Goal: Task Accomplishment & Management: Use online tool/utility

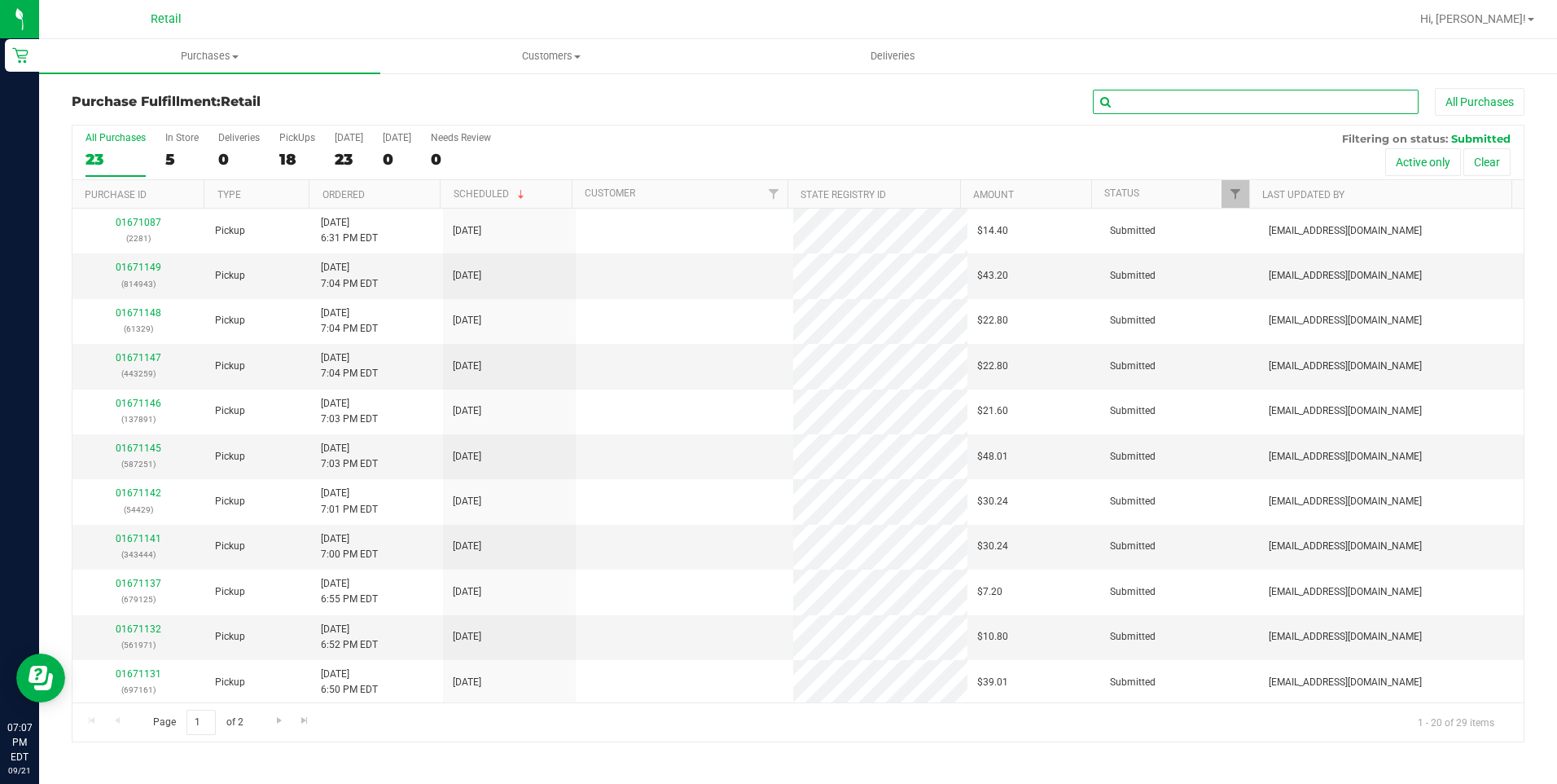
click at [1160, 97] on input "text" at bounding box center [1256, 101] width 325 height 25
type input "tiffa"
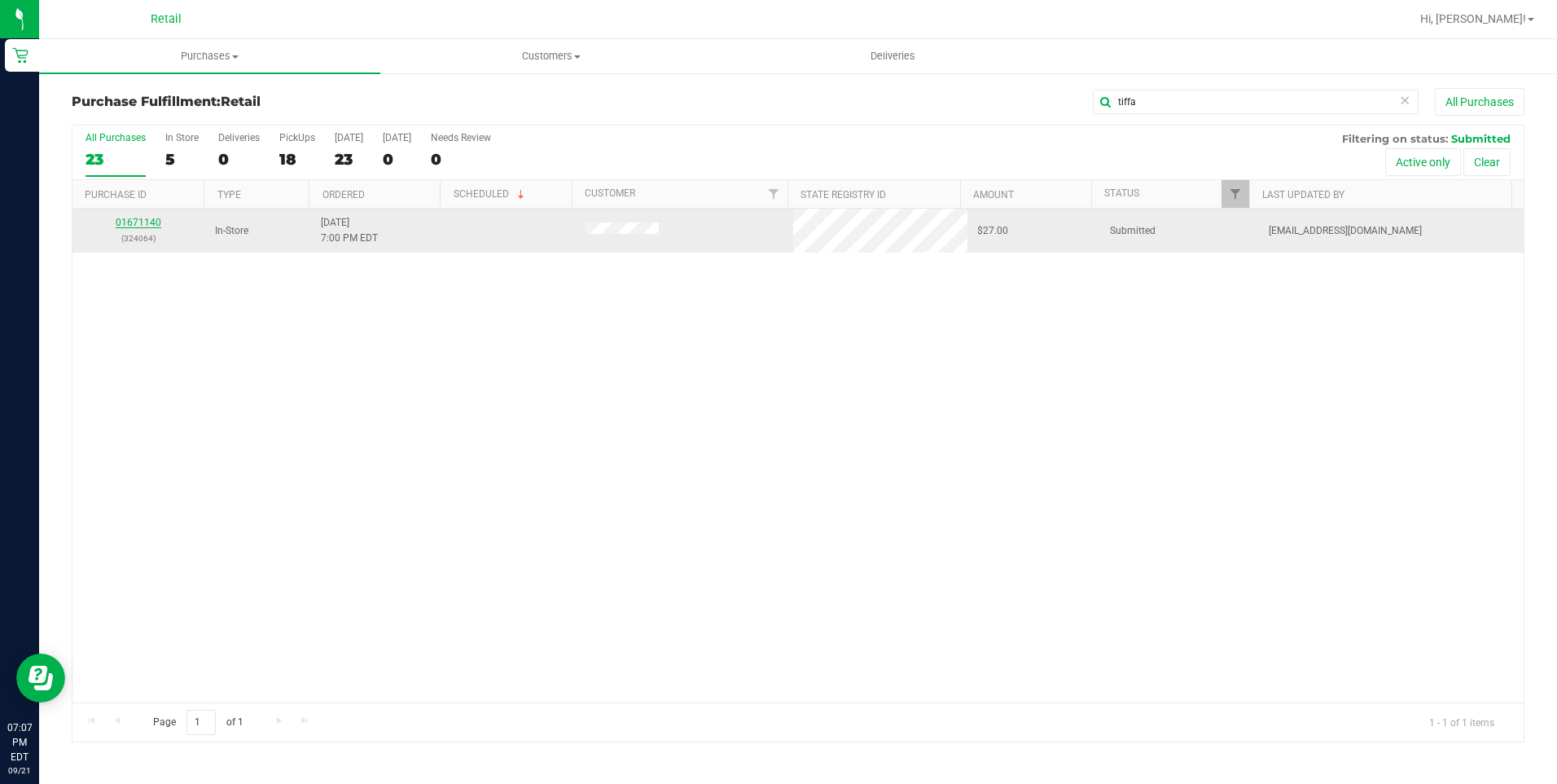
click at [143, 222] on link "01671140" at bounding box center [139, 222] width 46 height 11
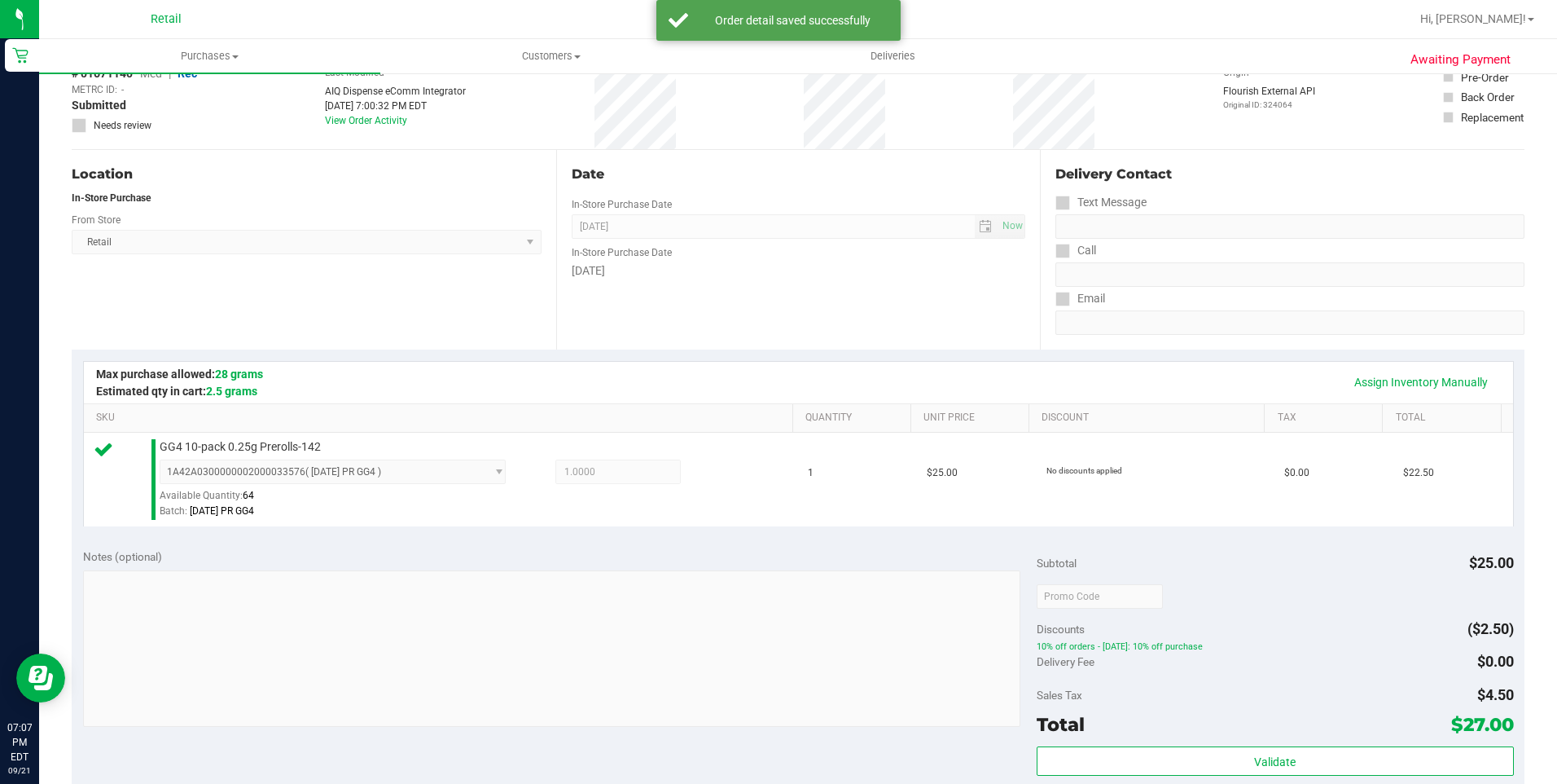
scroll to position [244, 0]
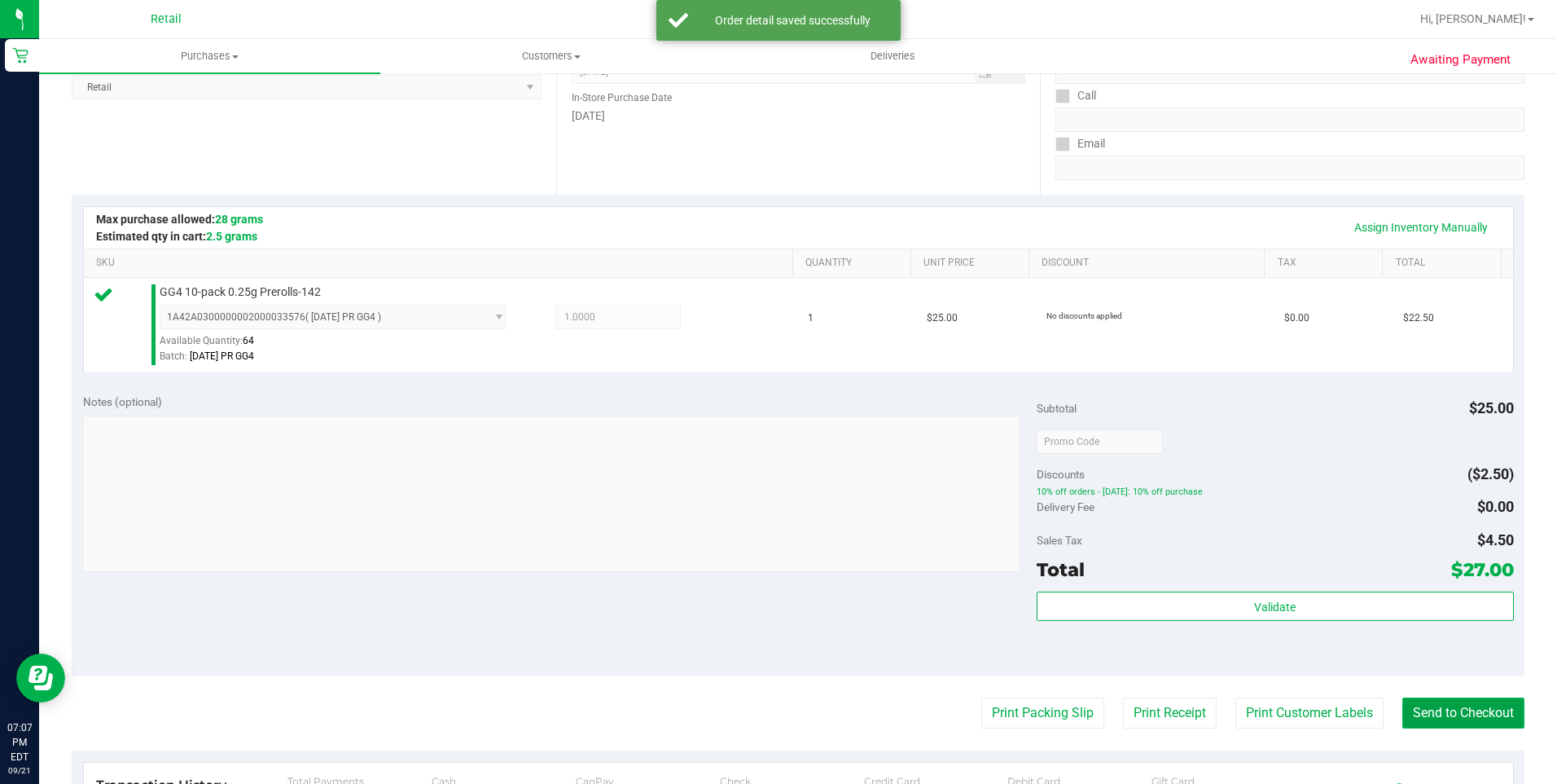
click at [1467, 714] on button "Send to Checkout" at bounding box center [1463, 713] width 122 height 31
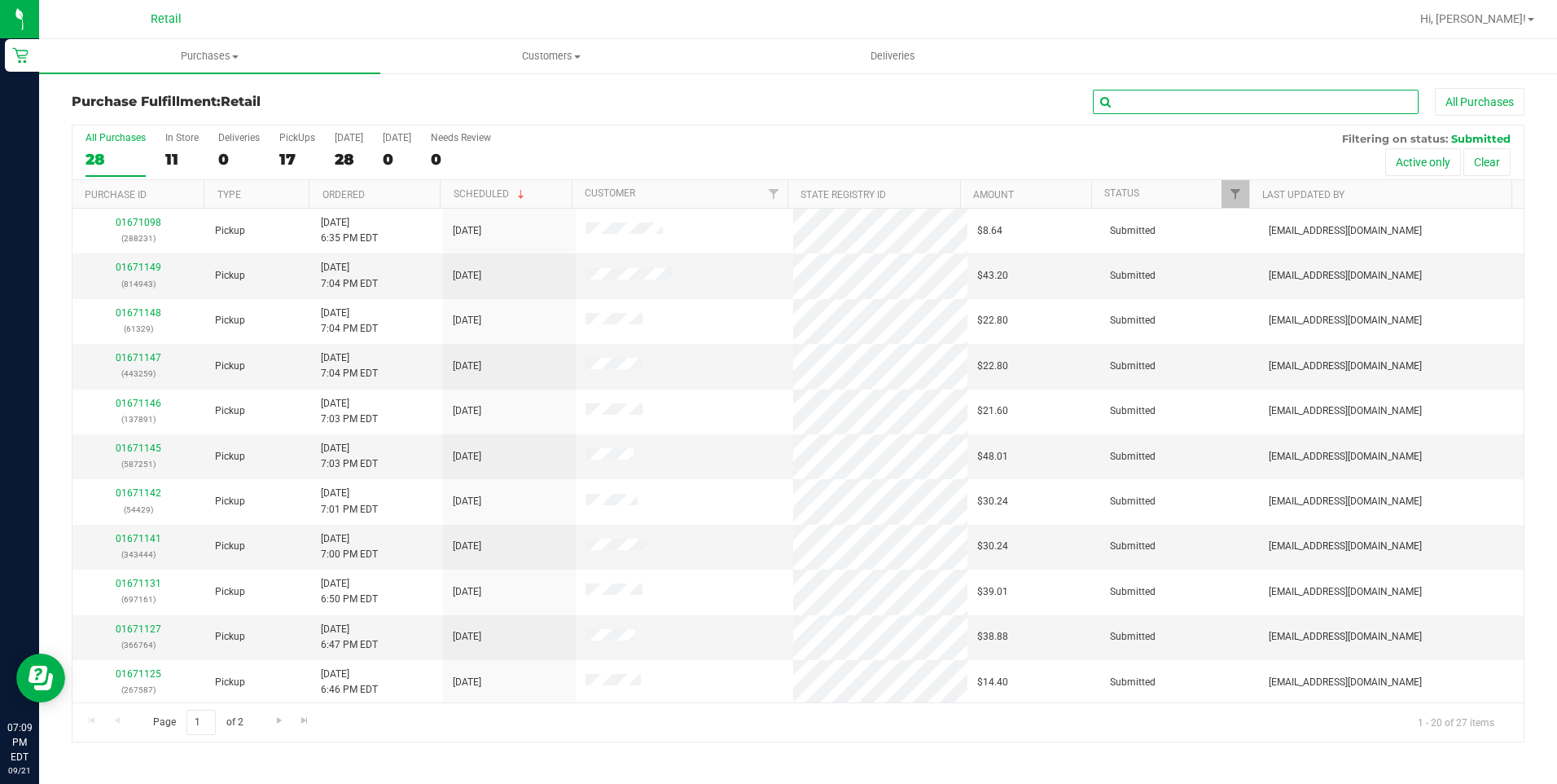
click at [1187, 101] on input "text" at bounding box center [1256, 101] width 325 height 25
type input "kyle"
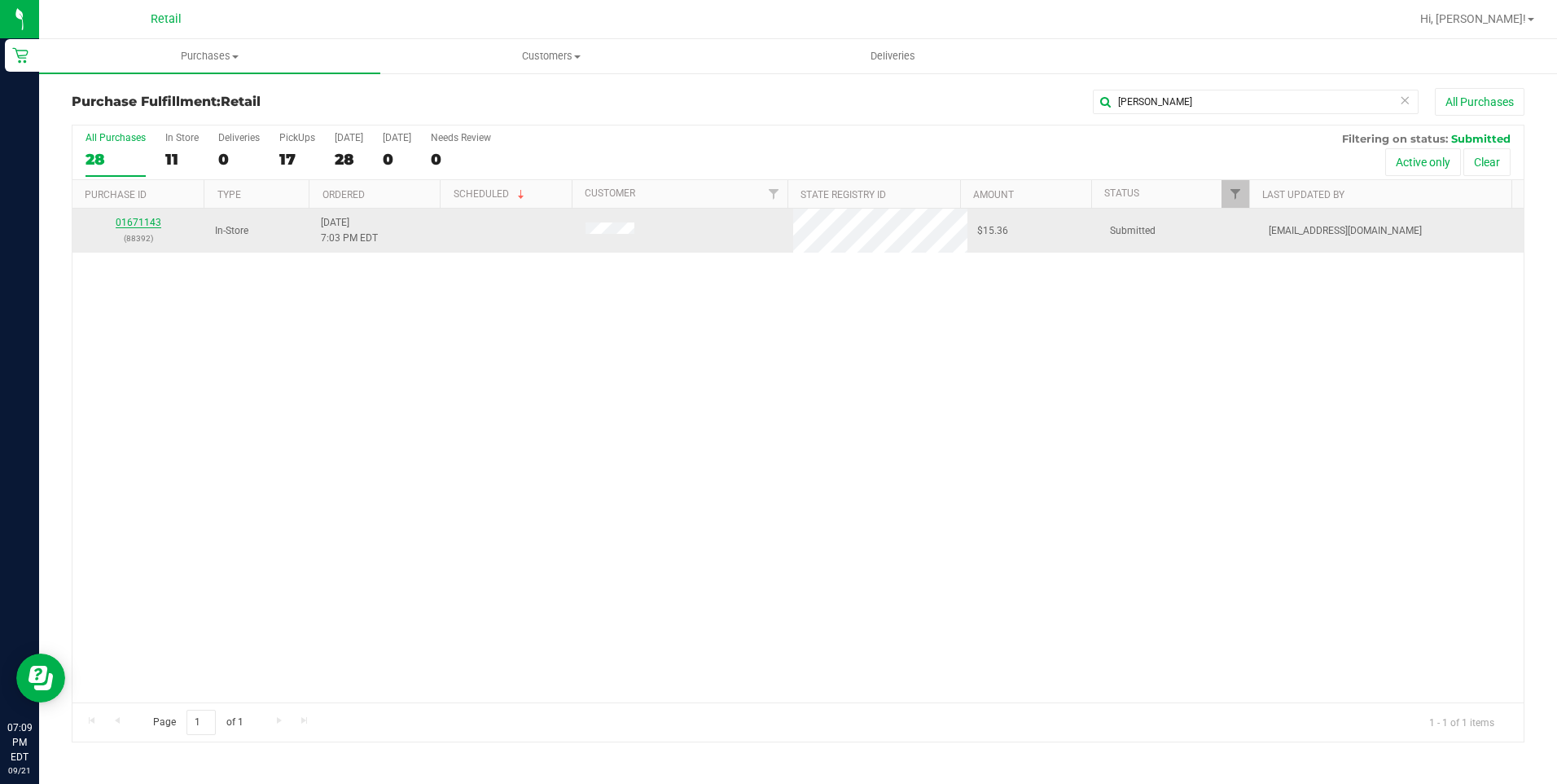
click at [137, 221] on link "01671143" at bounding box center [139, 222] width 46 height 11
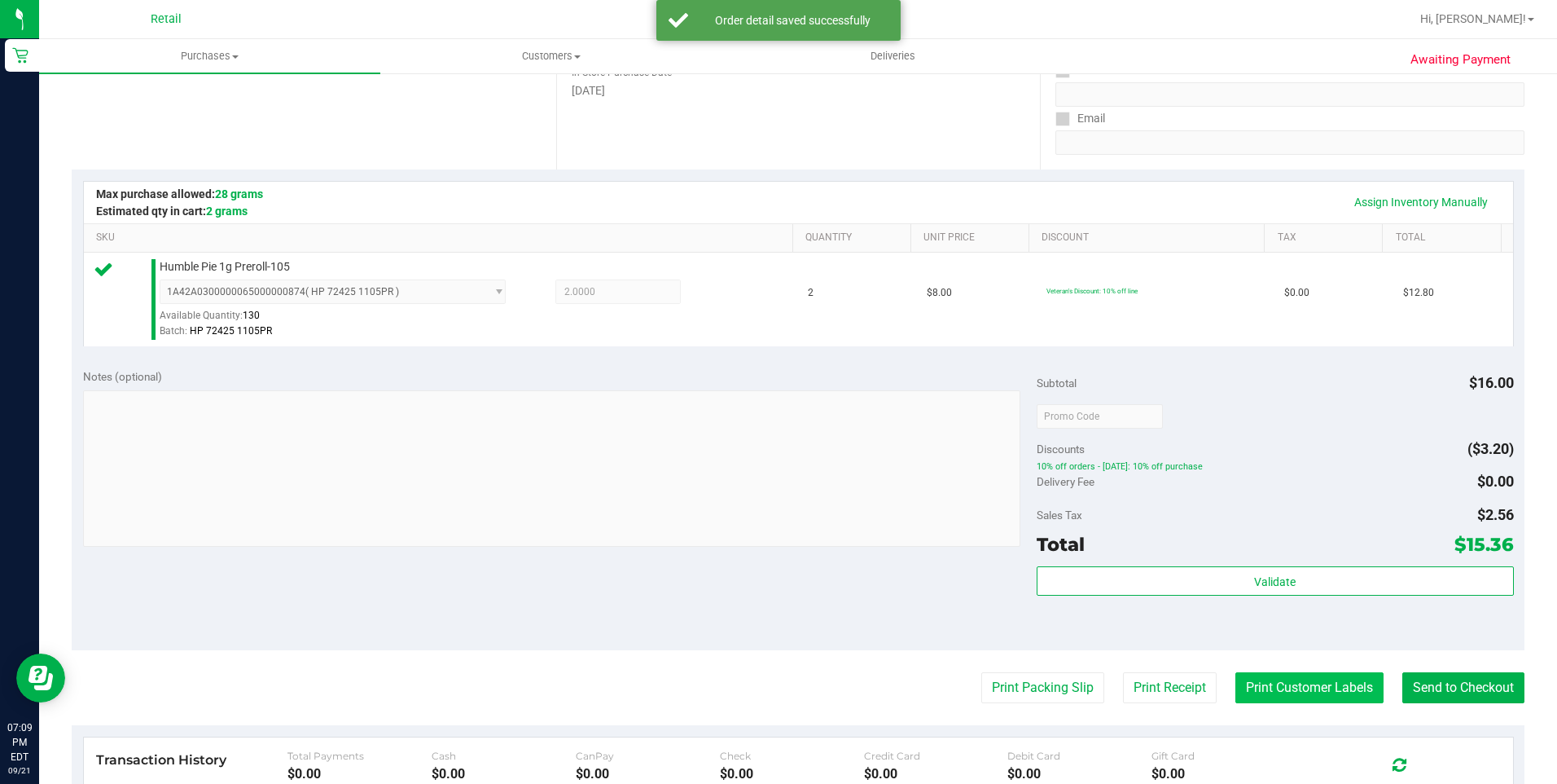
scroll to position [325, 0]
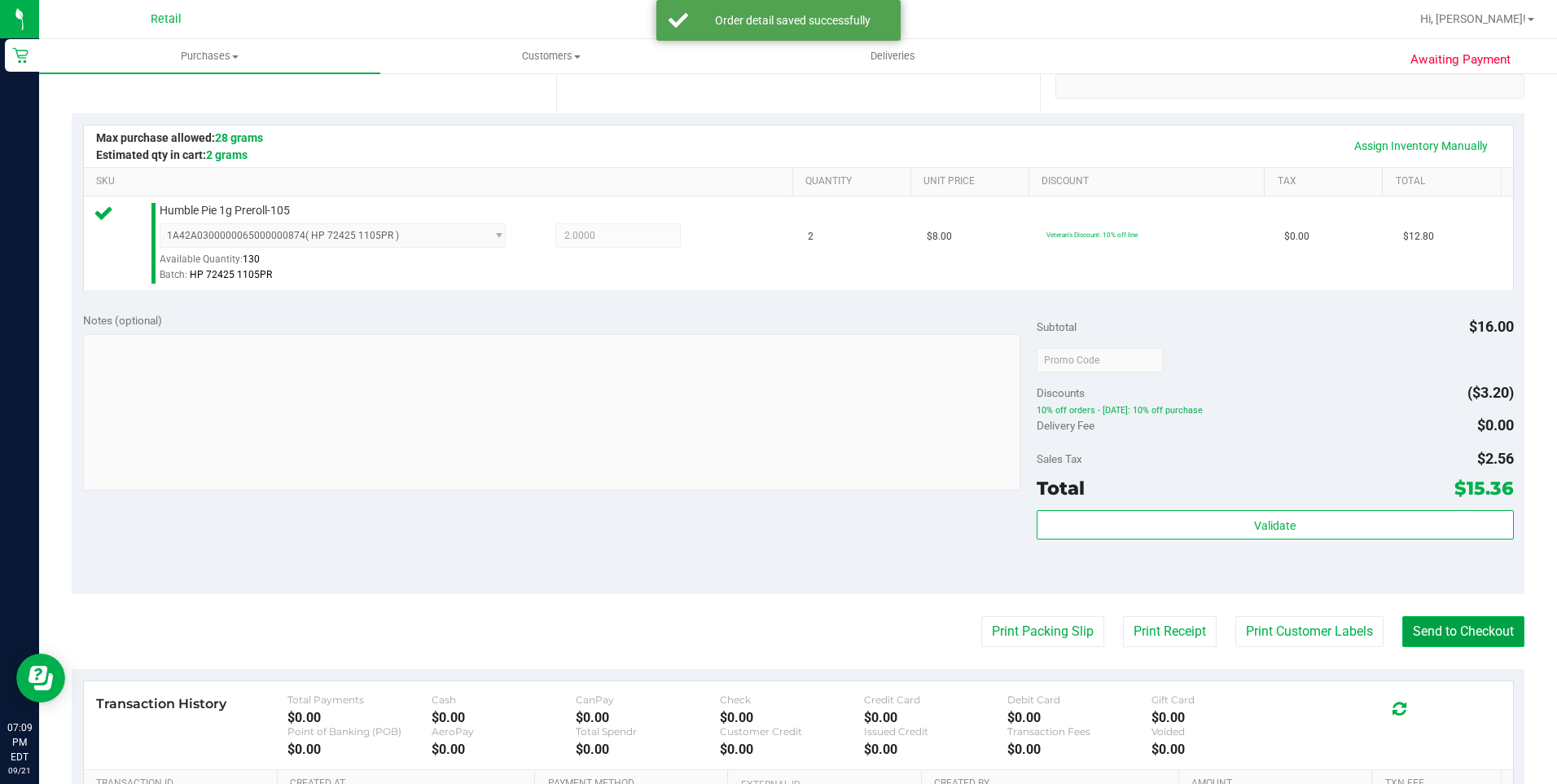
click at [1443, 633] on button "Send to Checkout" at bounding box center [1463, 631] width 122 height 31
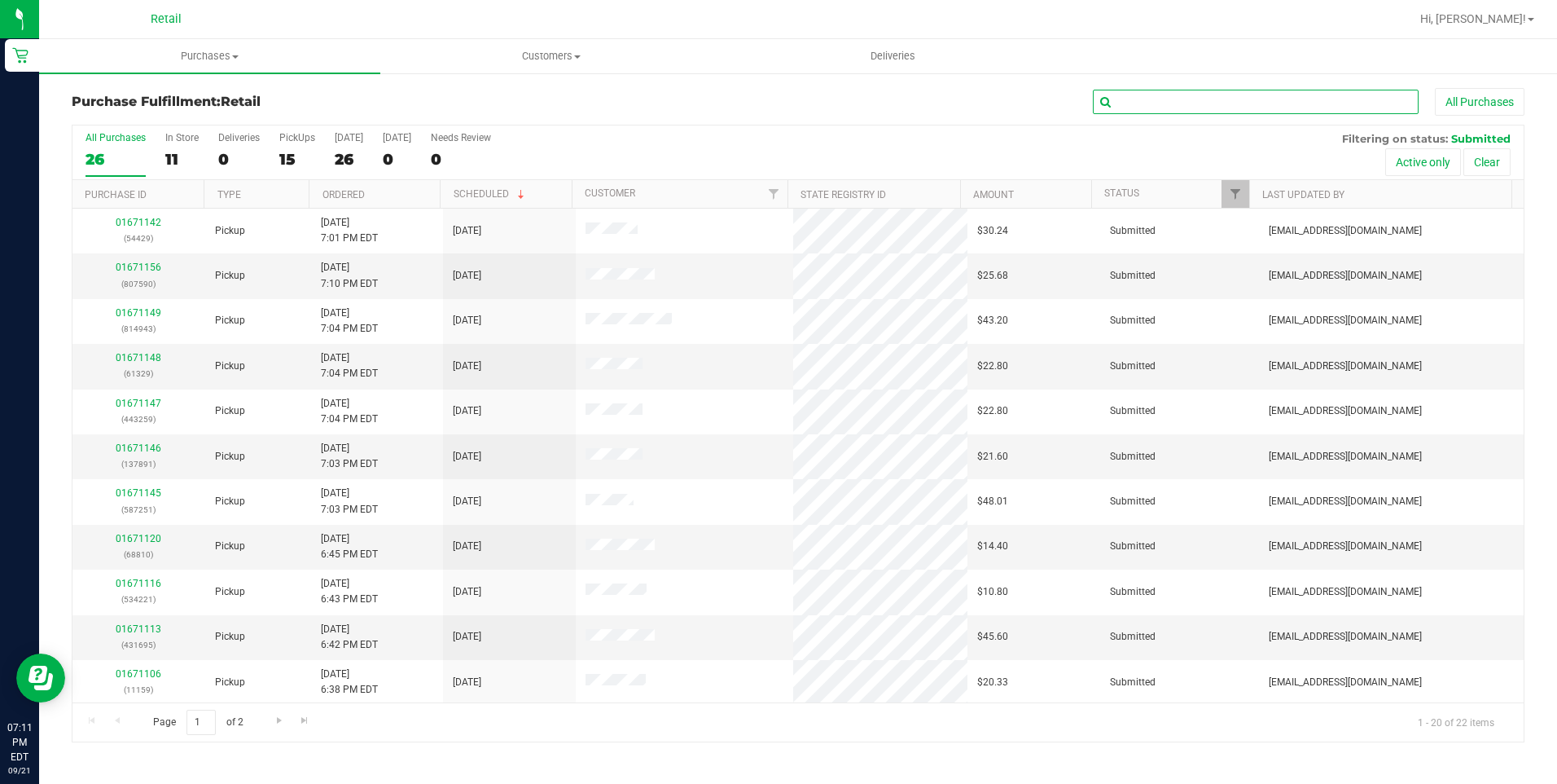
click at [1281, 101] on input "text" at bounding box center [1256, 101] width 325 height 25
type input "joann"
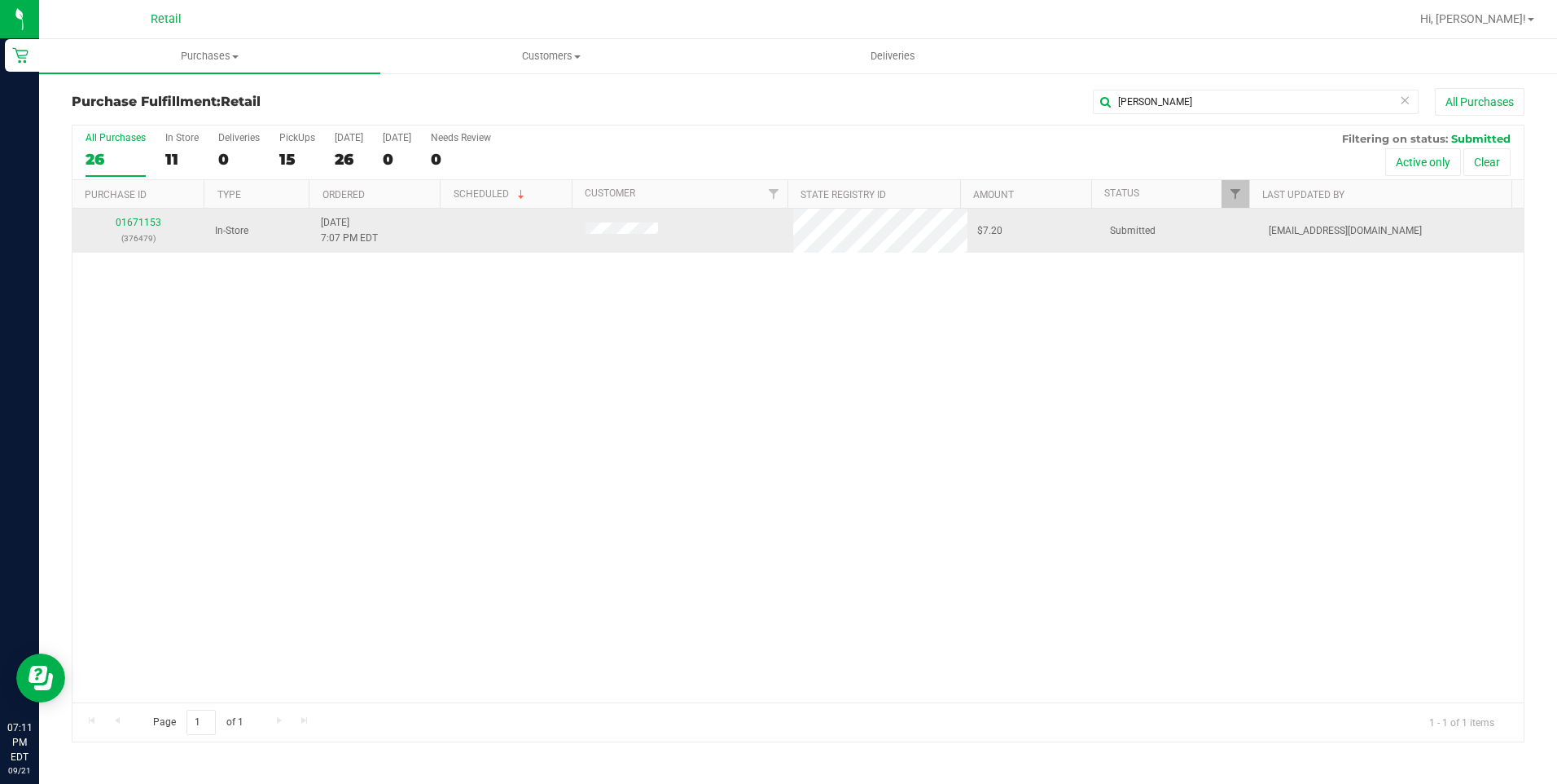
click at [135, 230] on div "01671153 (376479)" at bounding box center [139, 231] width 113 height 31
click at [135, 225] on link "01671153" at bounding box center [139, 222] width 46 height 11
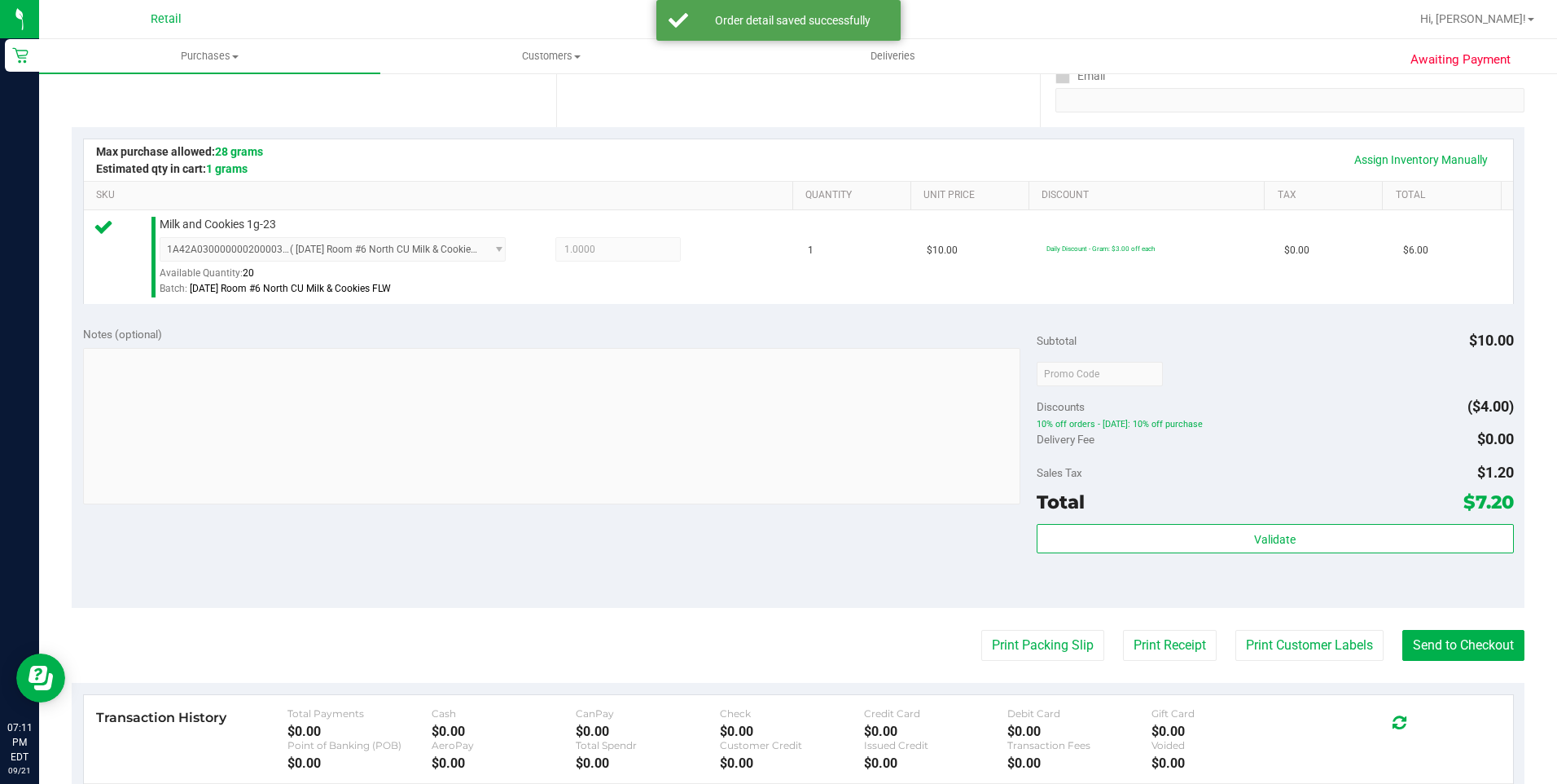
scroll to position [325, 0]
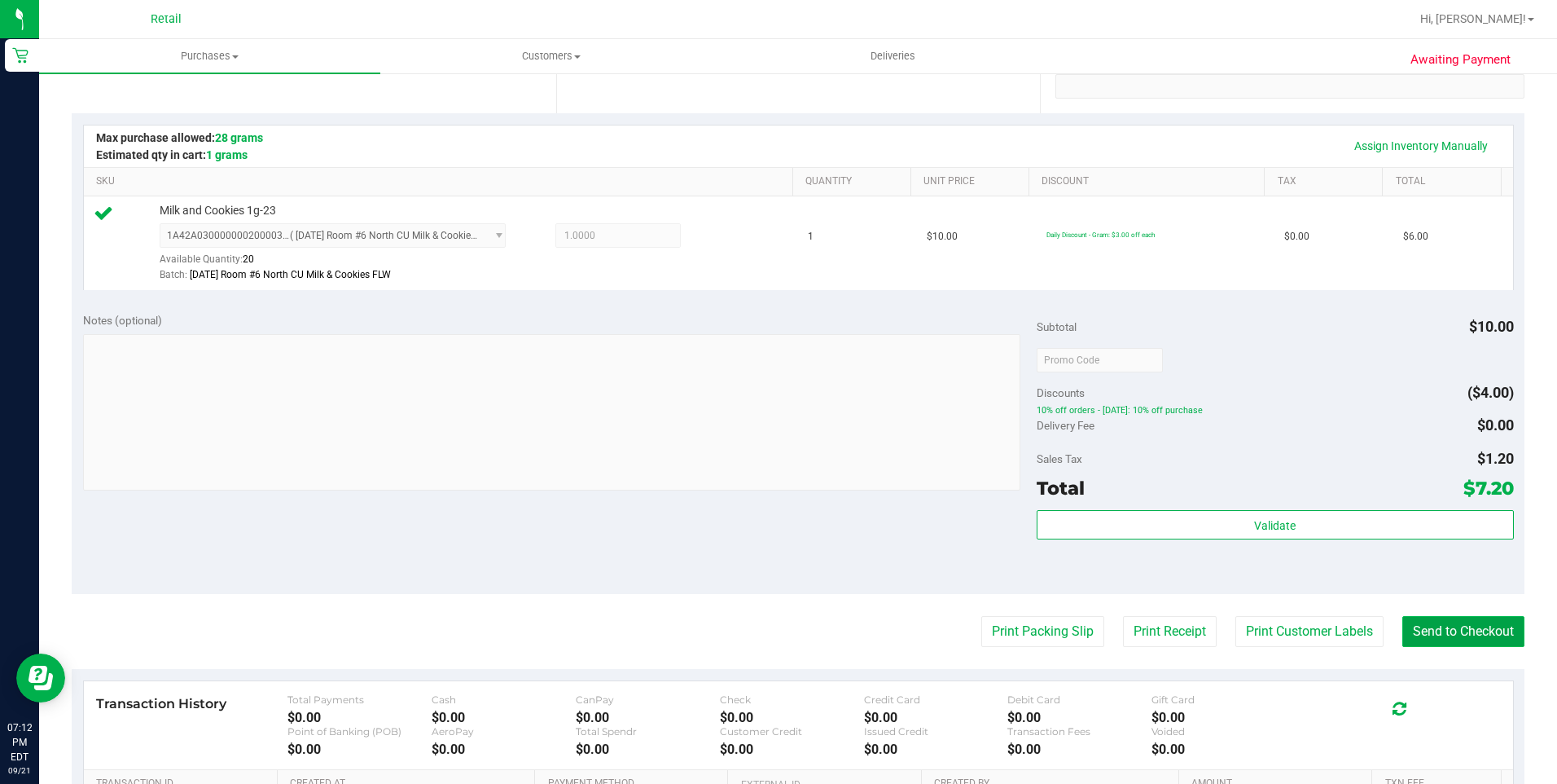
click at [1477, 618] on button "Send to Checkout" at bounding box center [1463, 631] width 122 height 31
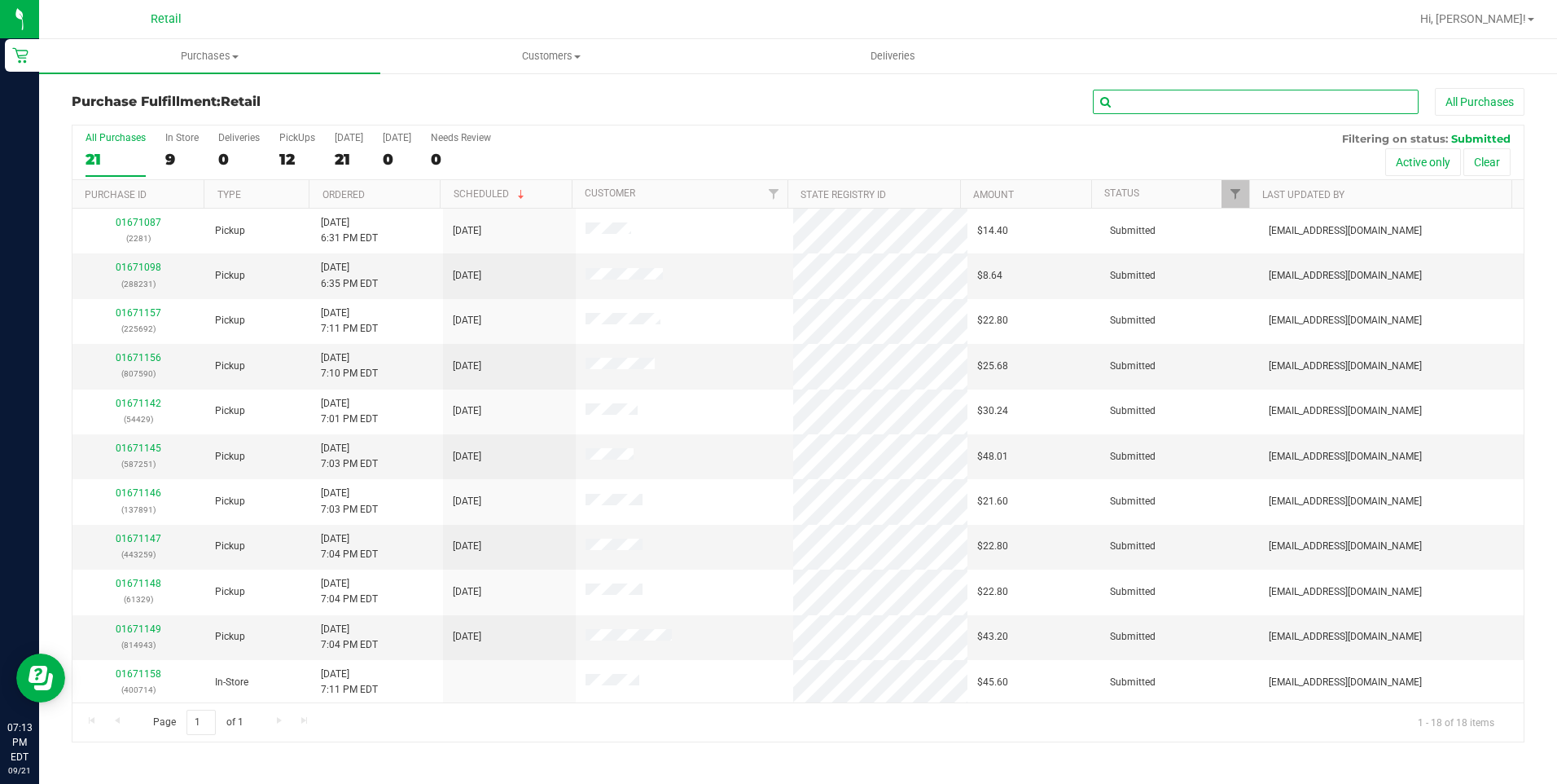
click at [1142, 109] on input "text" at bounding box center [1256, 101] width 325 height 25
type input "smith"
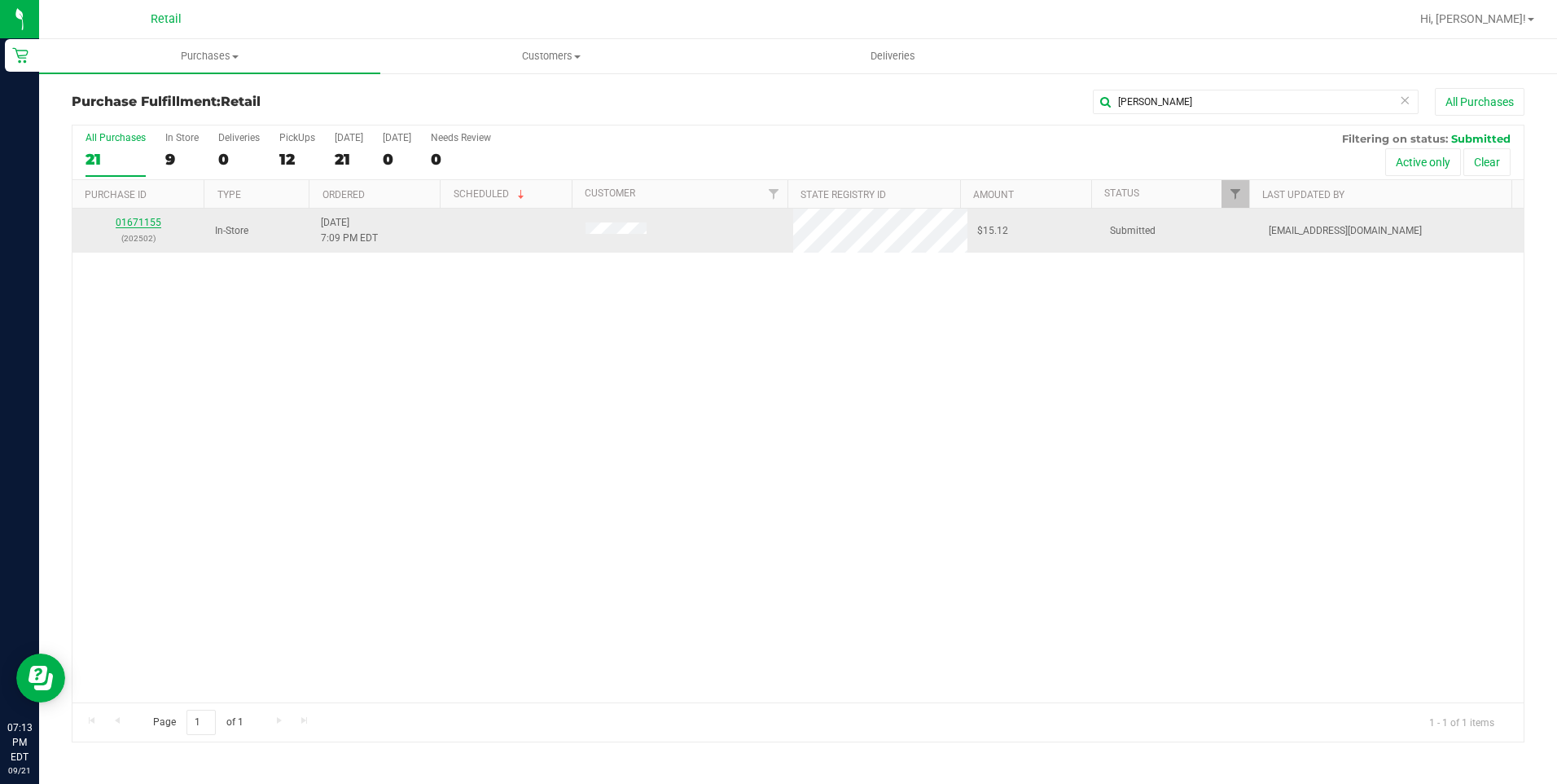
click at [147, 217] on link "01671155" at bounding box center [139, 222] width 46 height 11
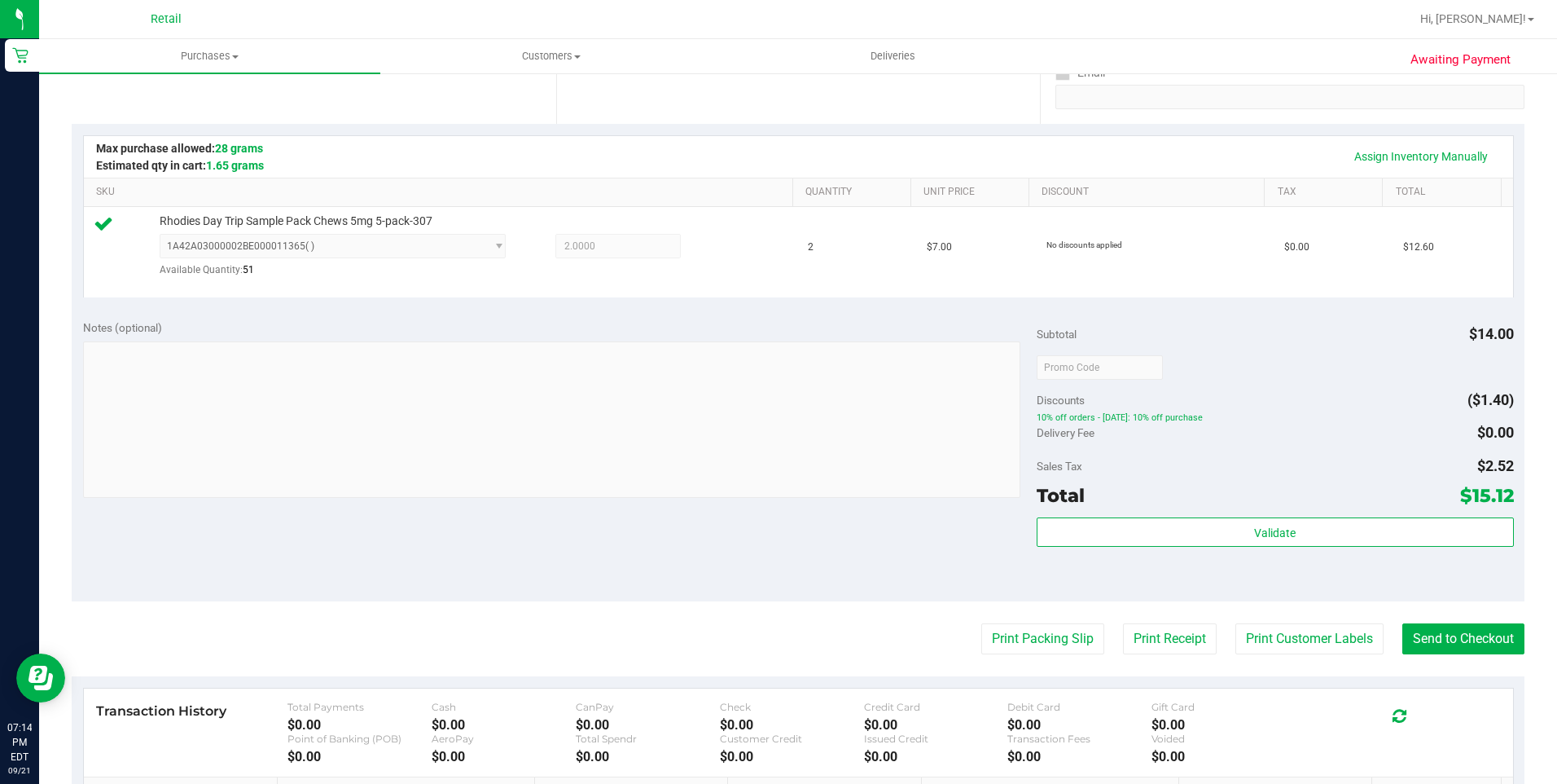
scroll to position [325, 0]
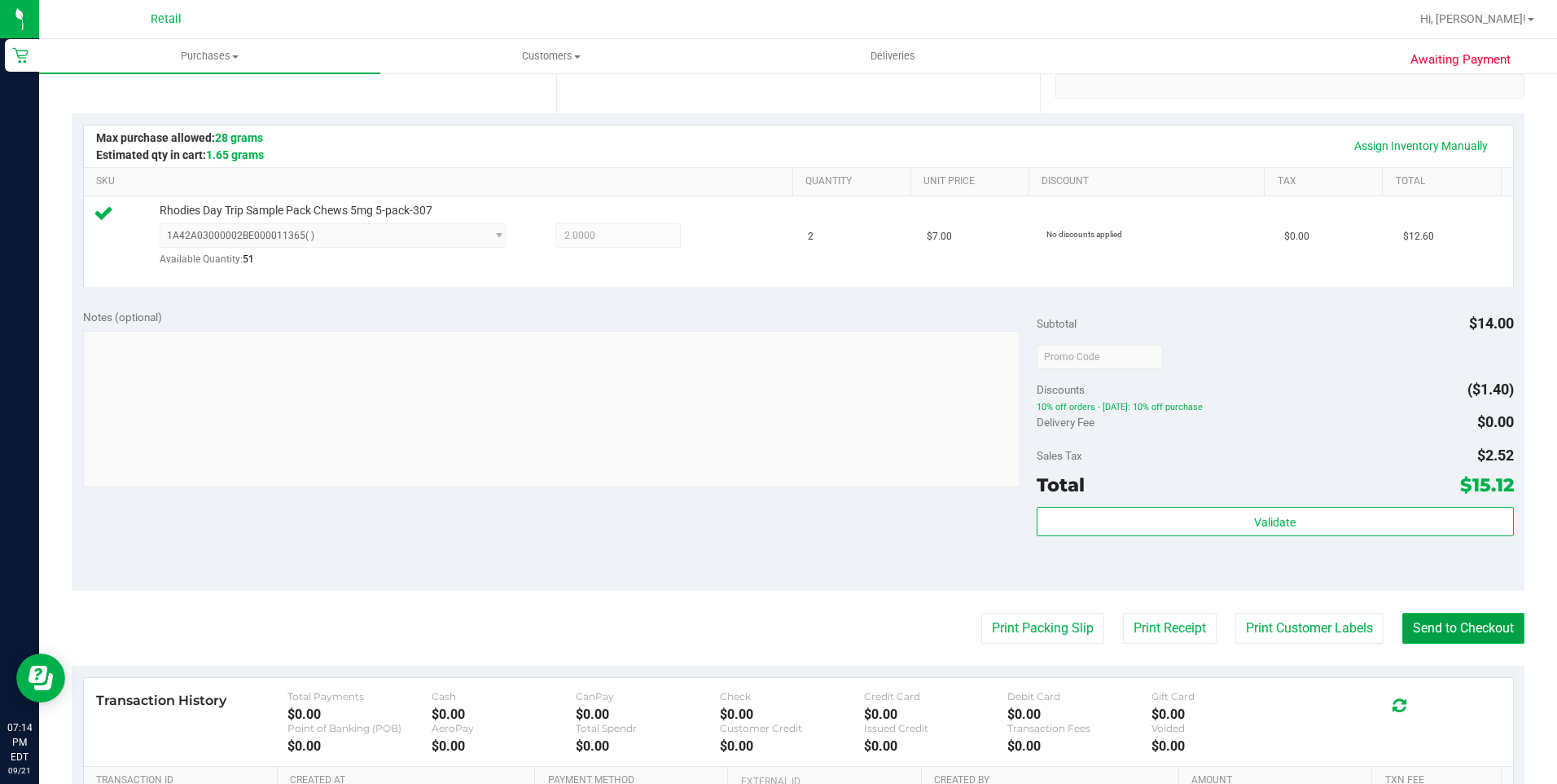
click at [1435, 615] on button "Send to Checkout" at bounding box center [1463, 628] width 122 height 31
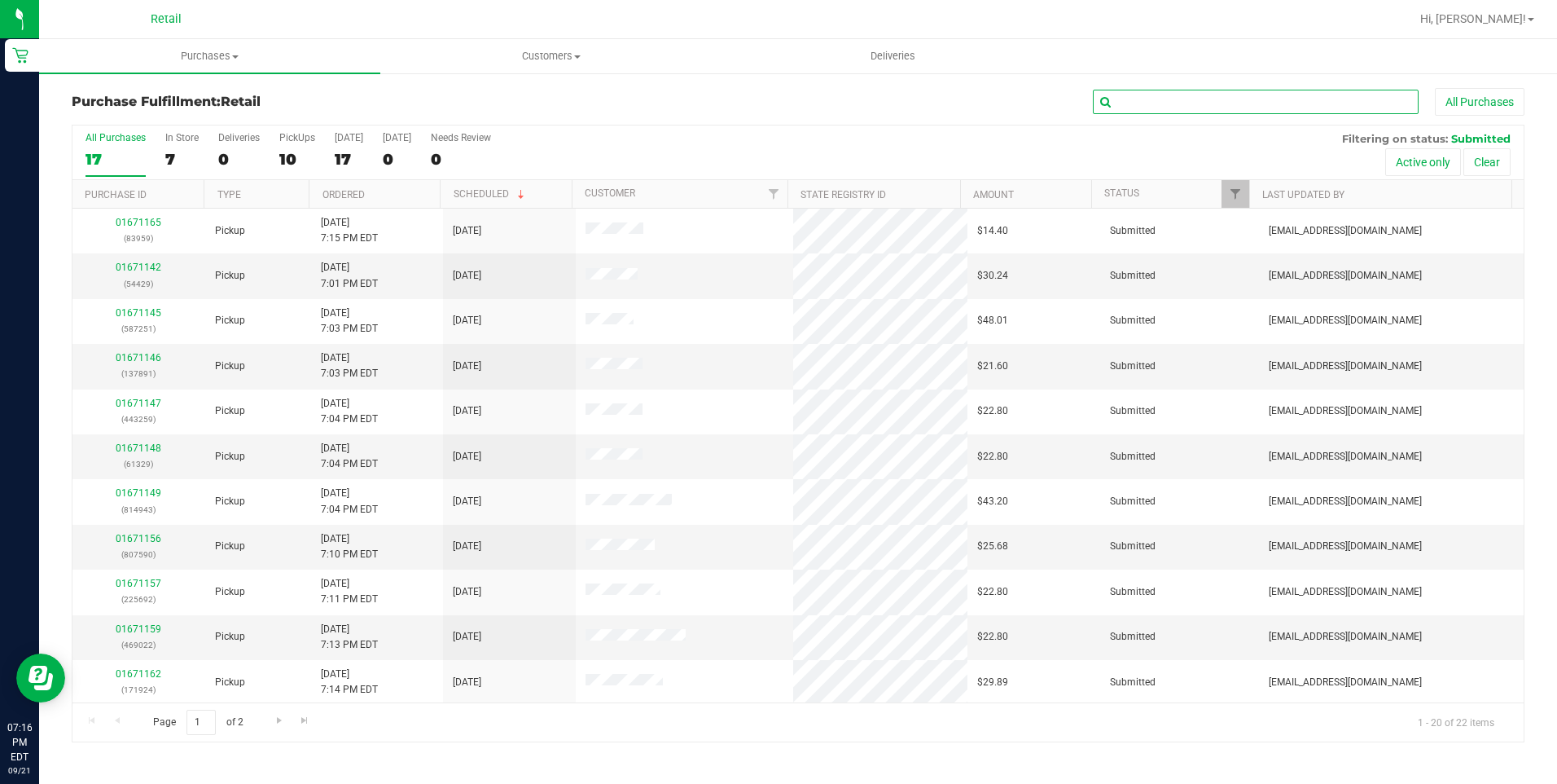
click at [1210, 109] on input "text" at bounding box center [1256, 101] width 325 height 25
type input "l"
type input "elijah"
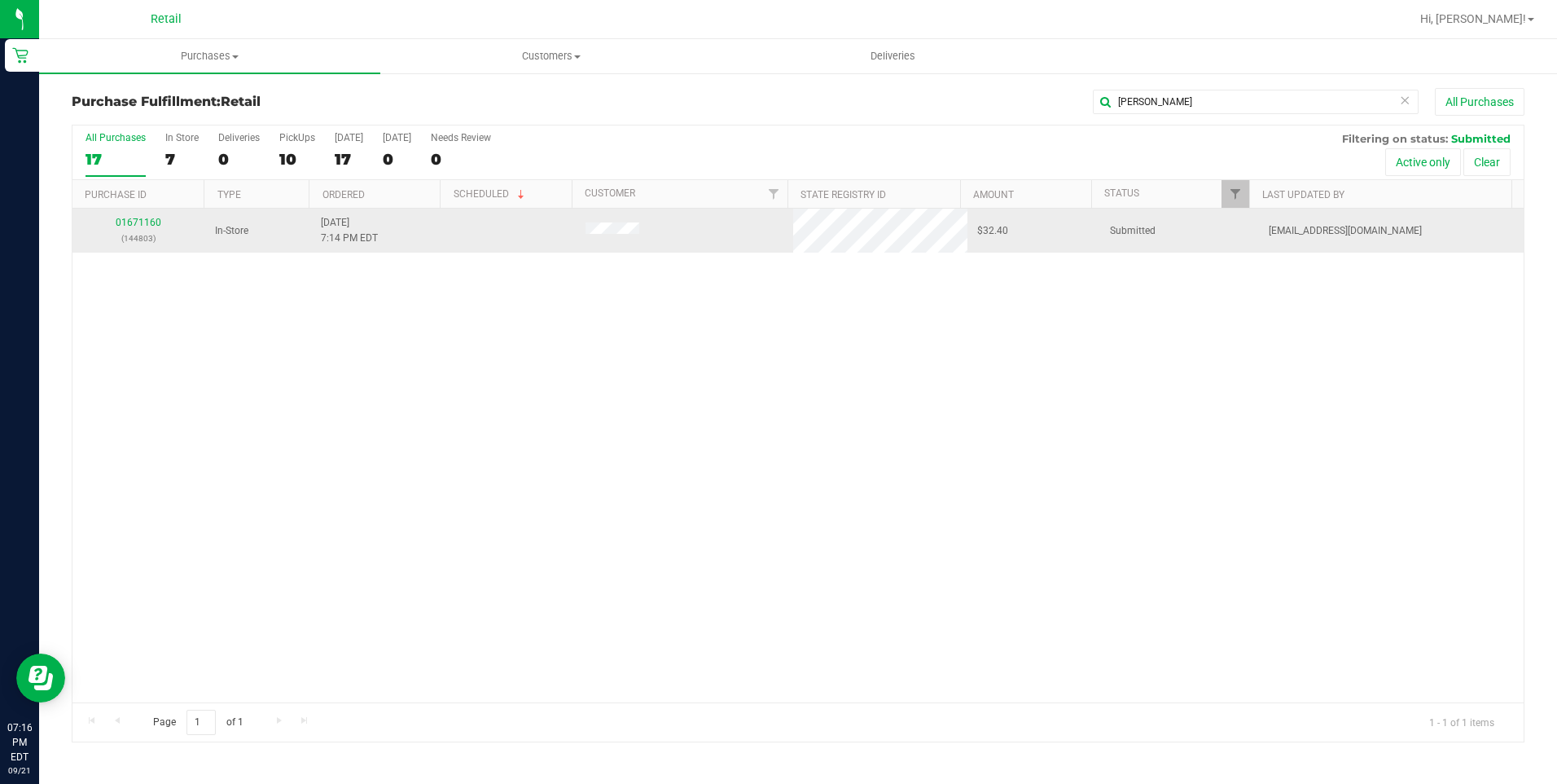
click at [148, 216] on div "01671160 (144803)" at bounding box center [139, 231] width 113 height 31
click at [147, 219] on link "01671160" at bounding box center [139, 222] width 46 height 11
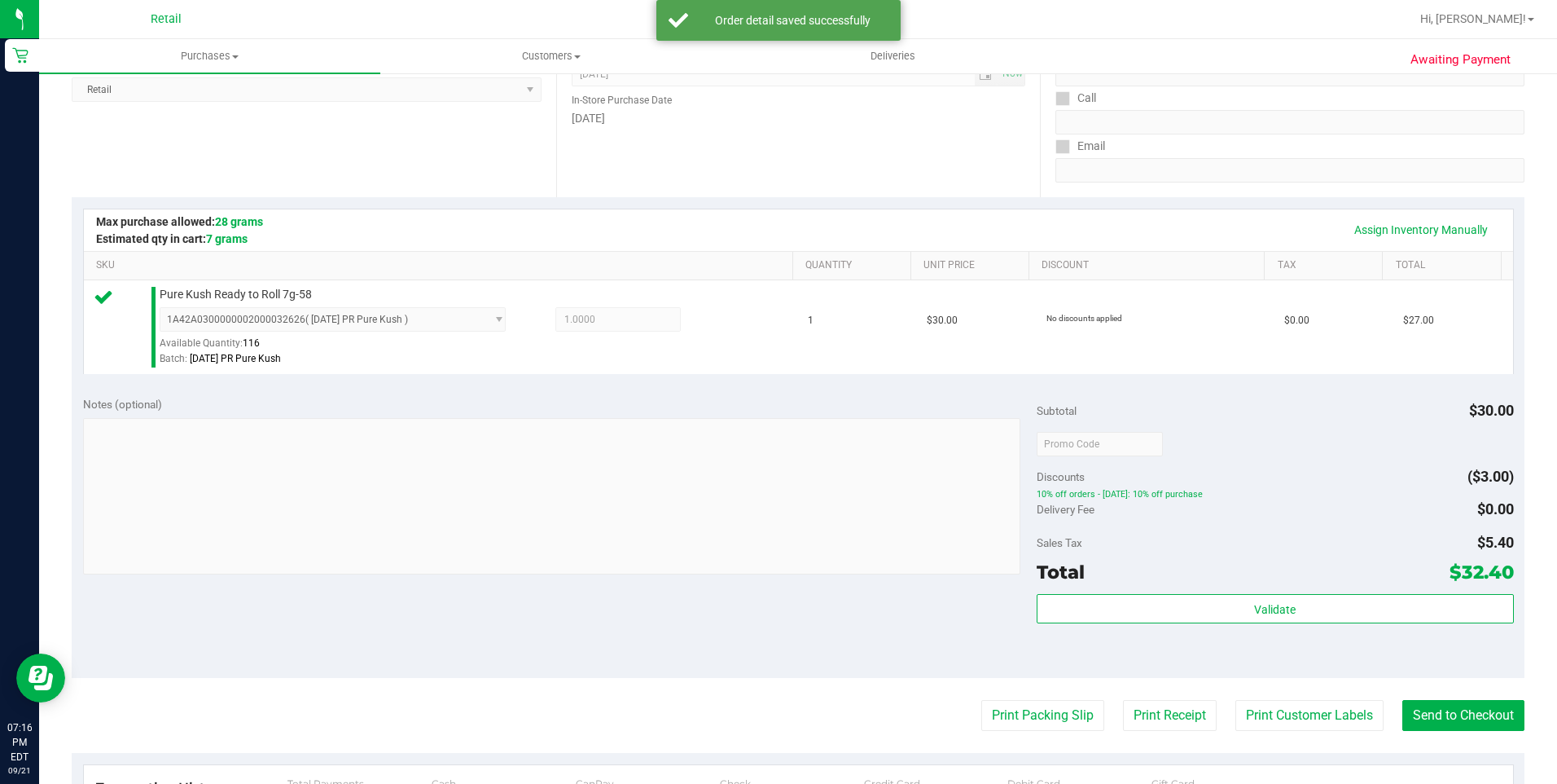
scroll to position [244, 0]
click at [1457, 721] on button "Send to Checkout" at bounding box center [1463, 713] width 122 height 31
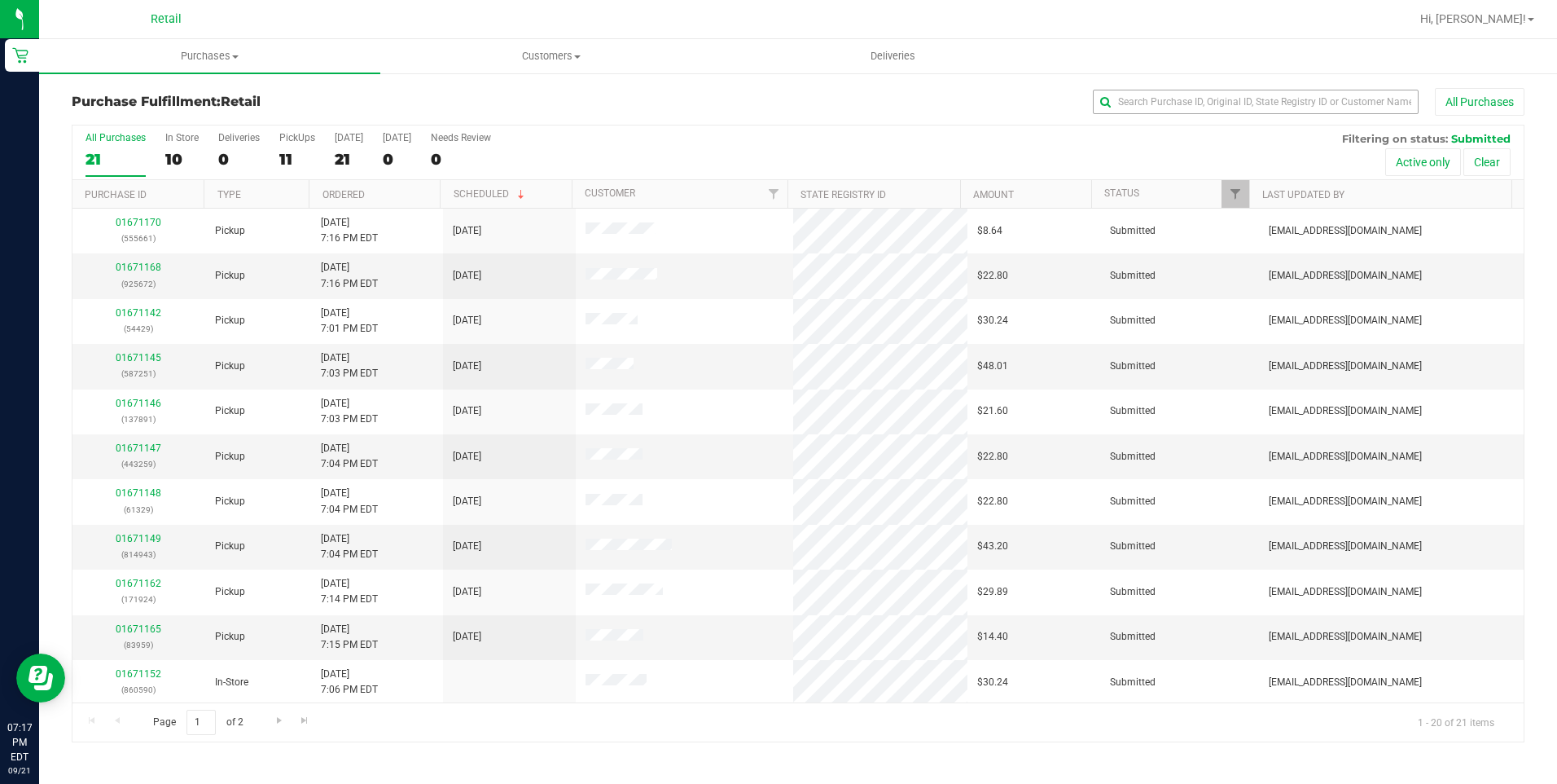
drag, startPoint x: 1261, startPoint y: 114, endPoint x: 1261, endPoint y: 99, distance: 15.0
click at [1261, 114] on div "All Purchases" at bounding box center [1040, 102] width 969 height 28
click at [1261, 97] on input "text" at bounding box center [1256, 101] width 325 height 25
type input "kendrick"
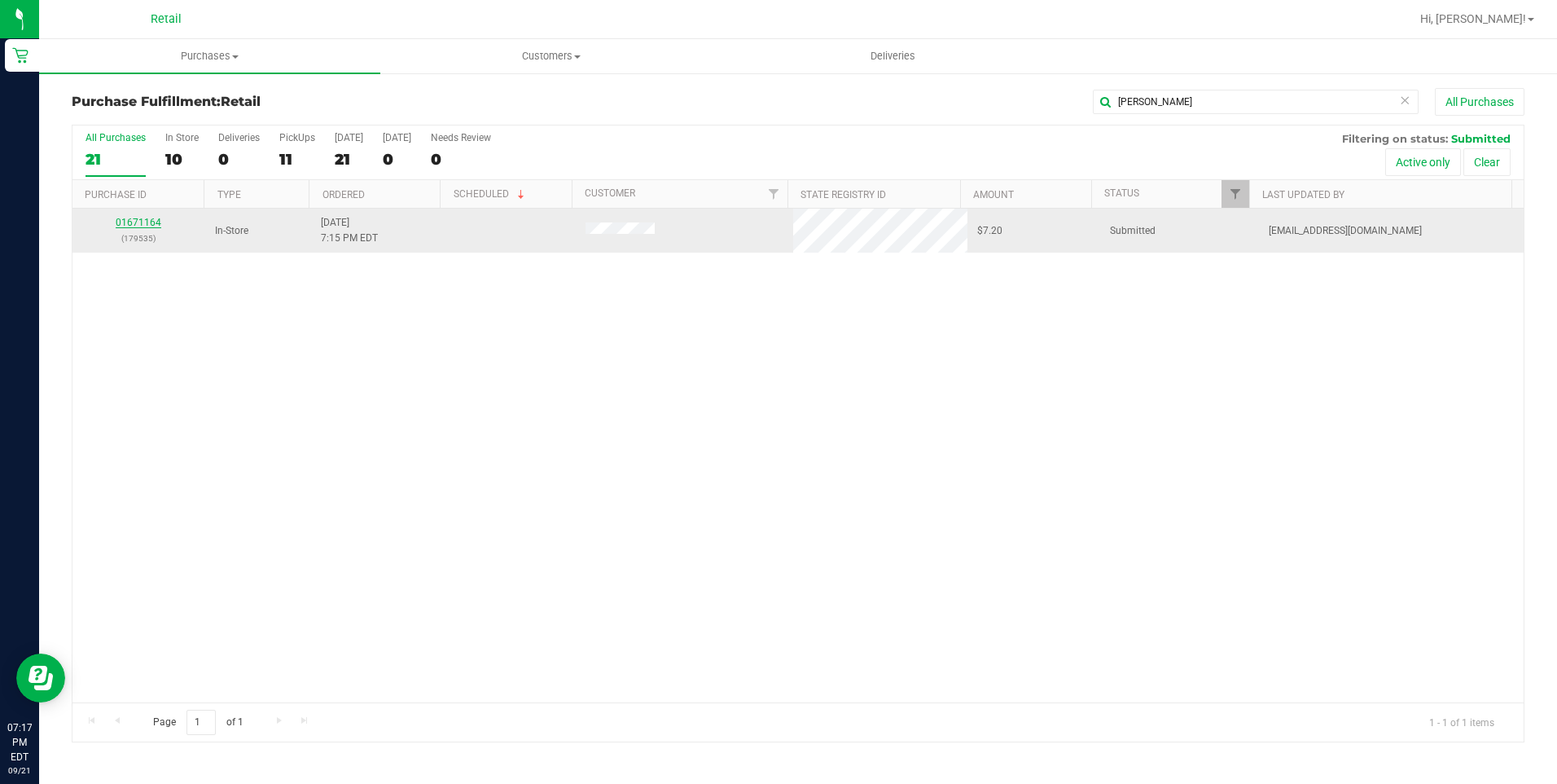
click at [147, 227] on link "01671164" at bounding box center [139, 222] width 46 height 11
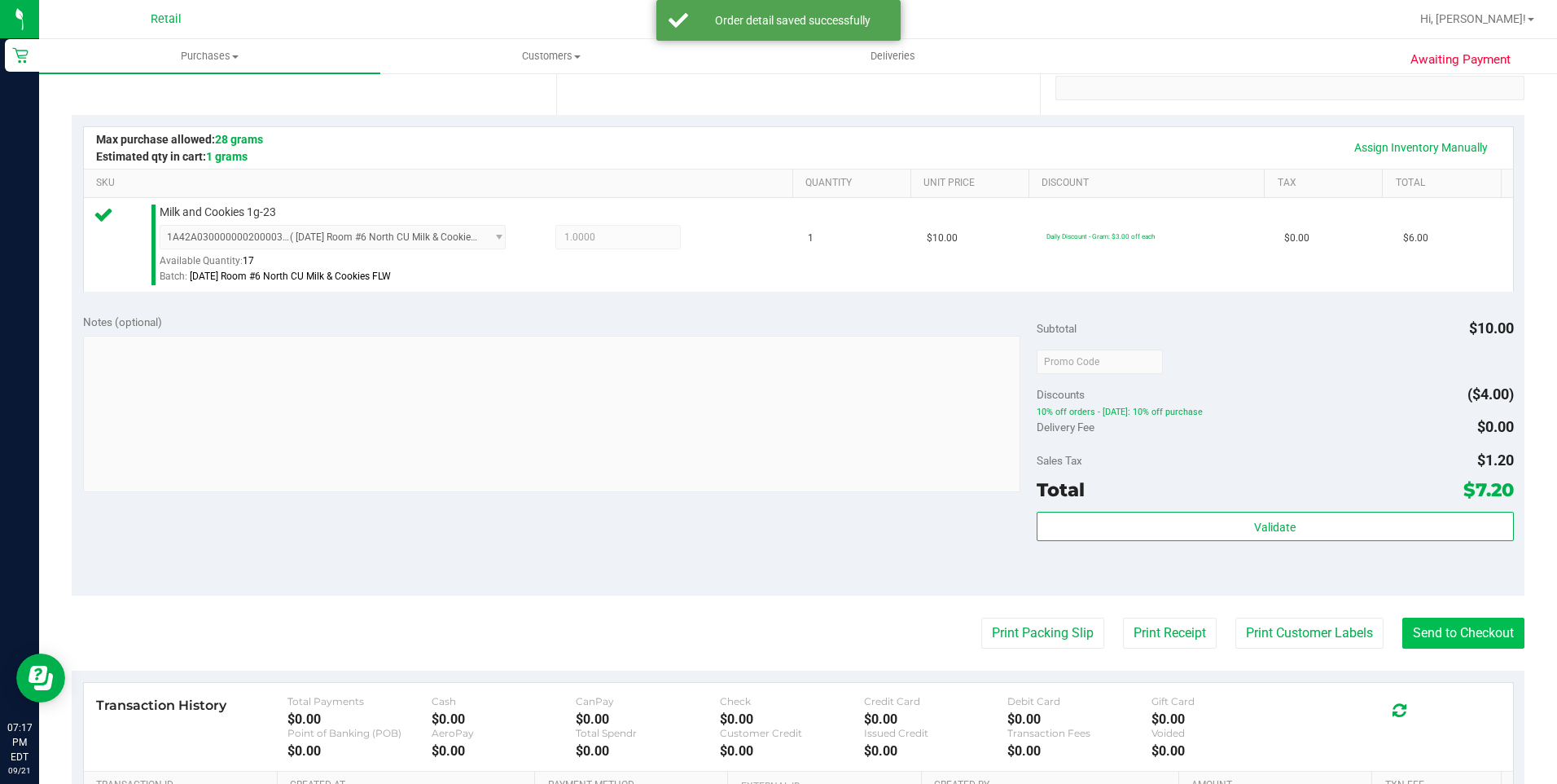
scroll to position [325, 0]
click at [1432, 628] on button "Send to Checkout" at bounding box center [1463, 631] width 122 height 31
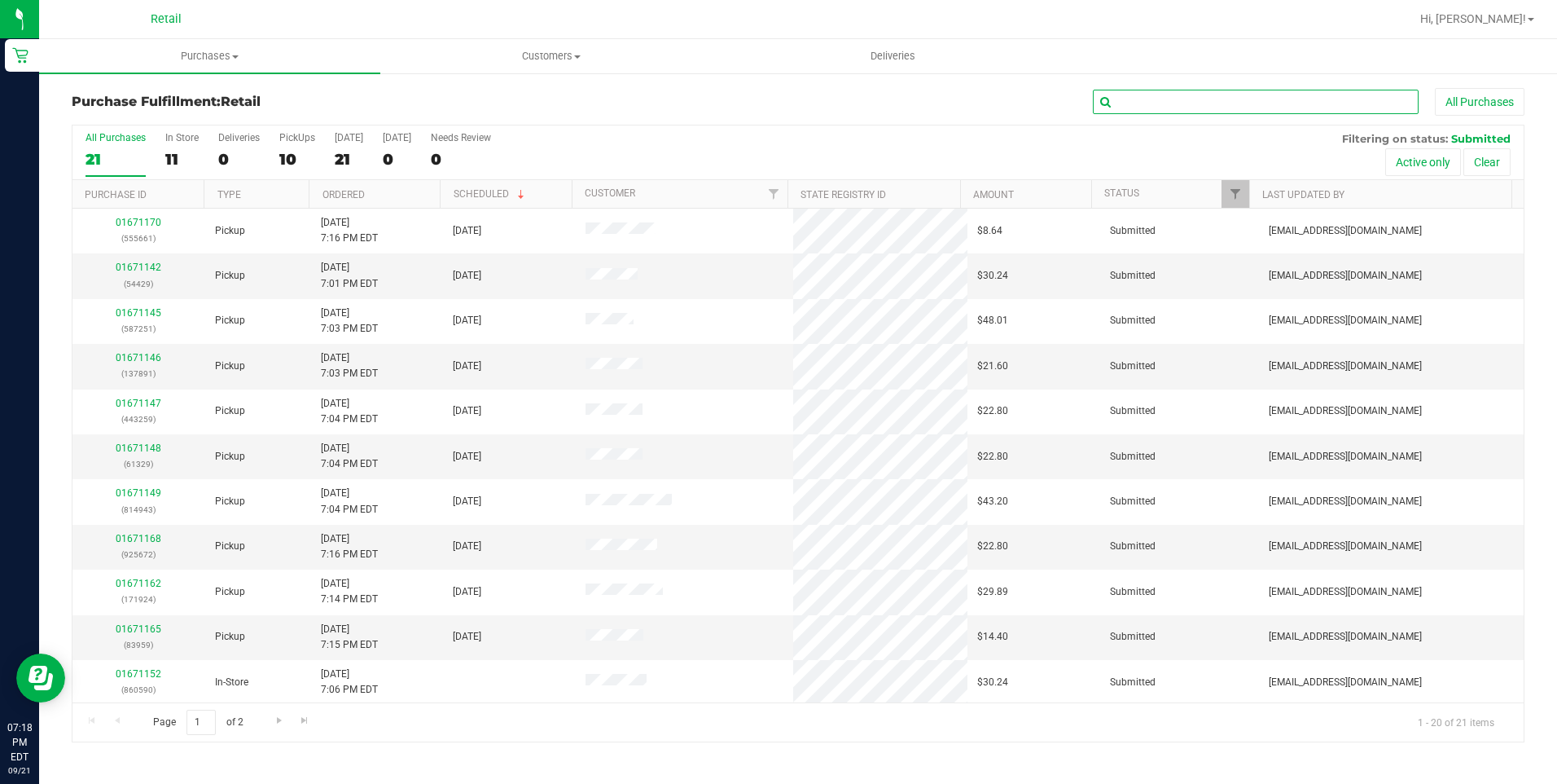
click at [1258, 89] on input "text" at bounding box center [1256, 101] width 325 height 25
type input "cox"
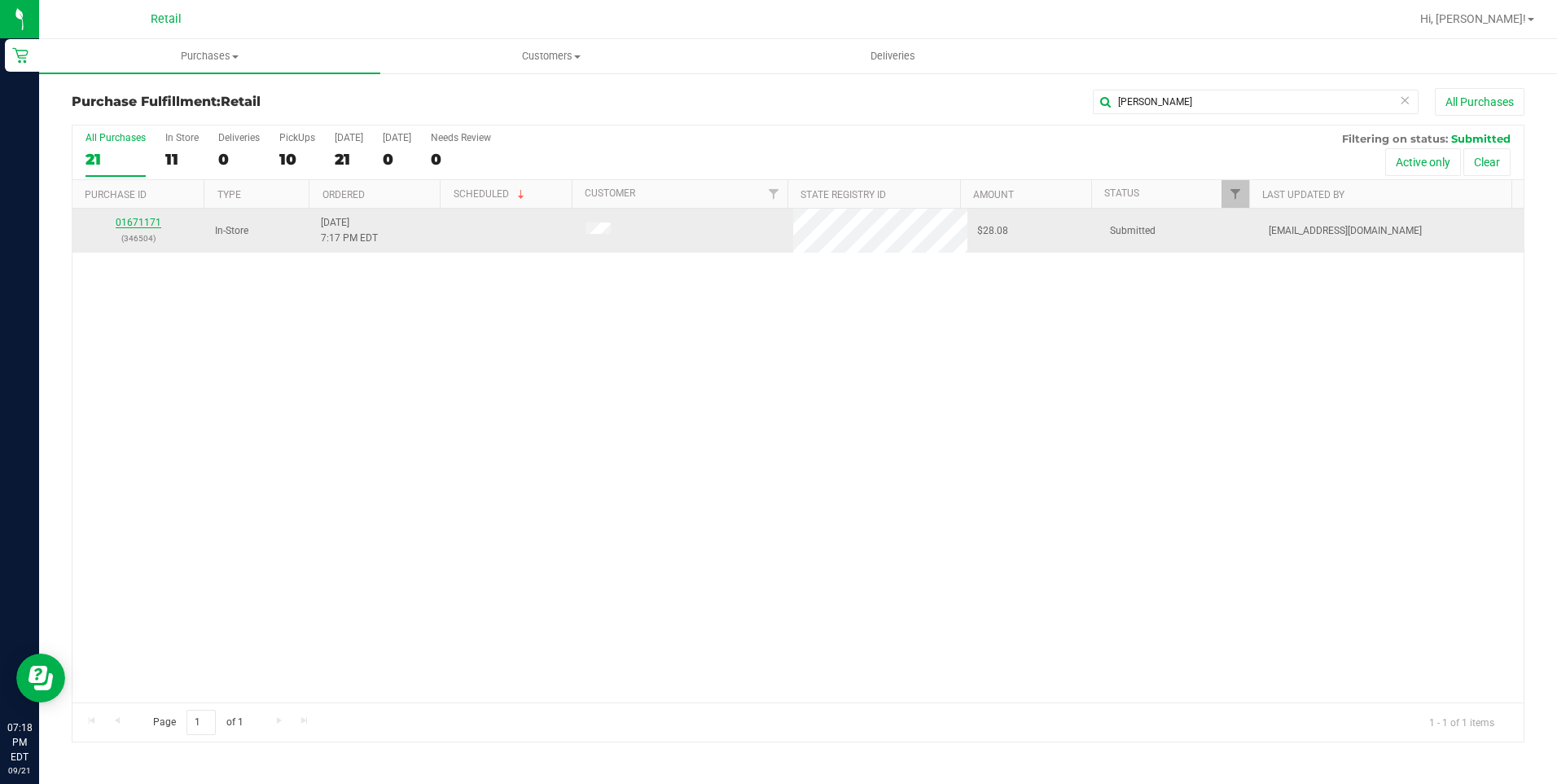
click at [147, 227] on link "01671171" at bounding box center [139, 222] width 46 height 11
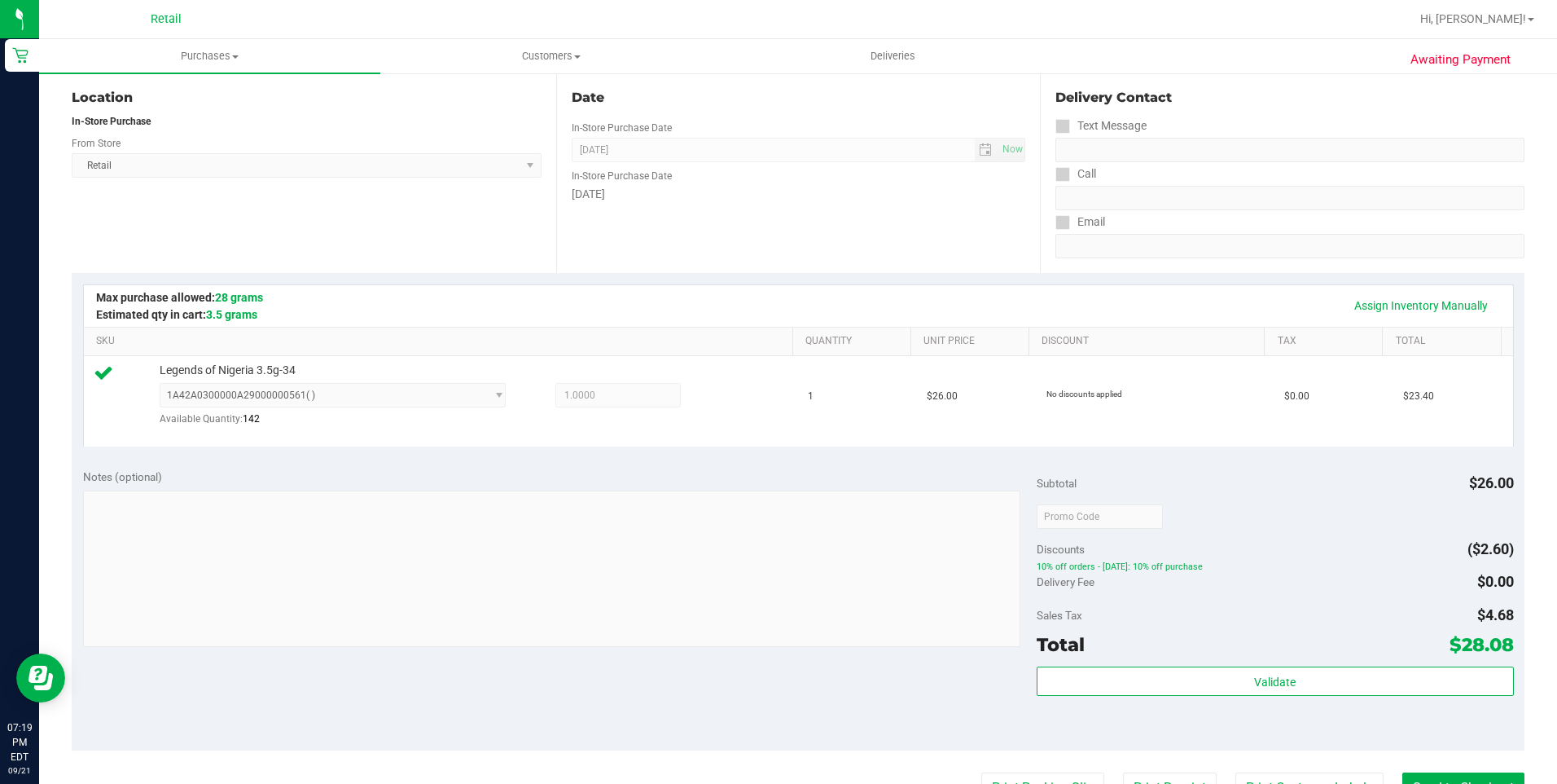
scroll to position [325, 0]
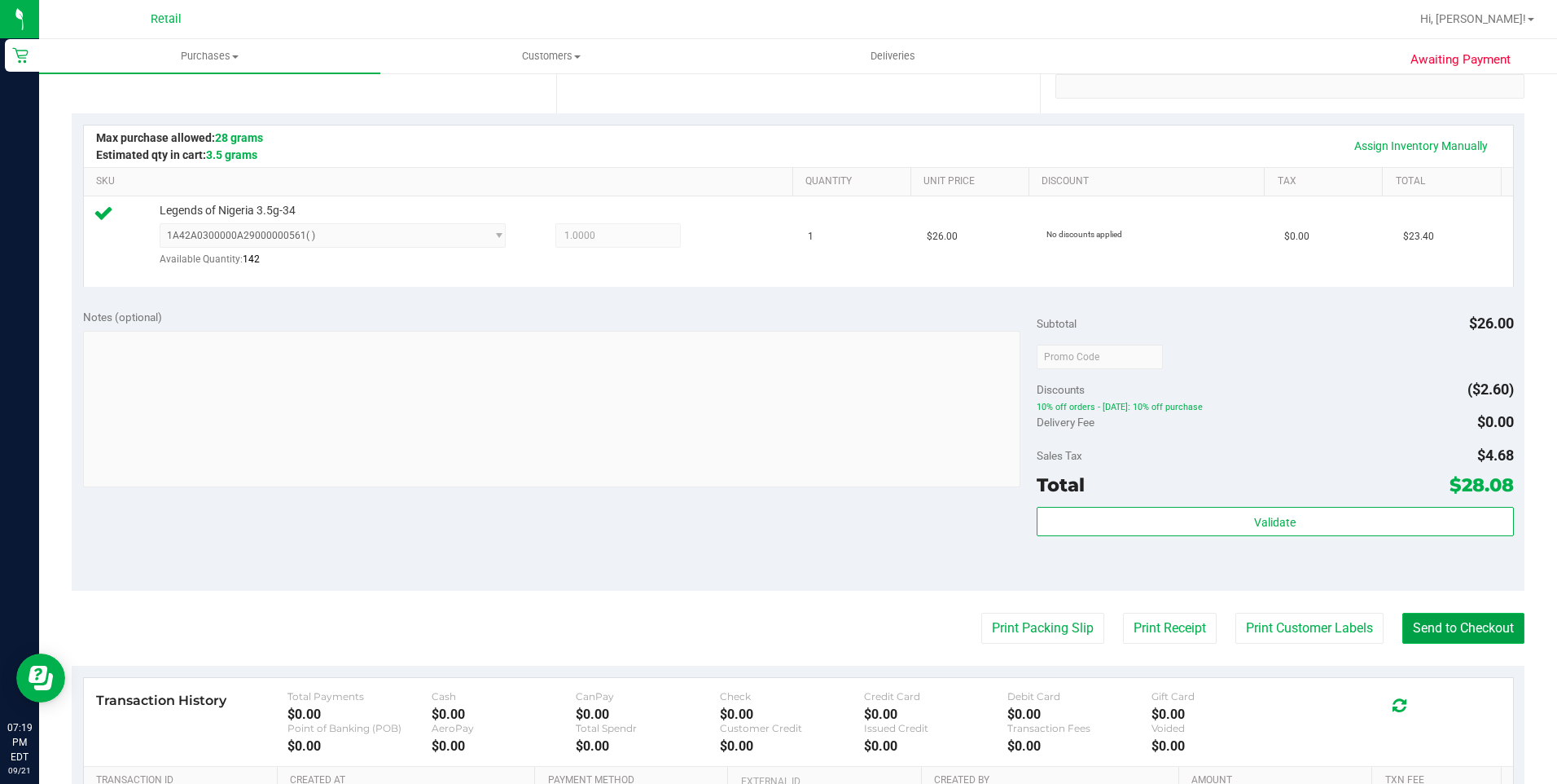
click at [1463, 617] on button "Send to Checkout" at bounding box center [1463, 628] width 122 height 31
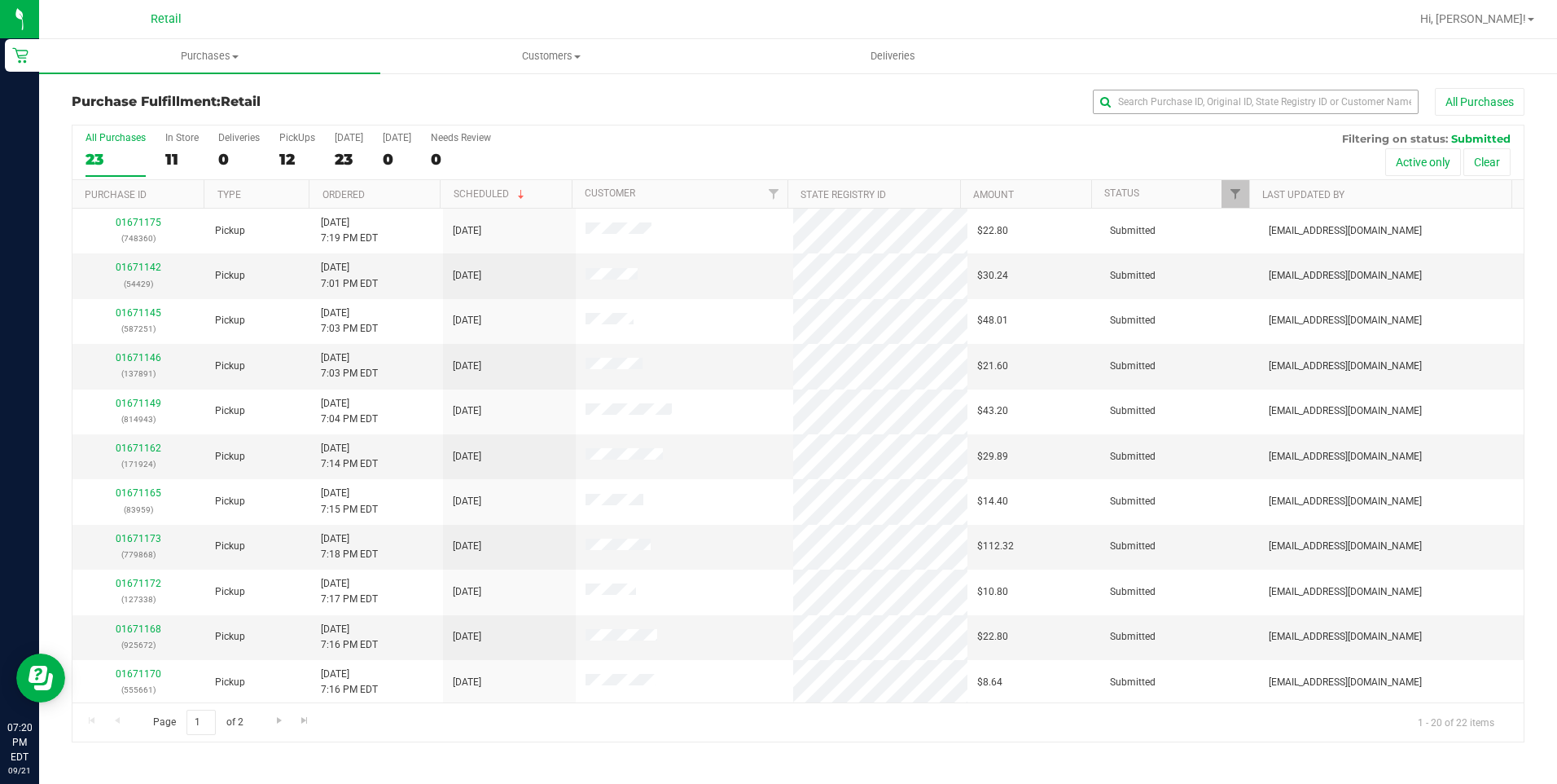
drag, startPoint x: 1304, startPoint y: 85, endPoint x: 1304, endPoint y: 97, distance: 12.0
click at [1304, 87] on div "Purchase Fulfillment: Retail All Purchases All Purchases 23 In Store 11 Deliver…" at bounding box center [799, 415] width 1518 height 687
click at [1304, 97] on input "text" at bounding box center [1256, 101] width 325 height 25
type input "jose"
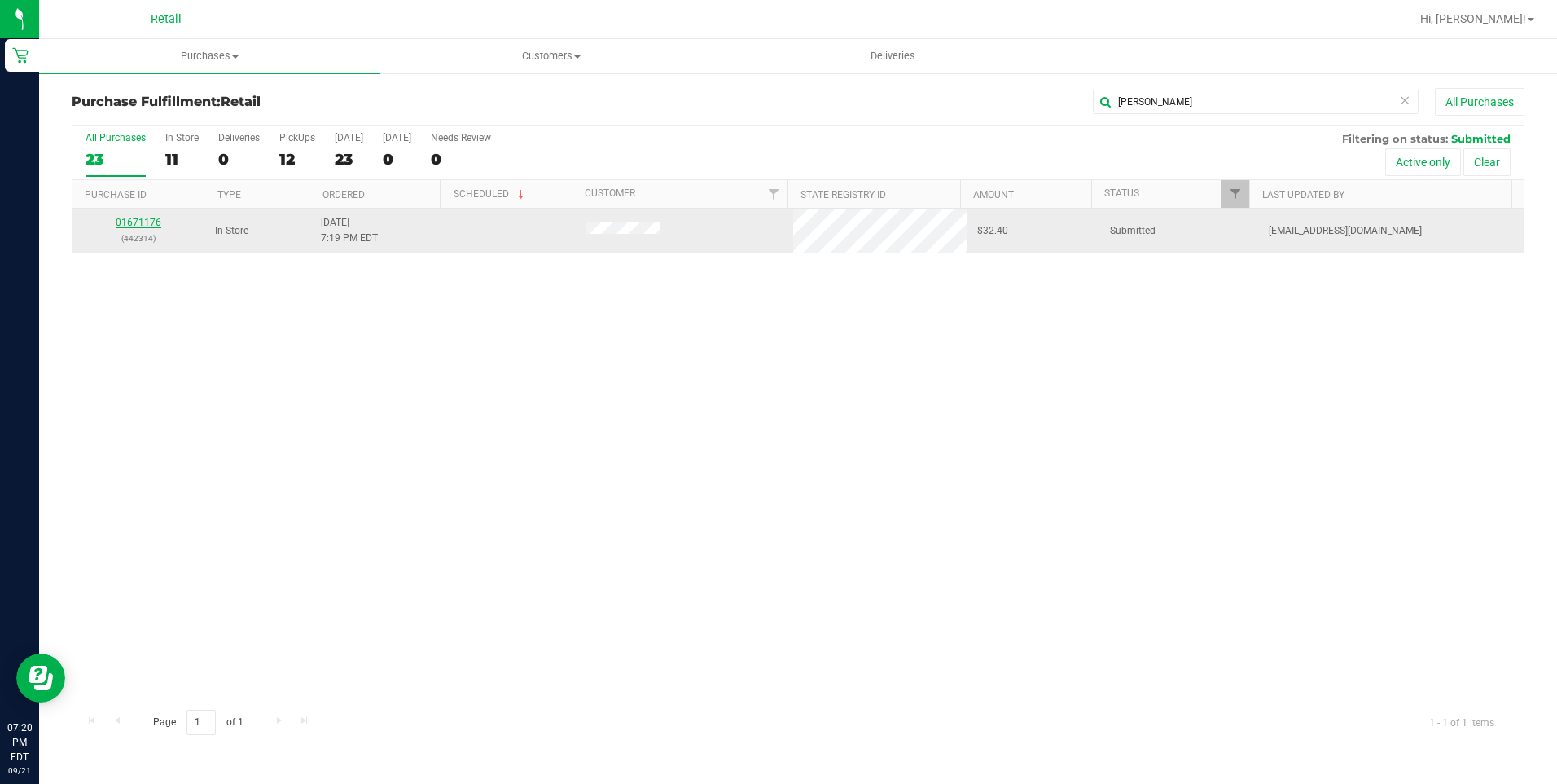
click at [151, 222] on link "01671176" at bounding box center [139, 222] width 46 height 11
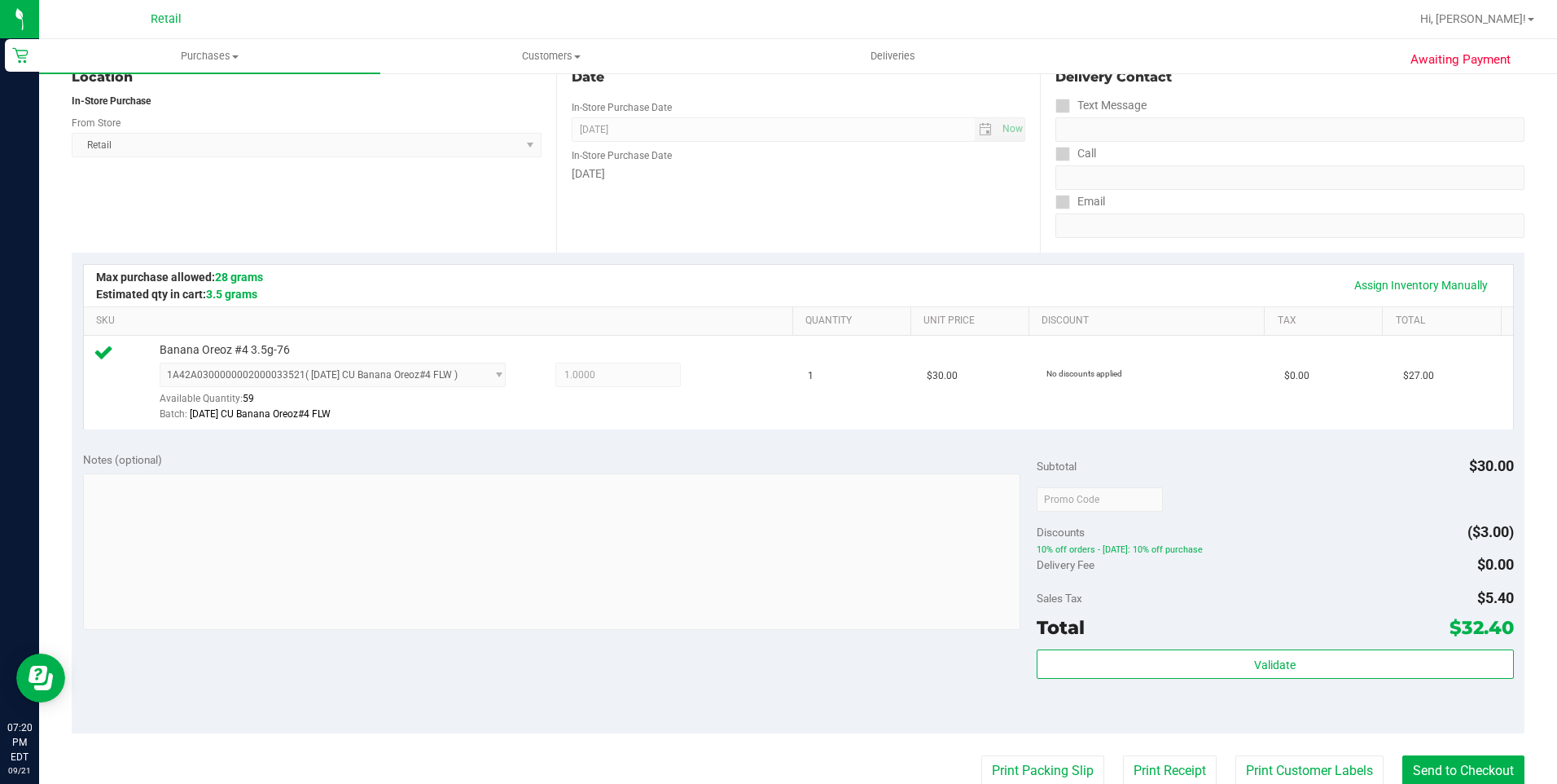
scroll to position [244, 0]
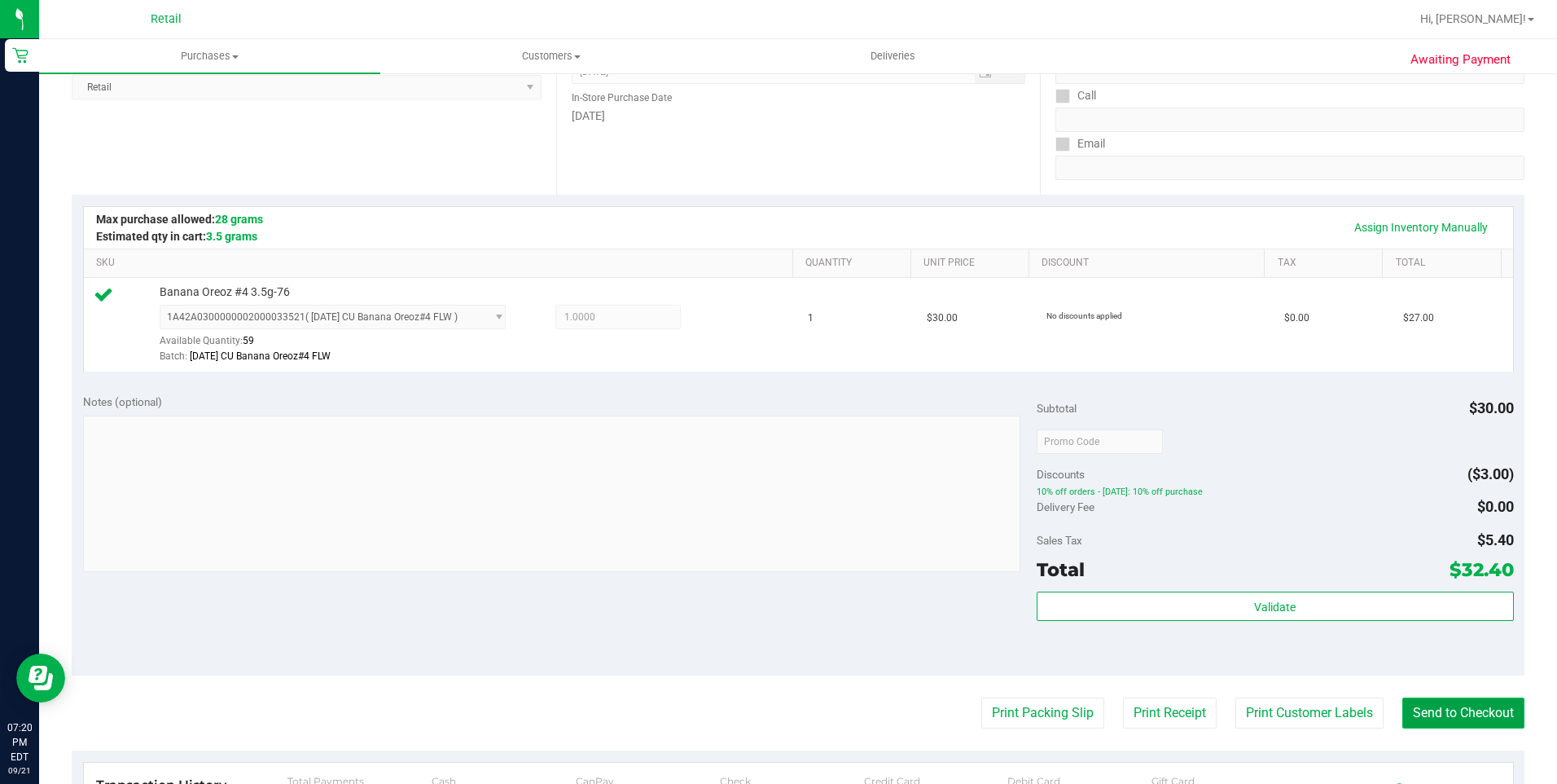
click at [1469, 713] on button "Send to Checkout" at bounding box center [1463, 713] width 122 height 31
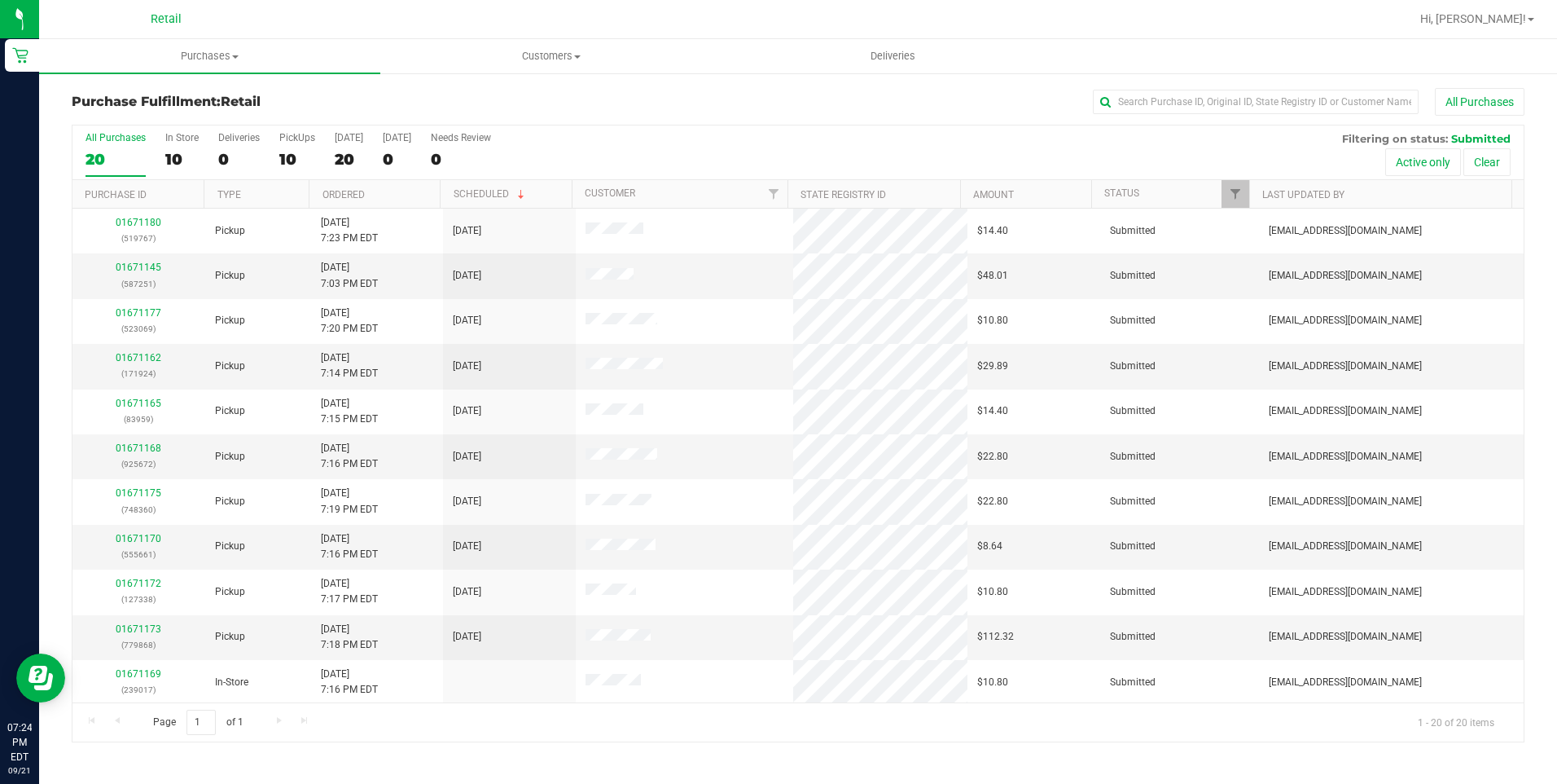
click at [1225, 119] on div "Purchase Fulfillment: Retail All Purchases" at bounding box center [798, 106] width 1453 height 36
click at [1228, 105] on input "text" at bounding box center [1256, 101] width 325 height 25
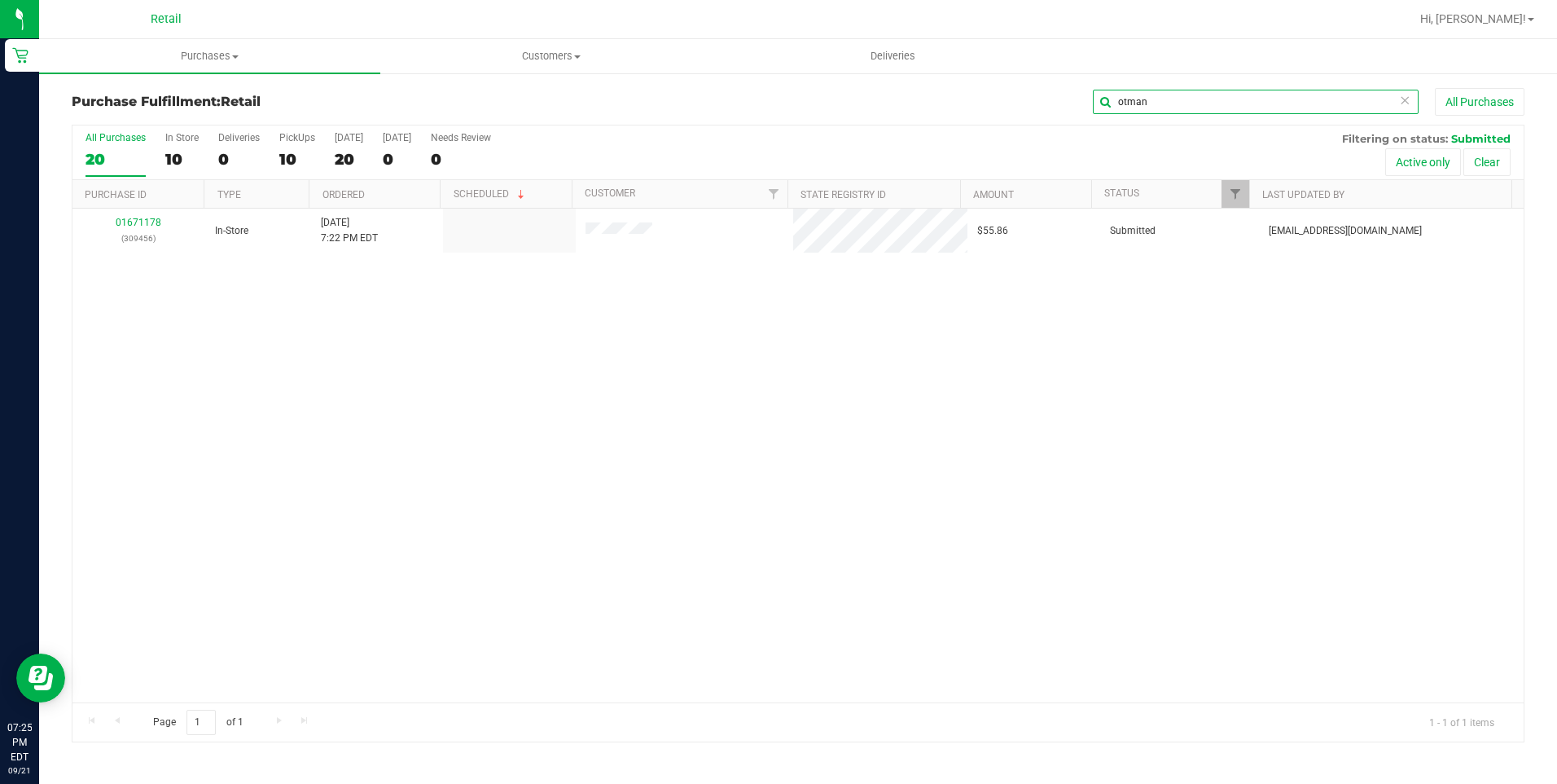
click at [1240, 97] on input "otman" at bounding box center [1256, 101] width 325 height 25
type input "[PERSON_NAME]"
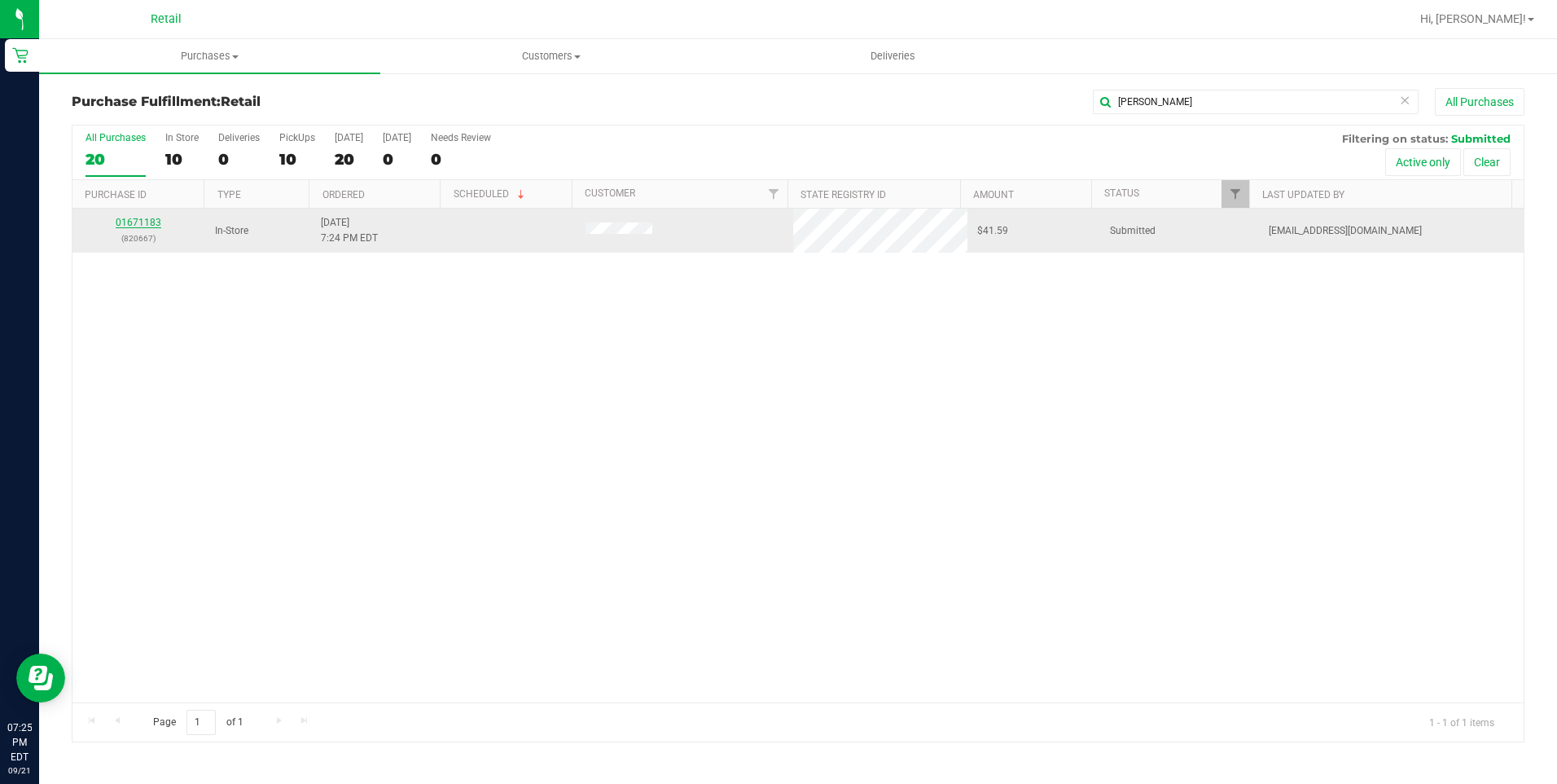
click at [155, 219] on link "01671183" at bounding box center [139, 222] width 46 height 11
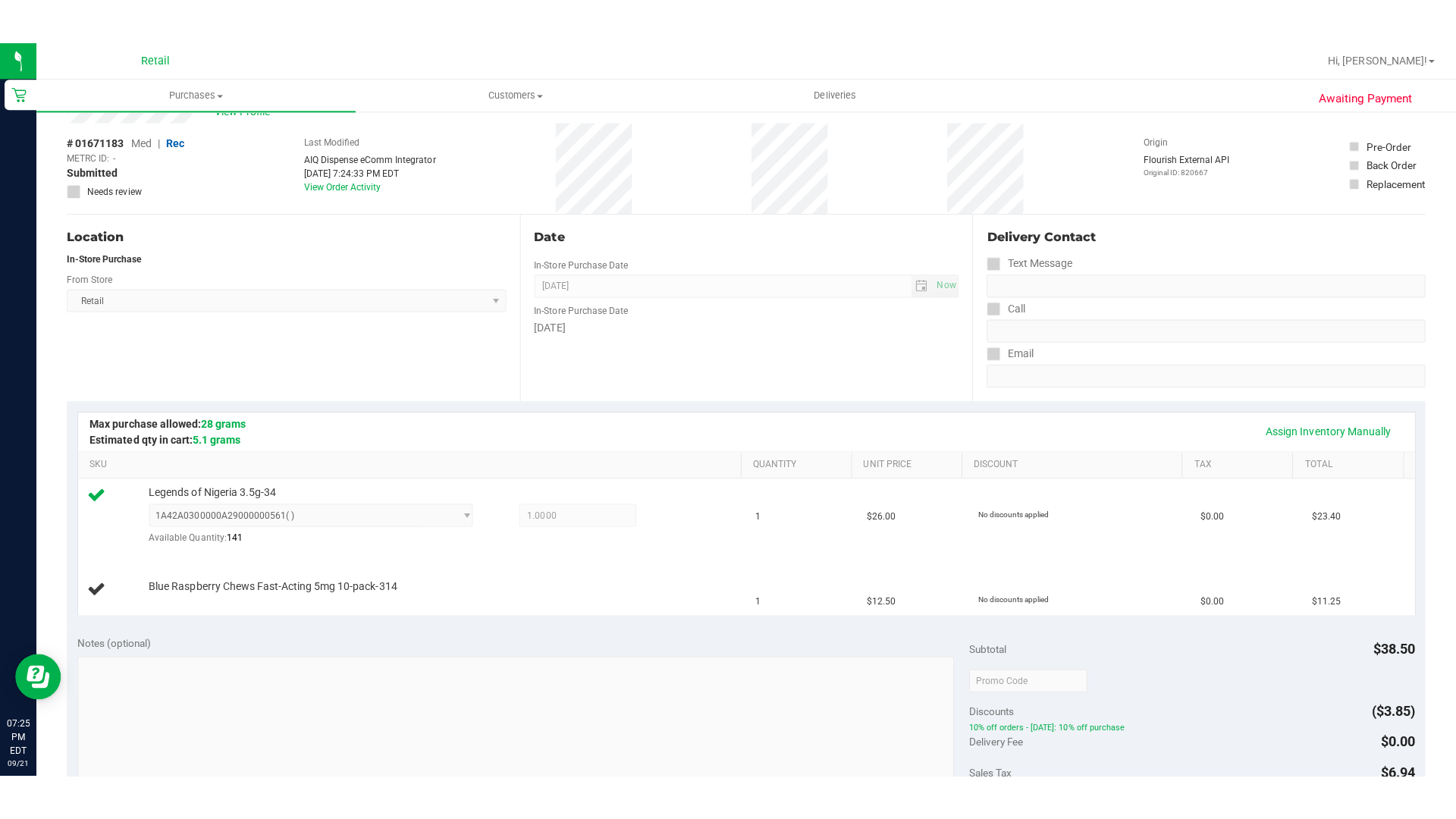
scroll to position [379, 0]
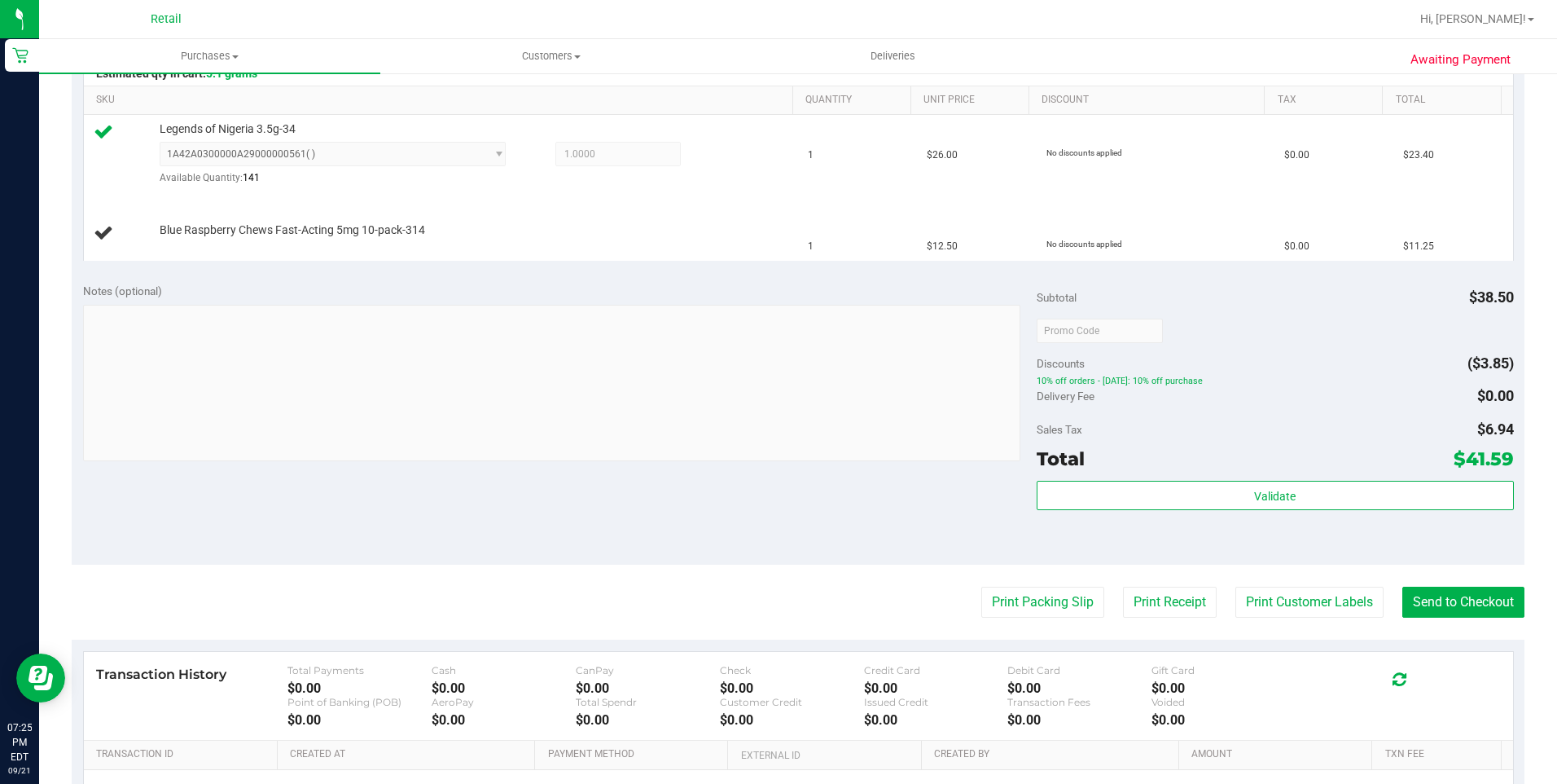
click at [1452, 619] on purchase-details "Back Edit Purchase Cancel Purchase View Profile # 01671183 Med | Rec METRC ID: …" at bounding box center [798, 312] width 1453 height 1264
click at [1452, 611] on button "Send to Checkout" at bounding box center [1463, 602] width 122 height 31
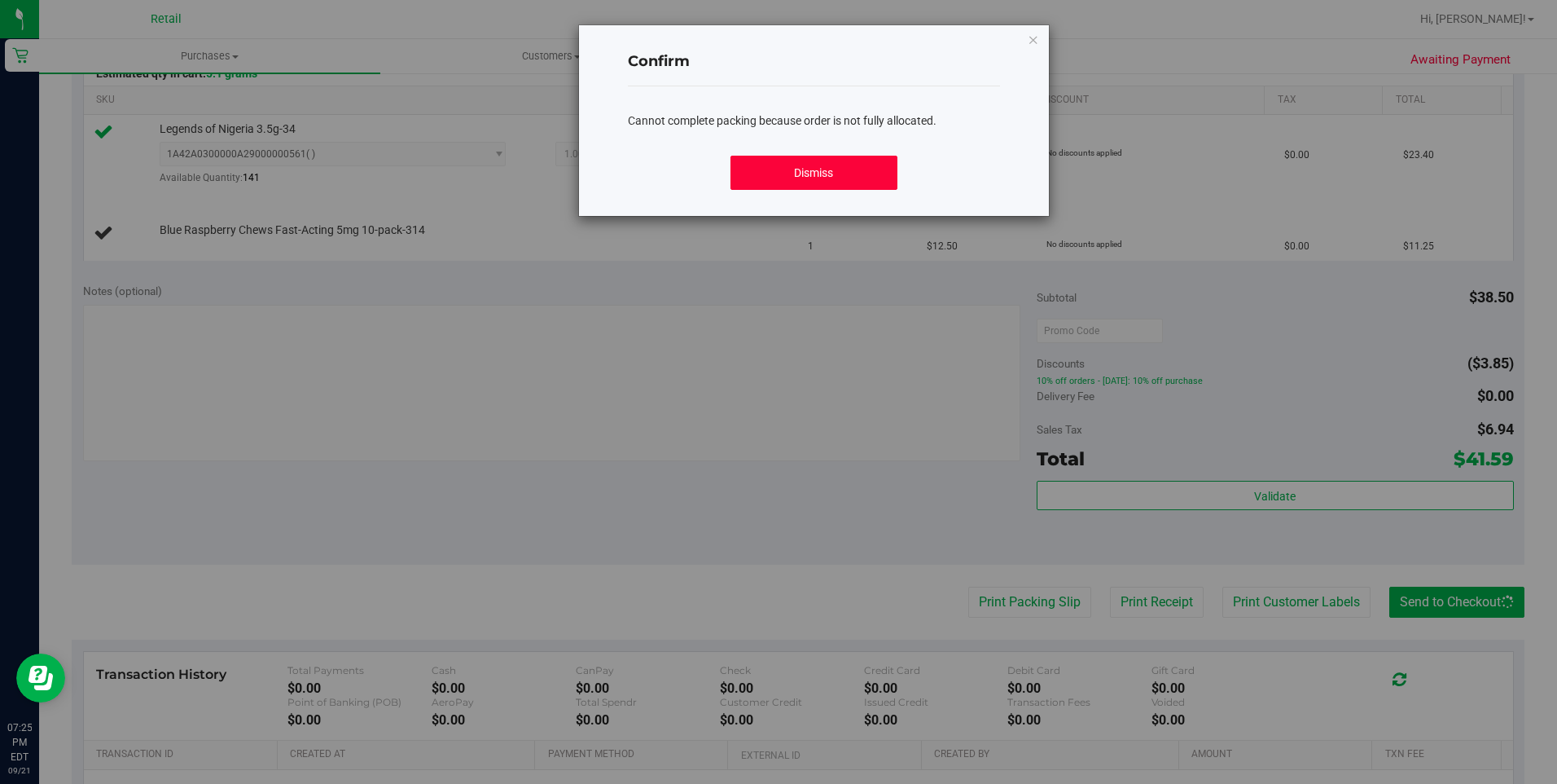
click at [735, 174] on button "Dismiss" at bounding box center [814, 172] width 167 height 34
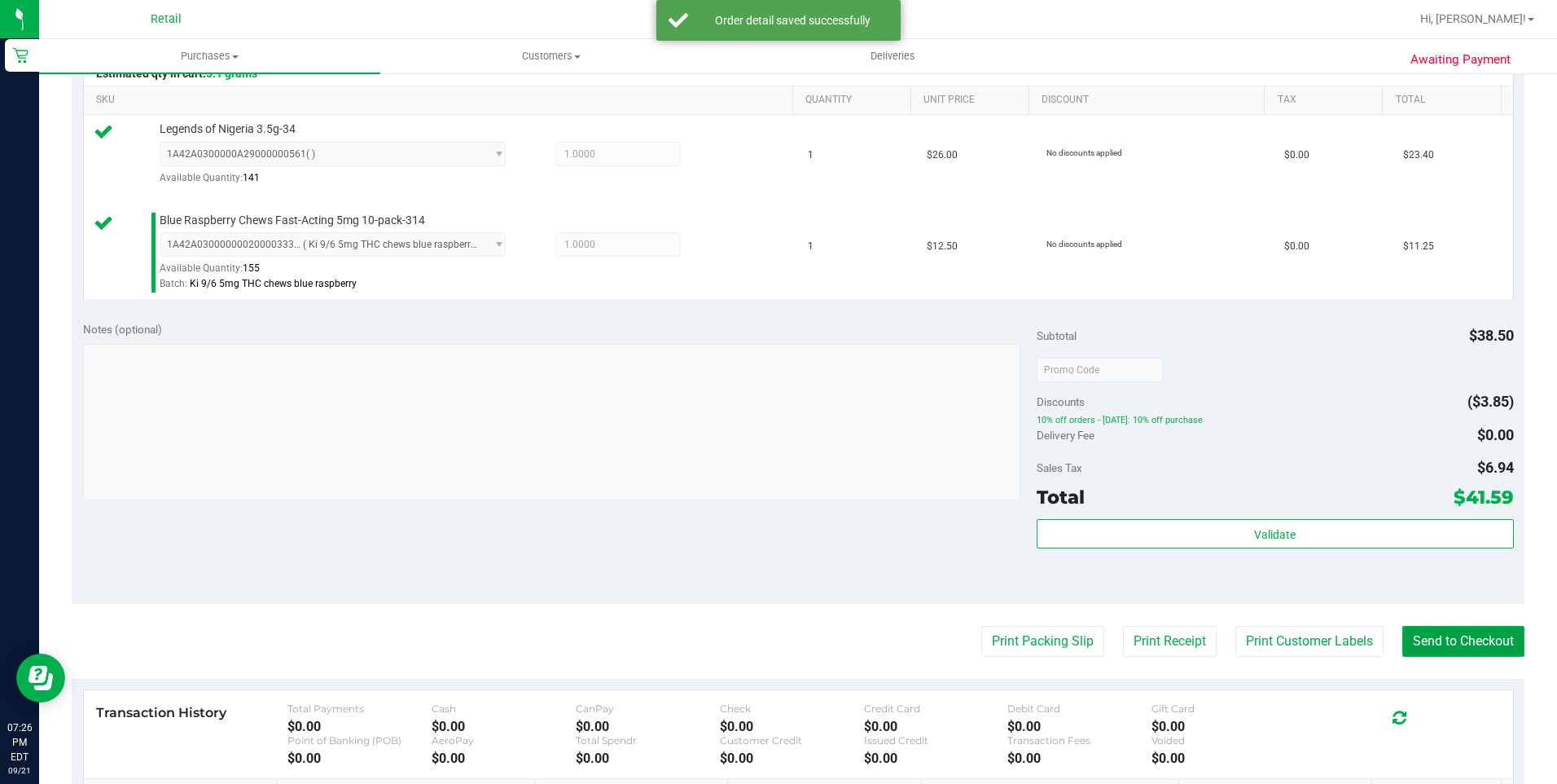
click at [1450, 641] on button "Send to Checkout" at bounding box center [1463, 642] width 122 height 31
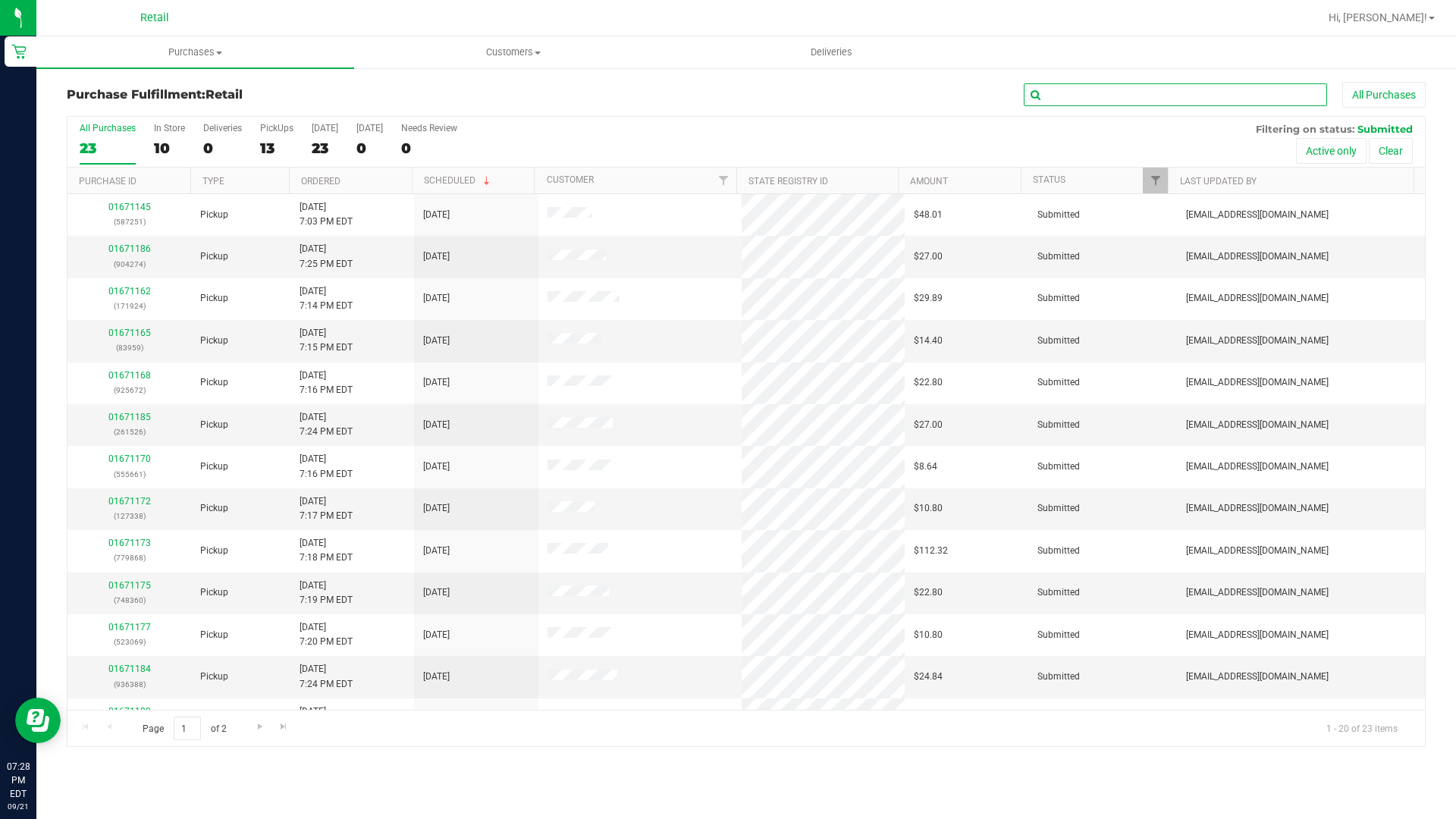
click at [1082, 95] on input "text" at bounding box center [1175, 94] width 303 height 23
type input "otman"
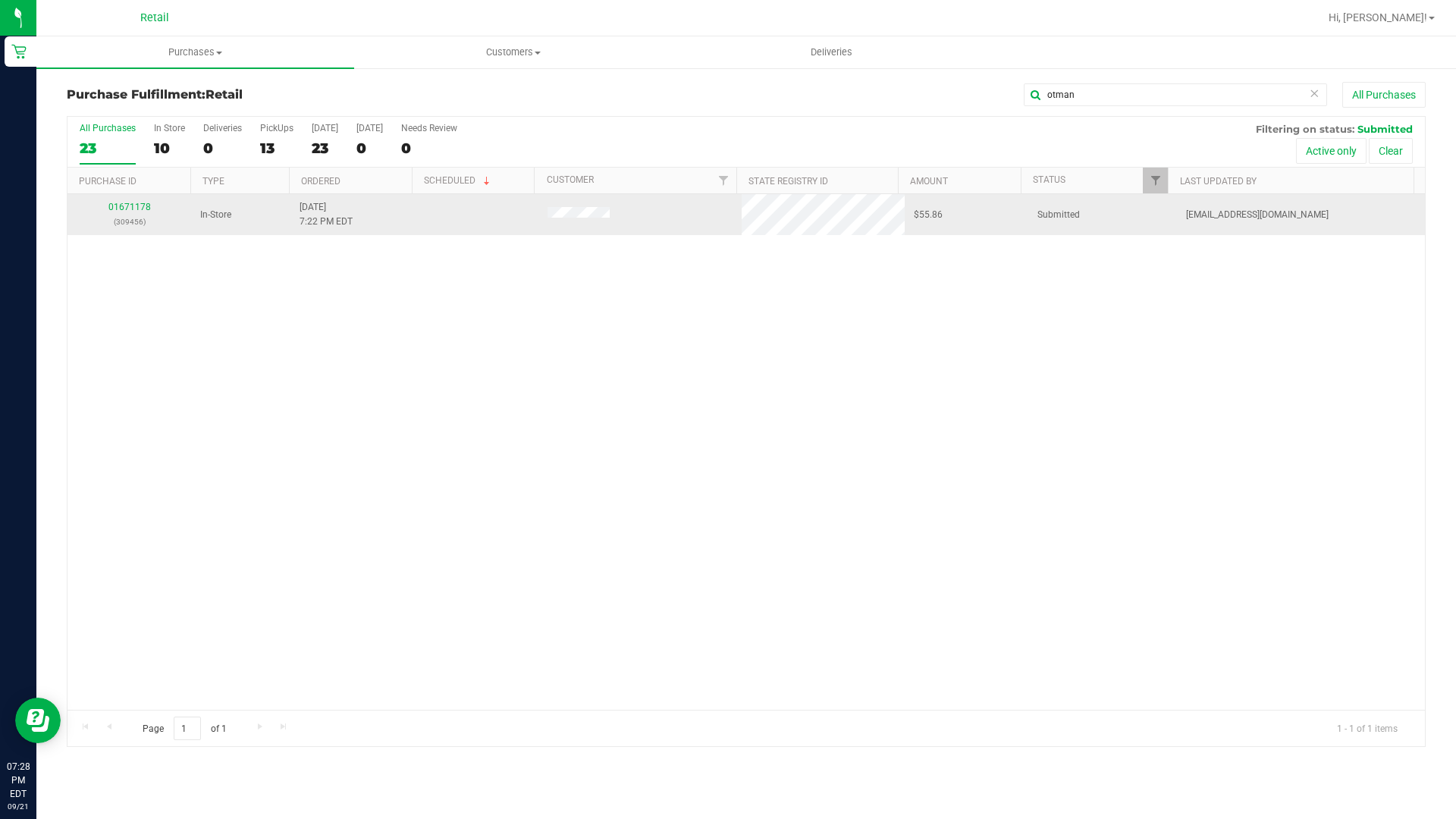
click at [137, 217] on p "(309456)" at bounding box center [129, 222] width 105 height 15
click at [137, 215] on p "(309456)" at bounding box center [129, 222] width 105 height 15
click at [143, 209] on link "01671178" at bounding box center [130, 207] width 43 height 10
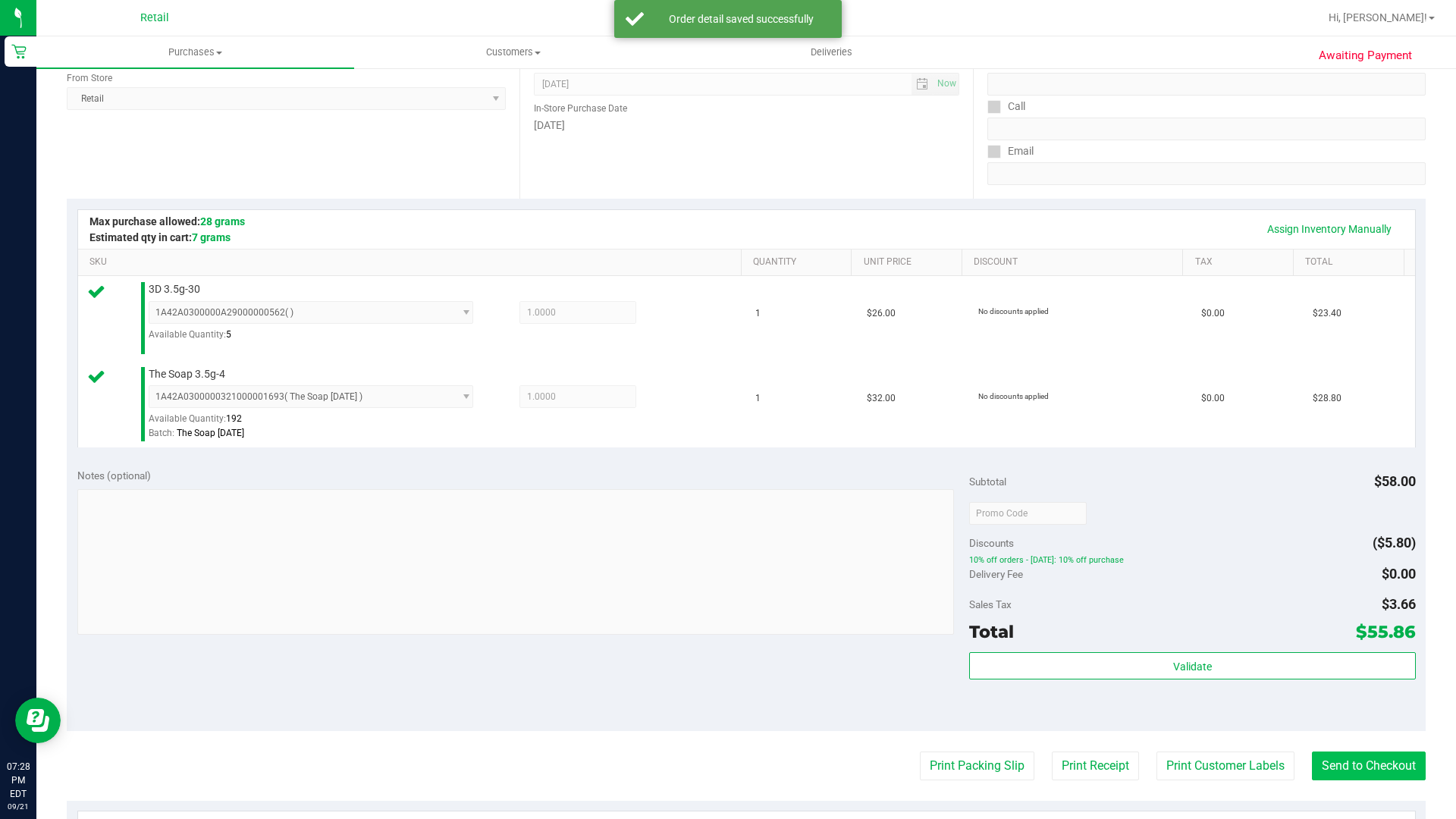
scroll to position [228, 0]
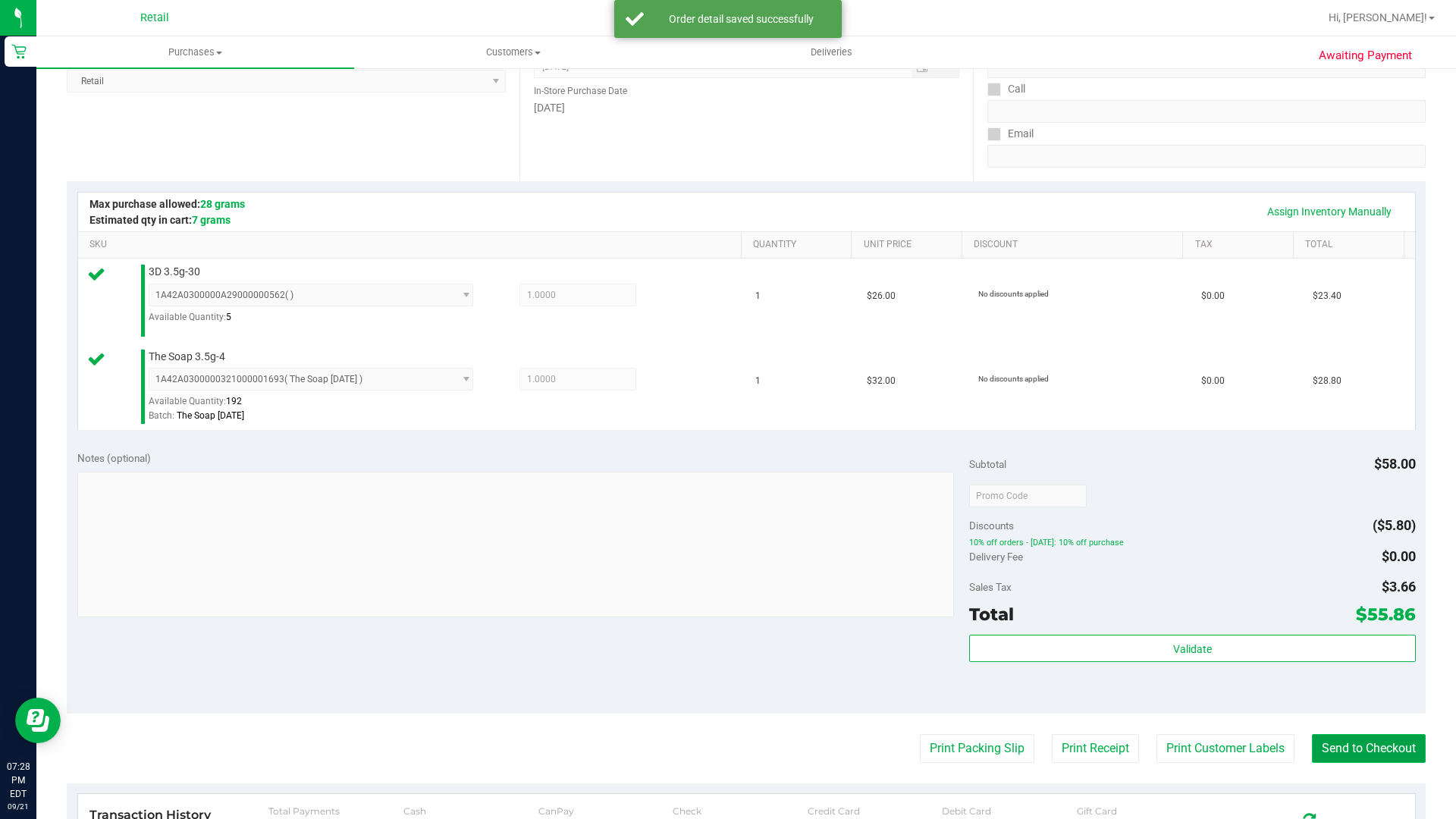
click at [1393, 729] on button "Send to Checkout" at bounding box center [1368, 749] width 114 height 29
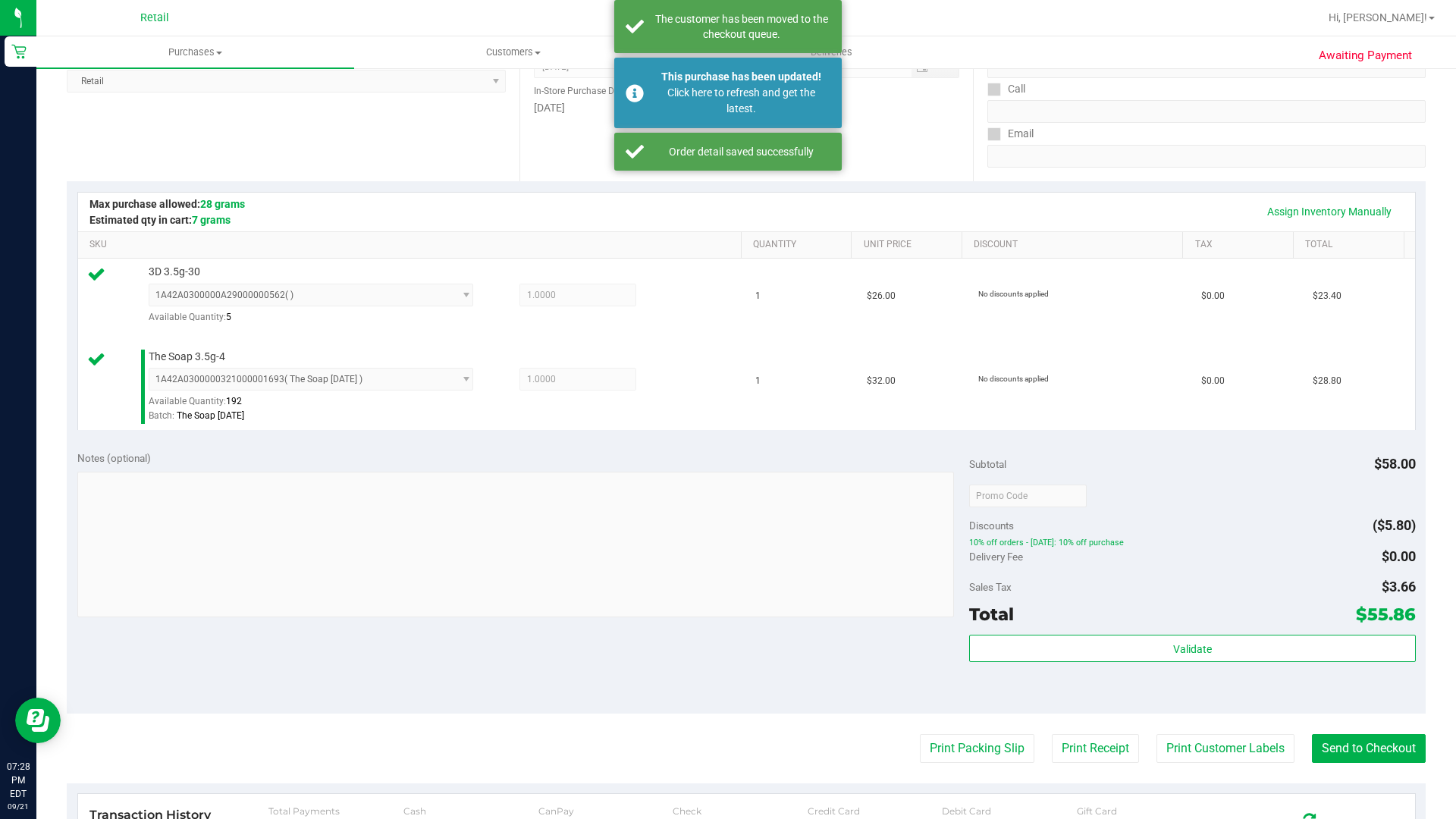
click at [547, 0] on nav "Retail Hi, [PERSON_NAME]!" at bounding box center [746, 18] width 1419 height 37
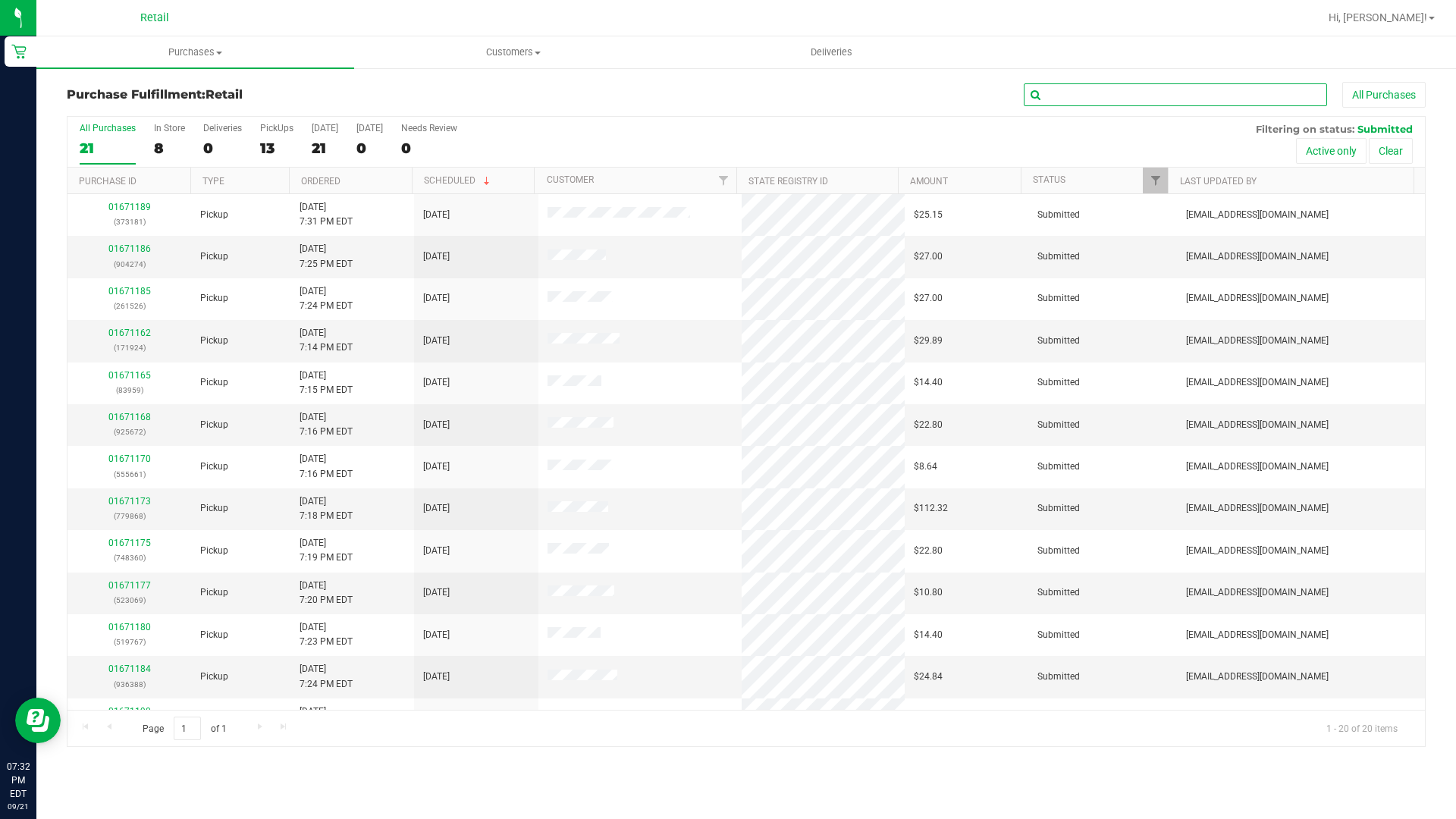
click at [1069, 103] on input "text" at bounding box center [1175, 94] width 303 height 23
type input "august"
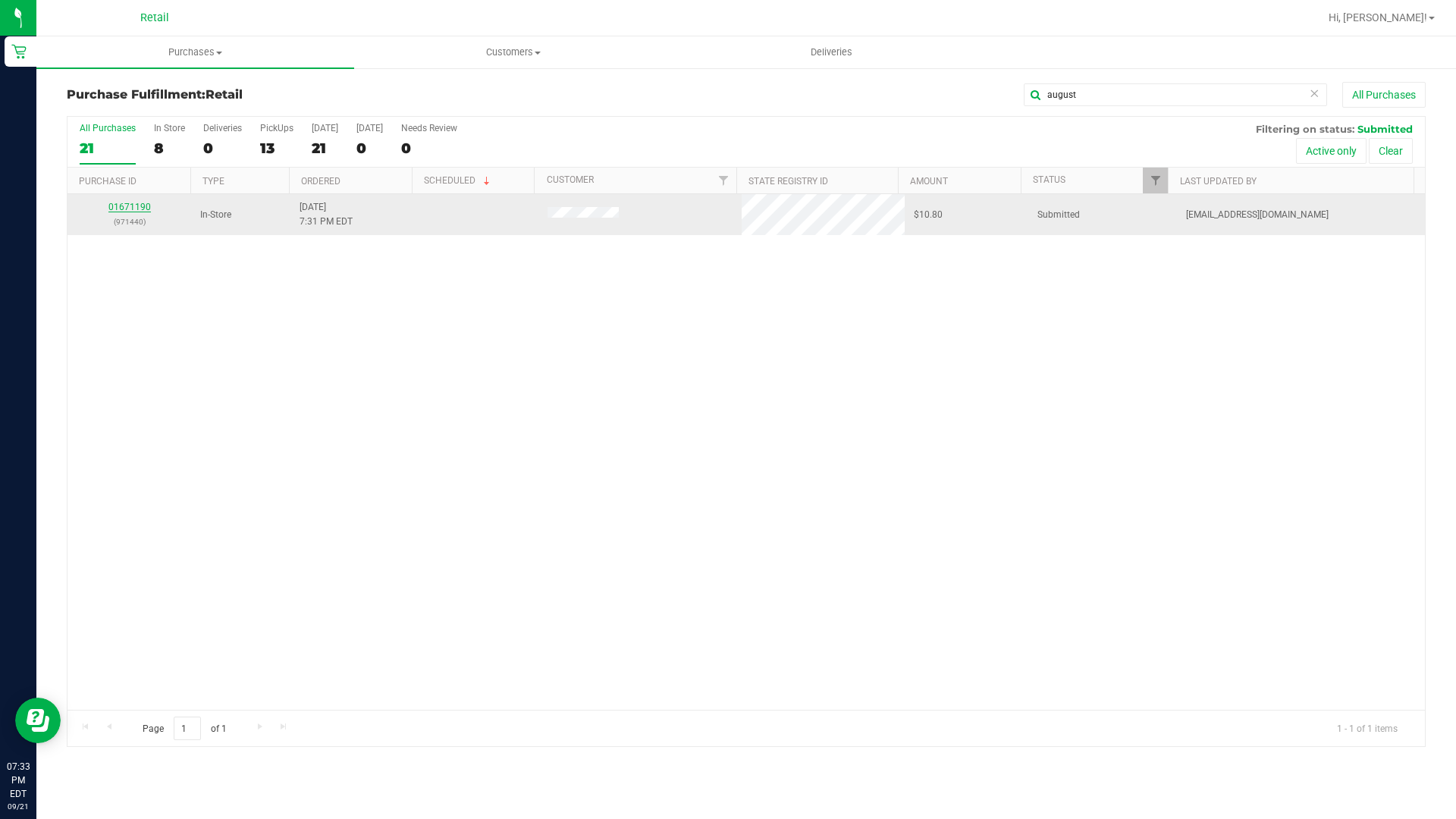
click at [133, 208] on link "01671190" at bounding box center [130, 207] width 43 height 10
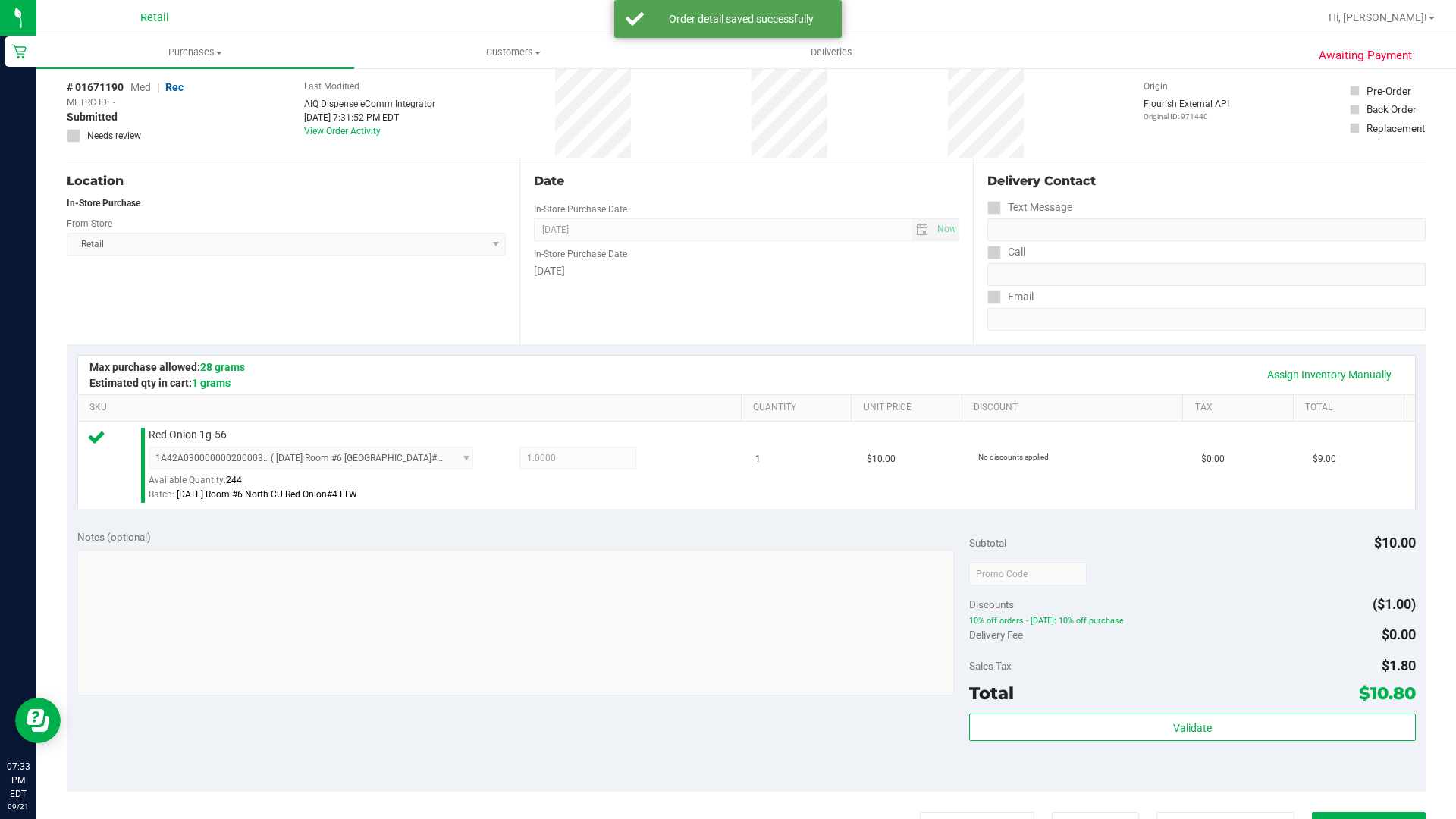
scroll to position [151, 0]
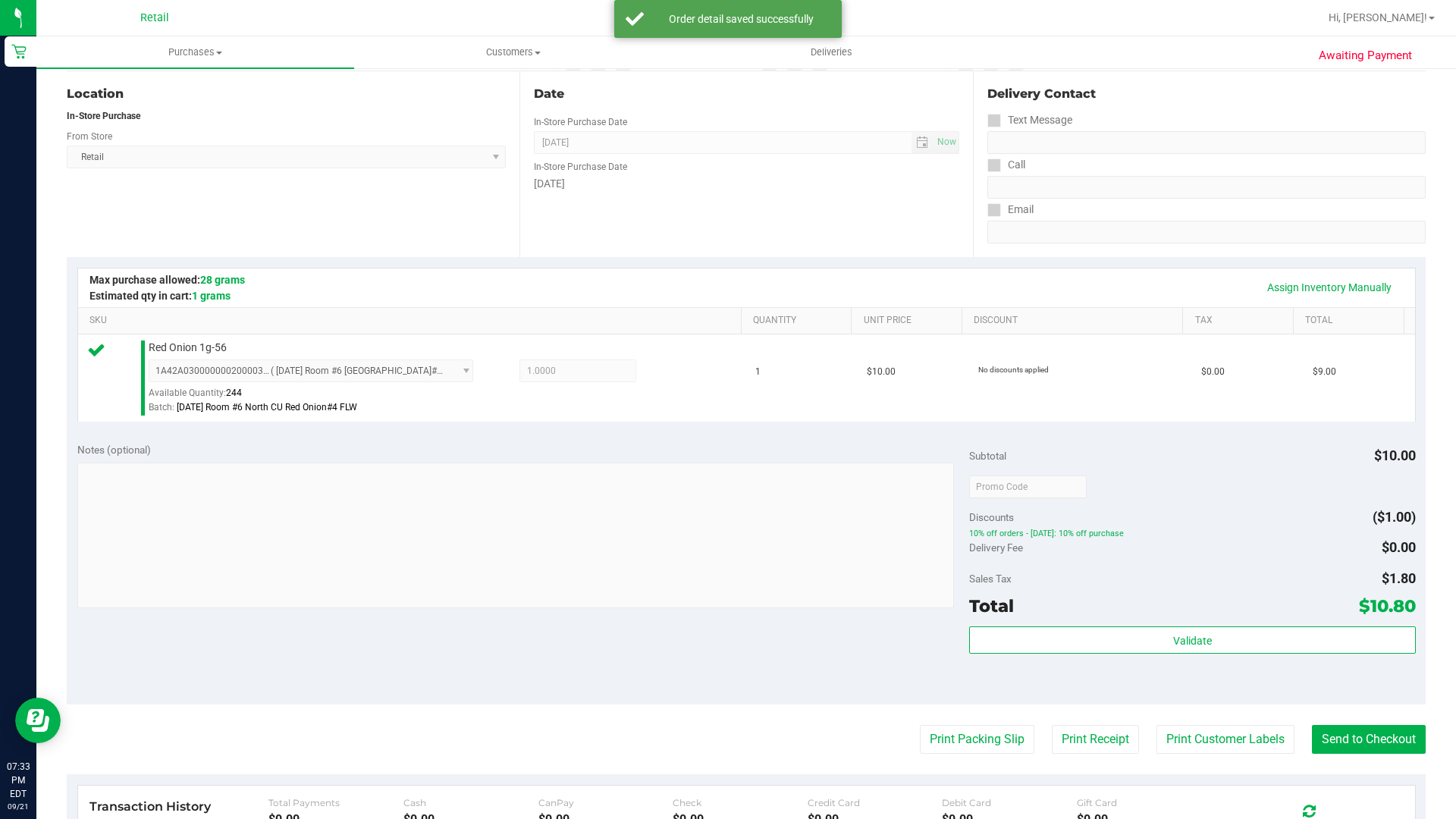
click at [1362, 729] on purchase-details "Back Edit Purchase Cancel Purchase View Profile # 01671190 Med | Rec METRC ID: …" at bounding box center [746, 494] width 1358 height 1128
click at [1364, 729] on button "Send to Checkout" at bounding box center [1368, 739] width 114 height 29
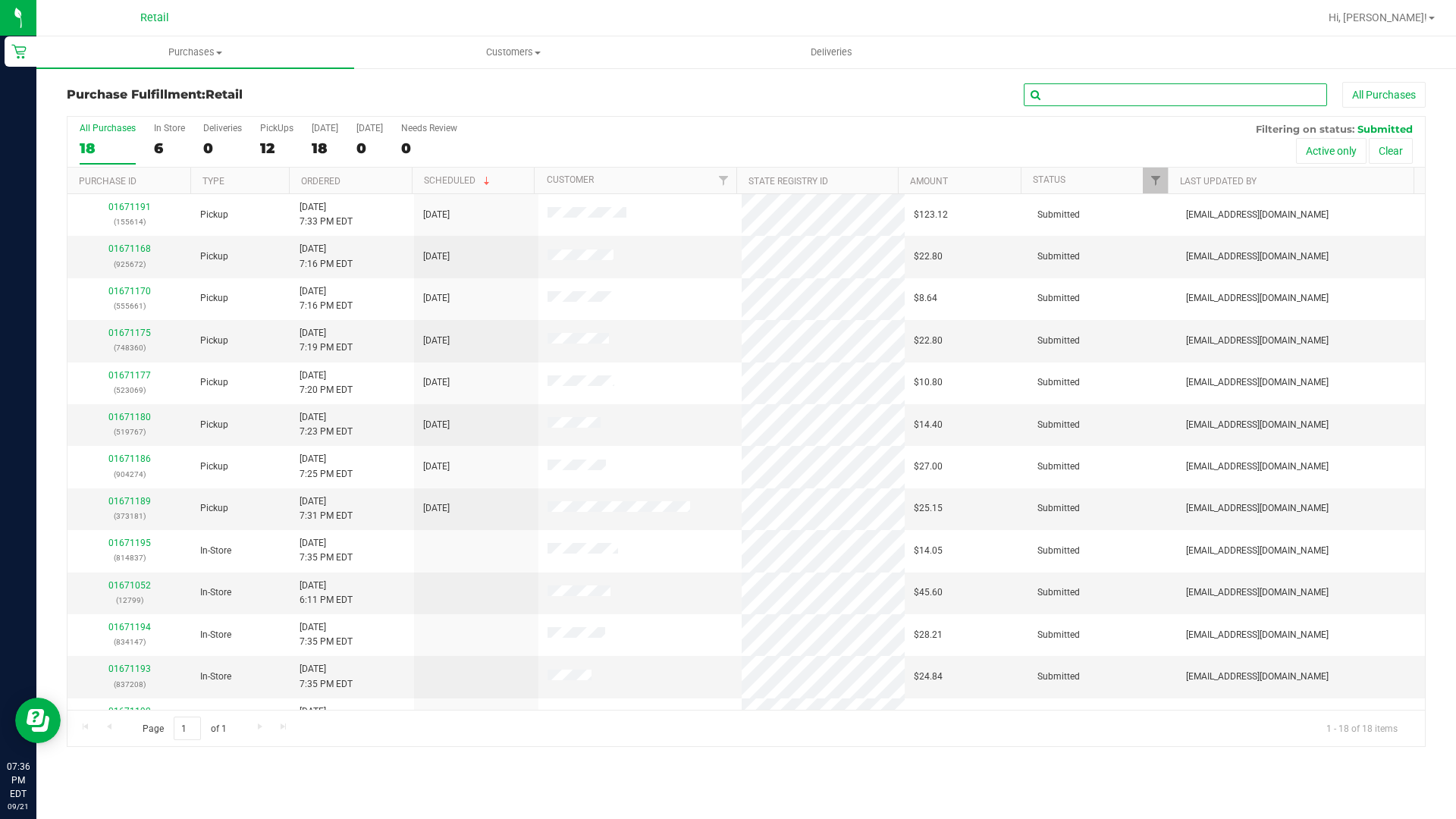
click at [1068, 104] on input "text" at bounding box center [1175, 94] width 303 height 23
type input "jason"
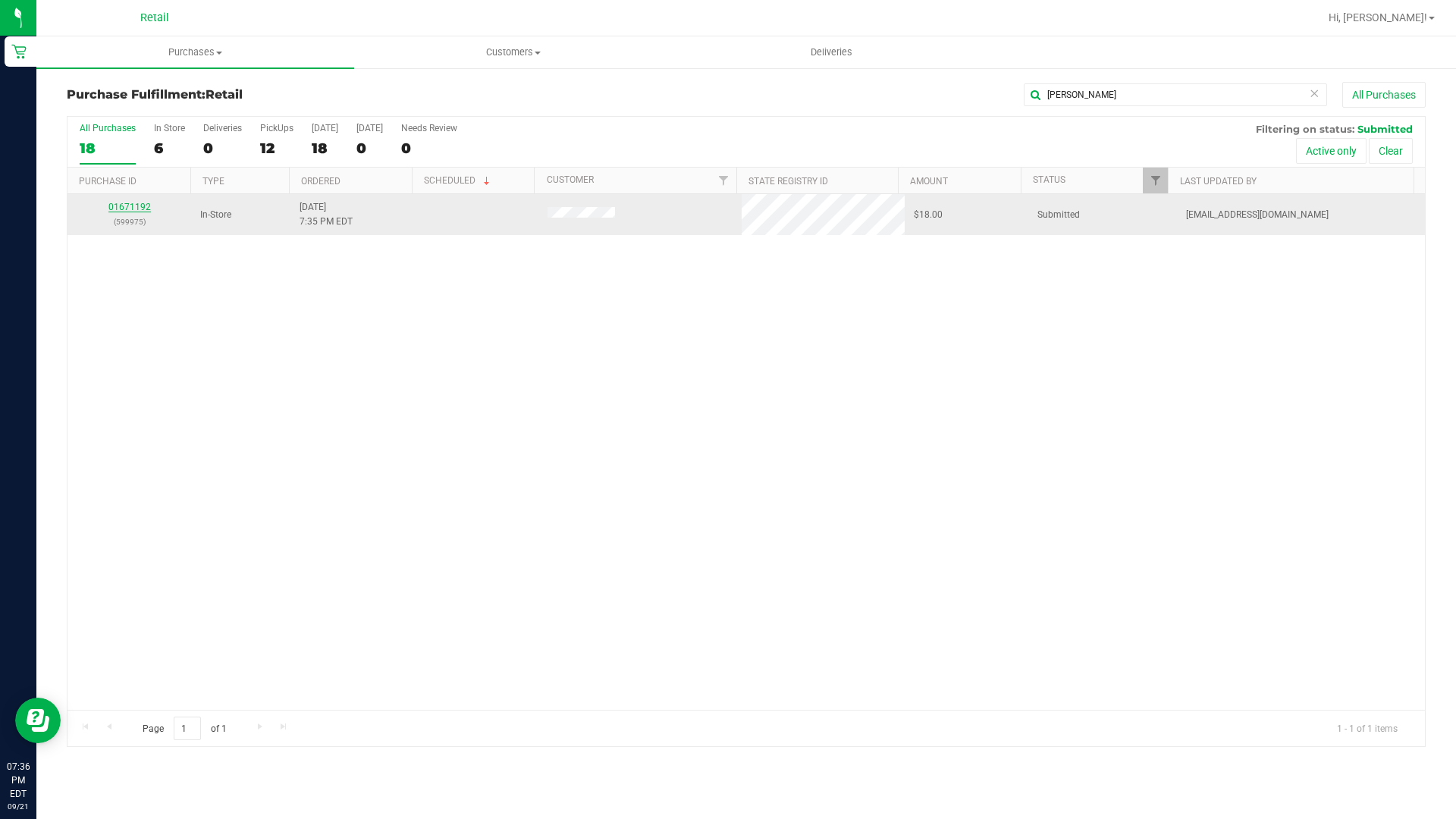
click at [140, 205] on link "01671192" at bounding box center [130, 207] width 43 height 10
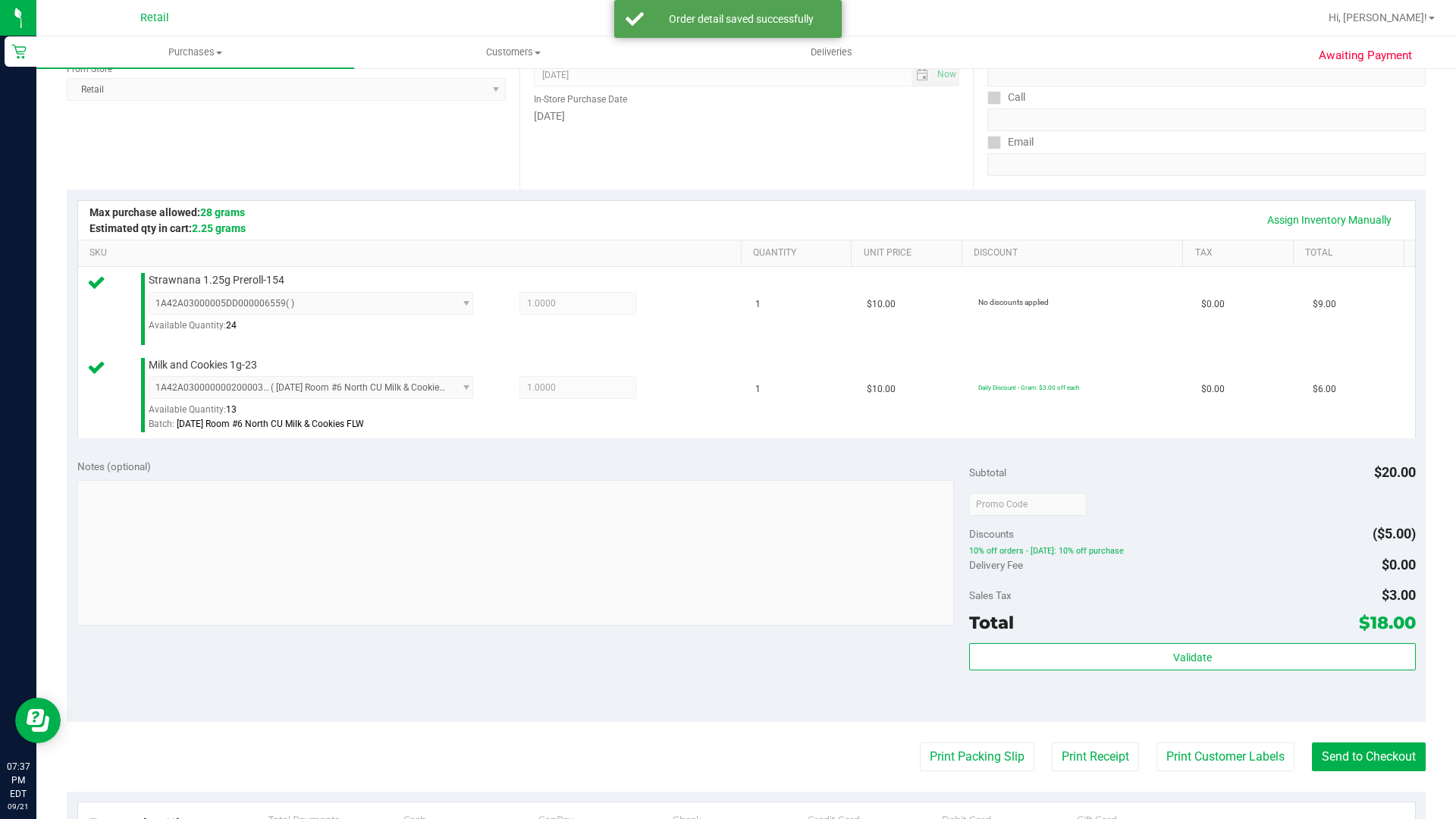
scroll to position [228, 0]
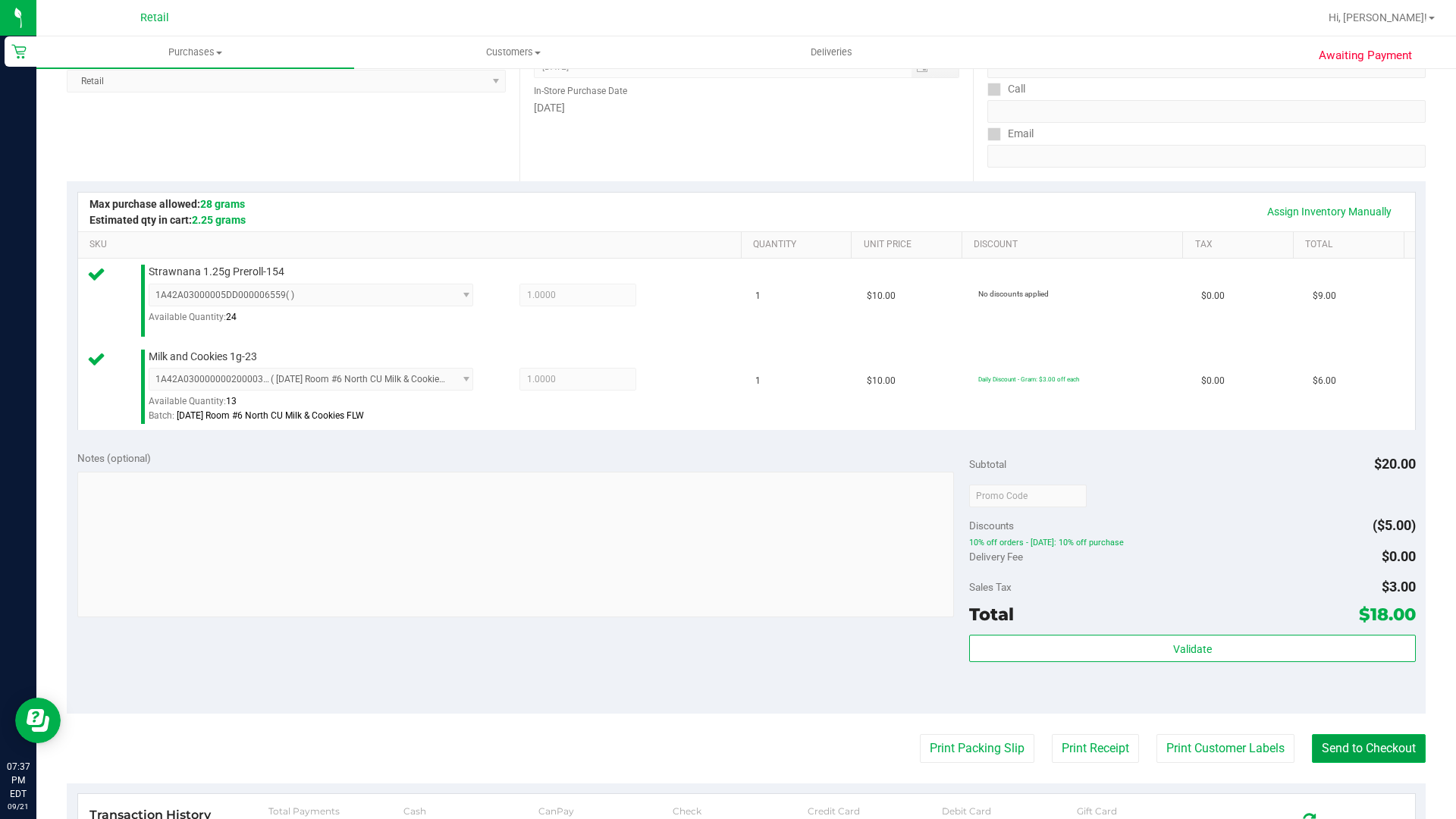
click at [1352, 729] on button "Send to Checkout" at bounding box center [1368, 749] width 114 height 29
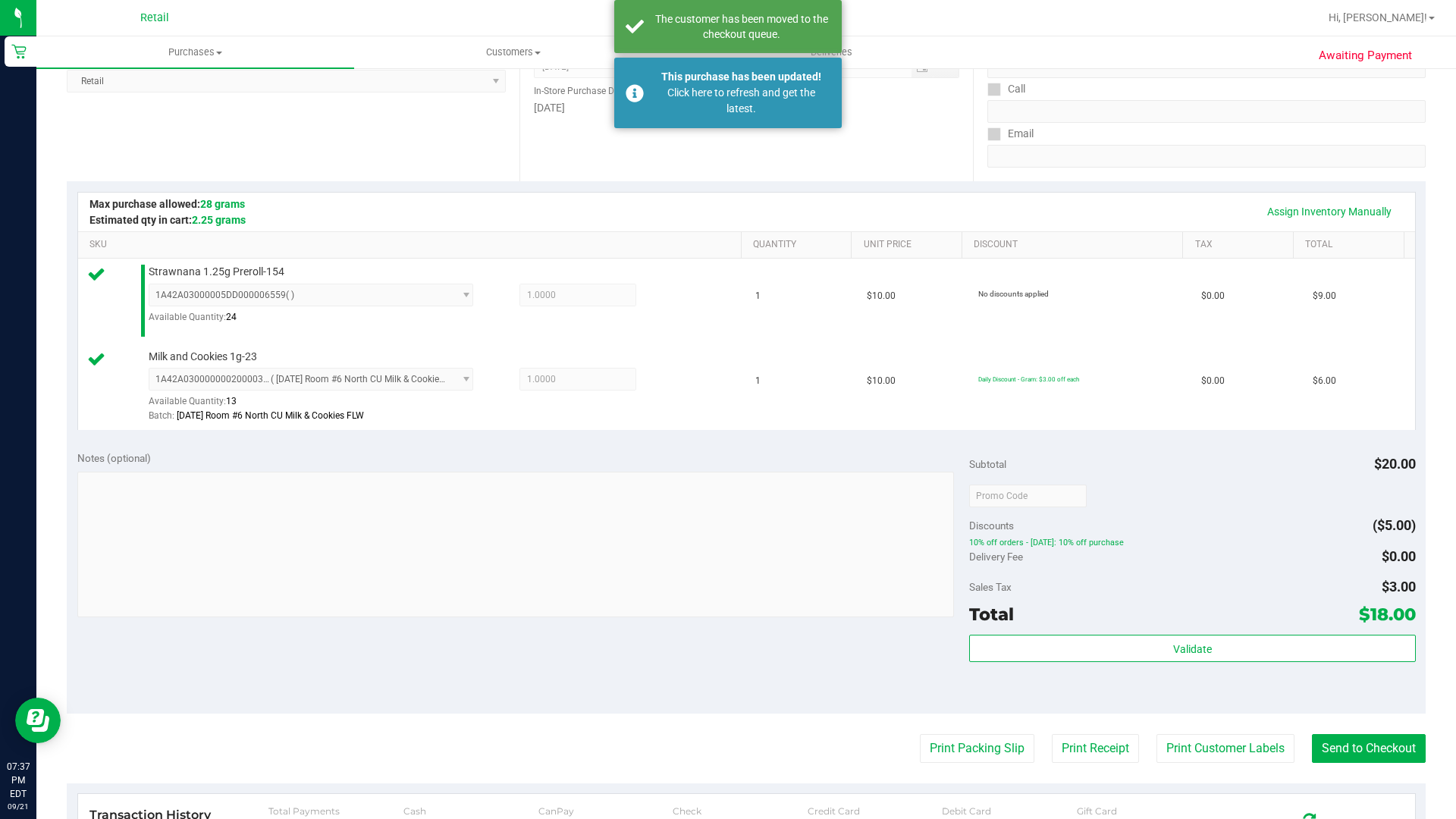
click at [355, 0] on nav "Retail Hi, [PERSON_NAME]!" at bounding box center [746, 18] width 1419 height 37
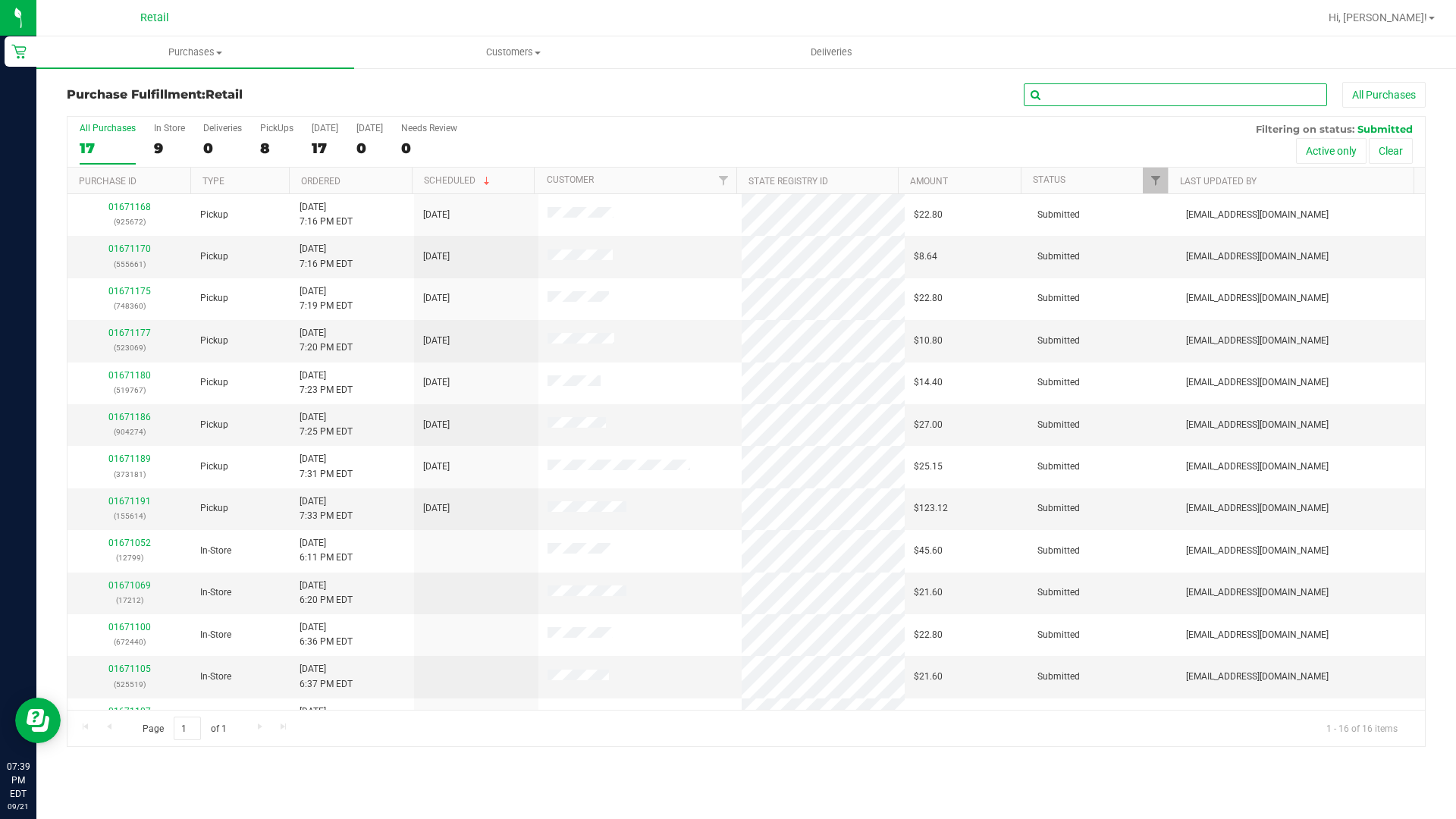
click at [1086, 105] on input "text" at bounding box center [1175, 94] width 303 height 23
type input "aris"
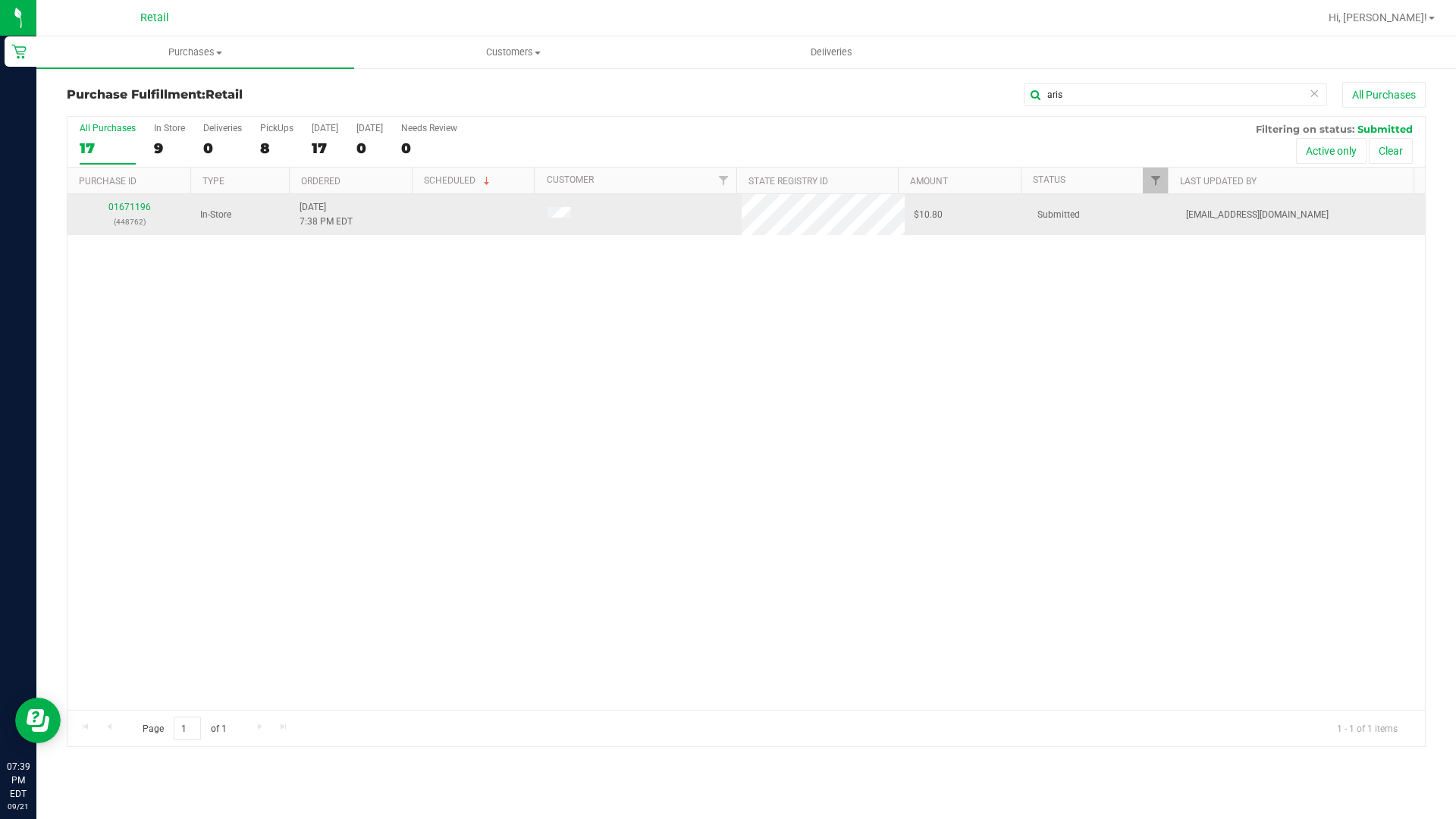
click at [139, 199] on td "01671196 (448762)" at bounding box center [129, 215] width 123 height 41
click at [139, 201] on div "All Purchases 17 In Store 9 Deliveries 0 PickUps 8 Today 17 Tomorrow 0 Needs Re…" at bounding box center [746, 431] width 1358 height 631
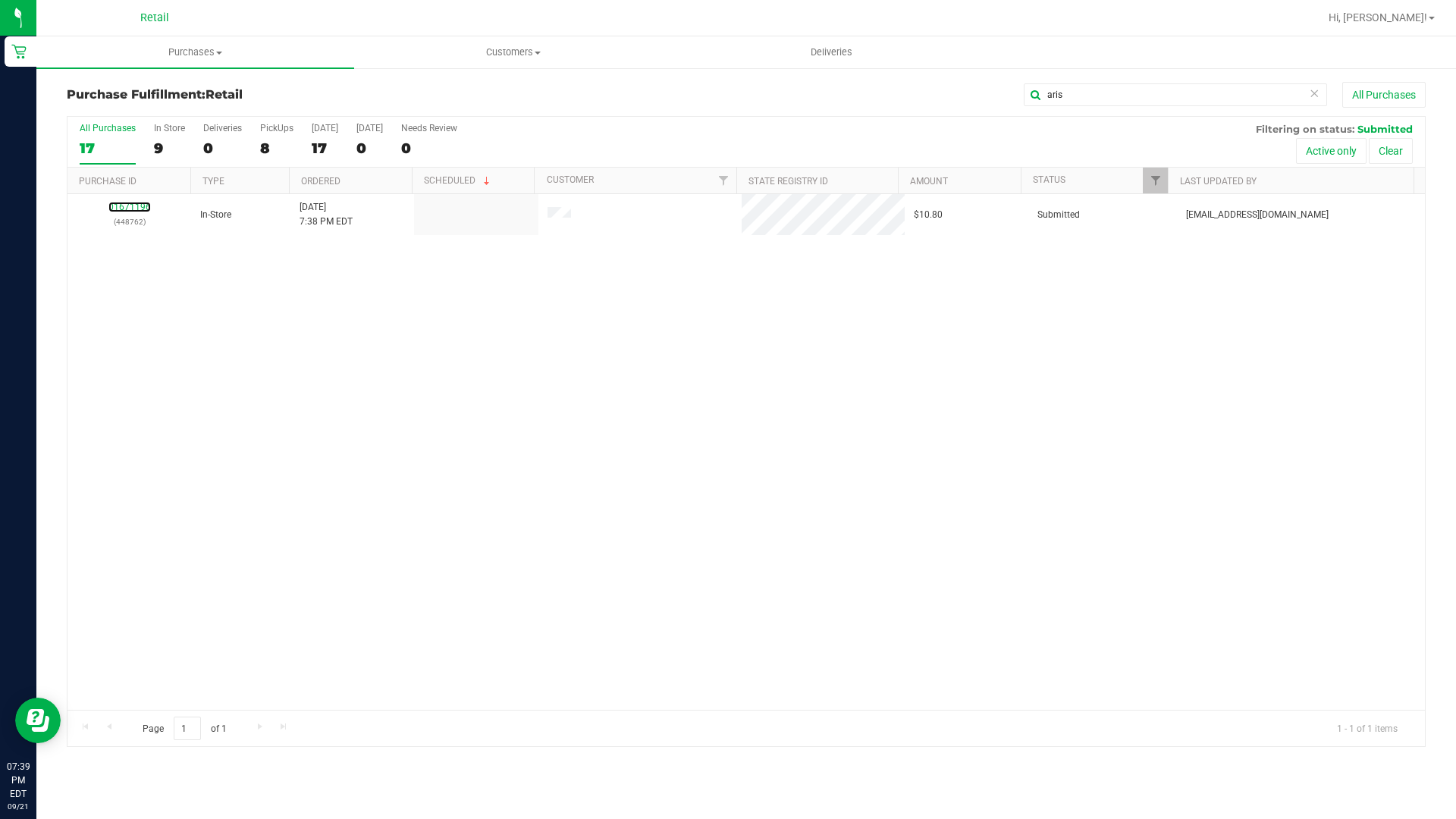
click at [139, 205] on link "01671196" at bounding box center [130, 207] width 43 height 10
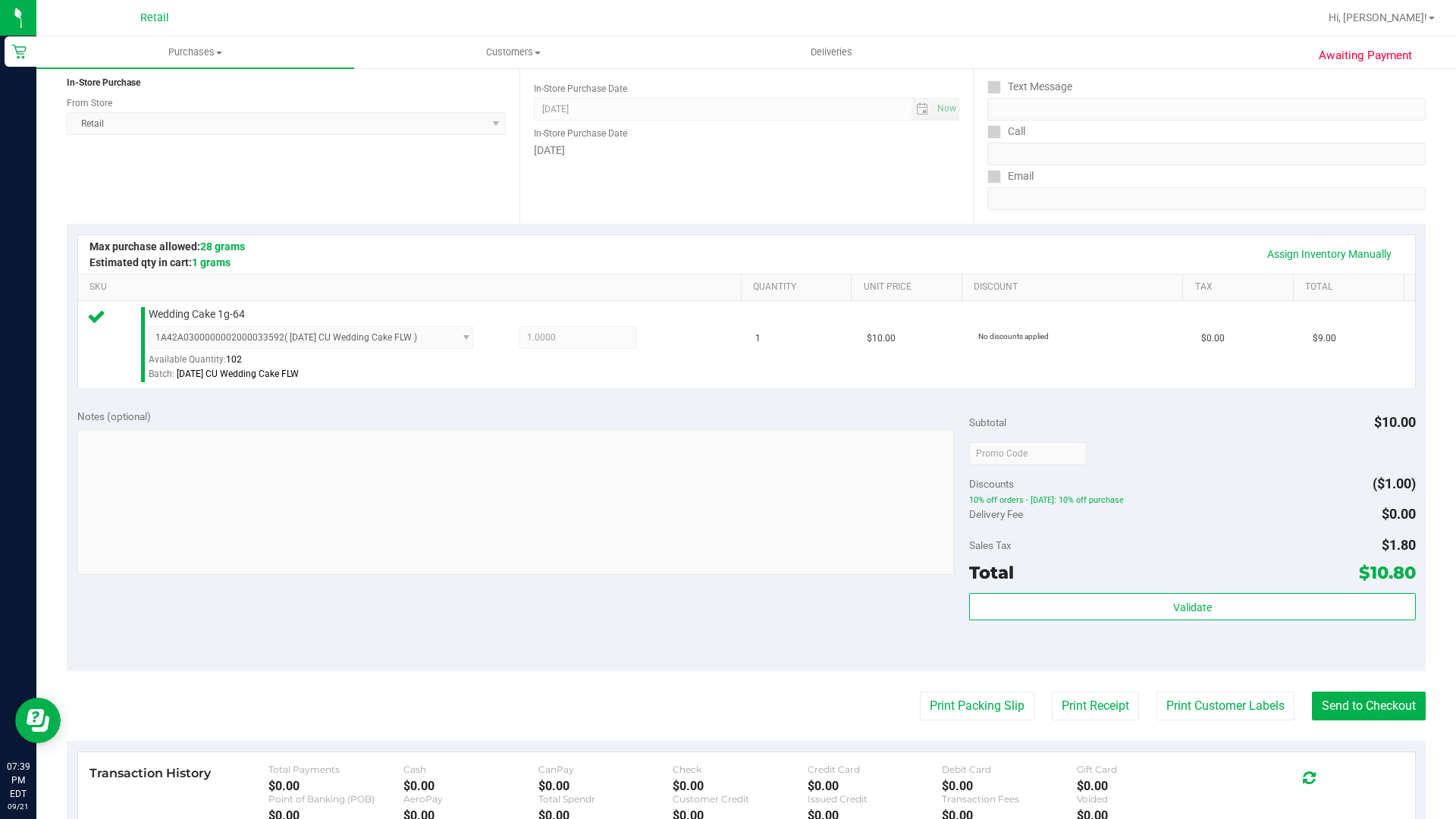
scroll to position [379, 0]
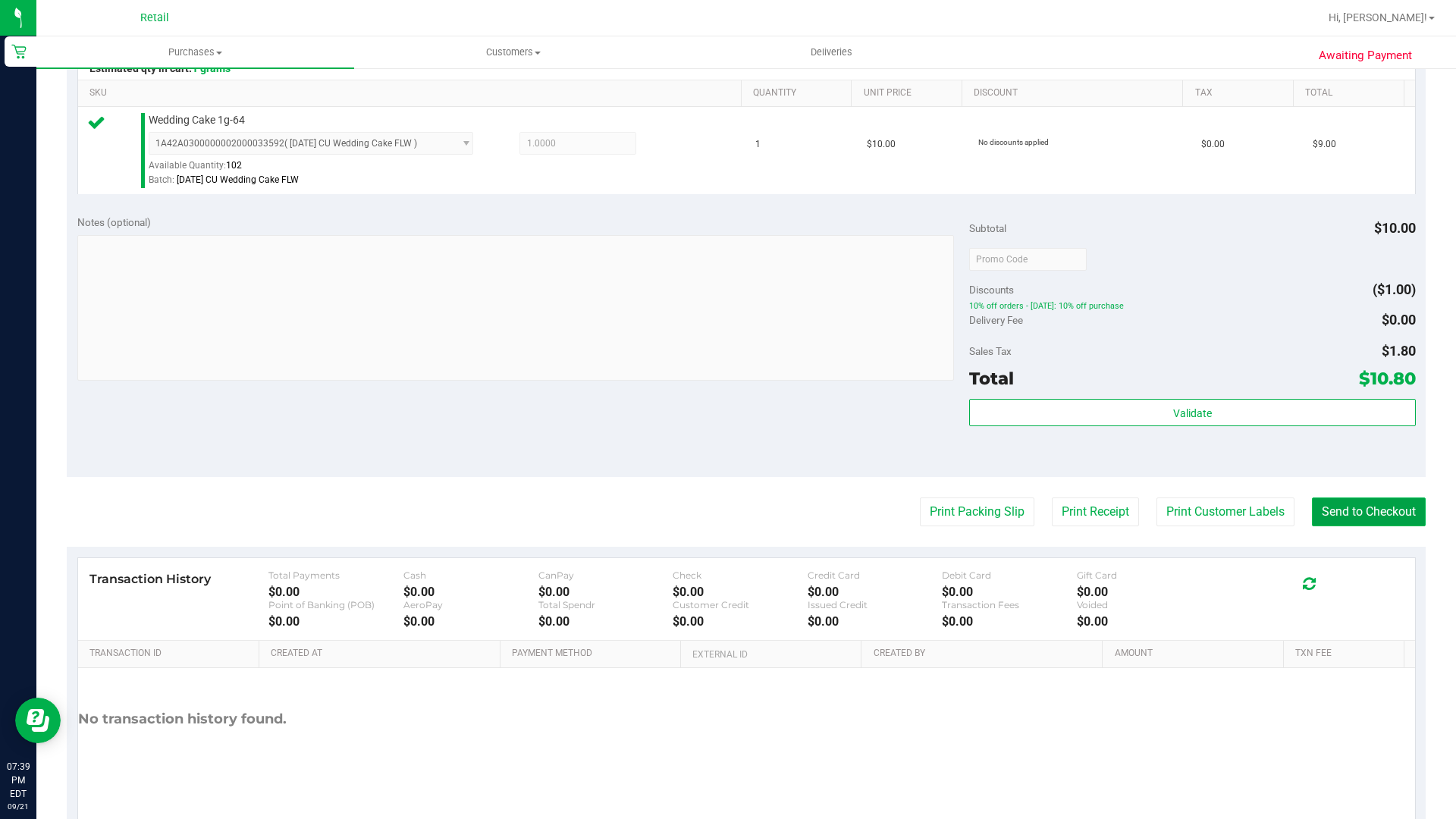
click at [1364, 514] on button "Send to Checkout" at bounding box center [1368, 512] width 114 height 29
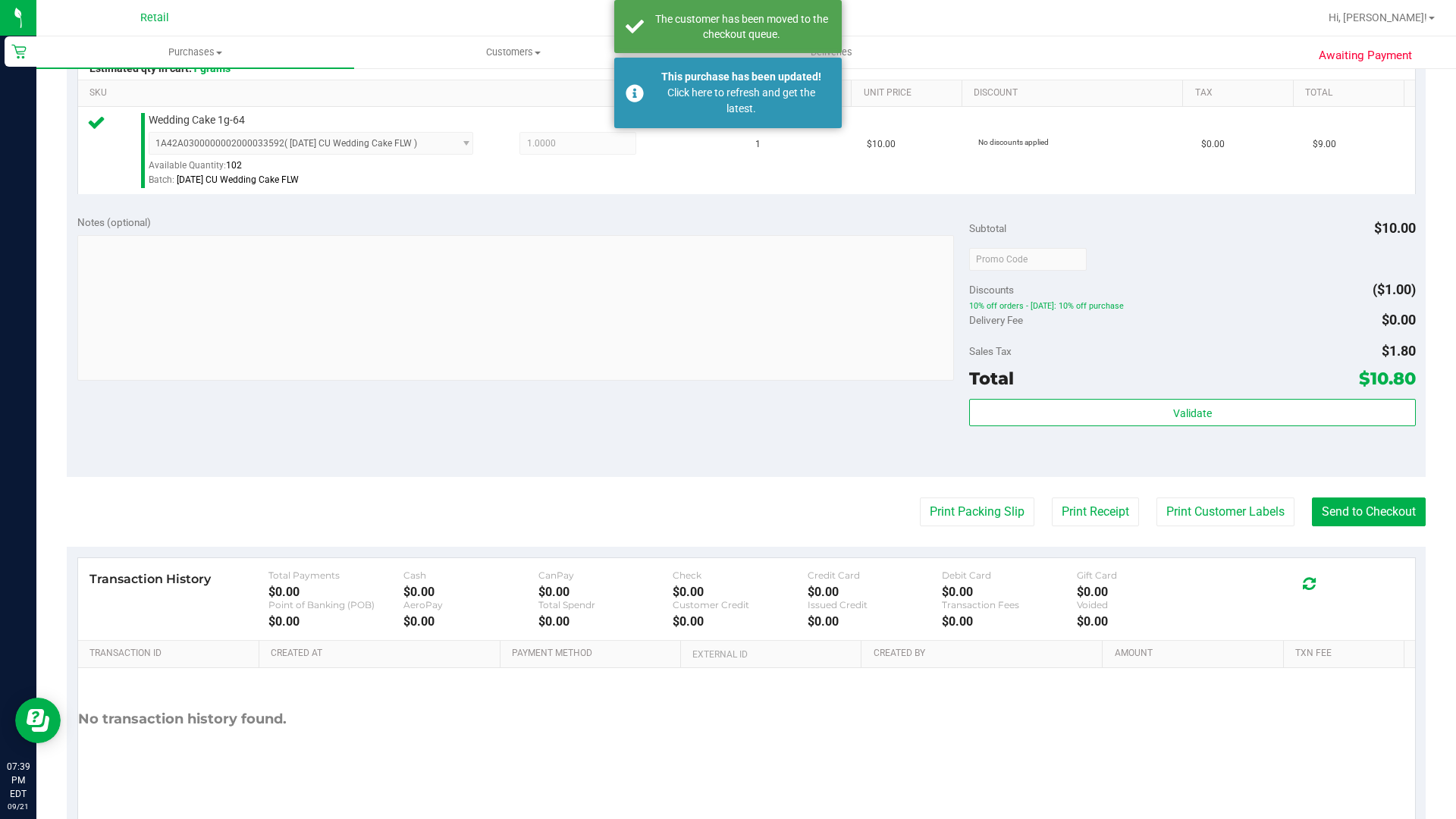
click at [508, 0] on nav "Retail Hi, [PERSON_NAME]!" at bounding box center [746, 18] width 1419 height 37
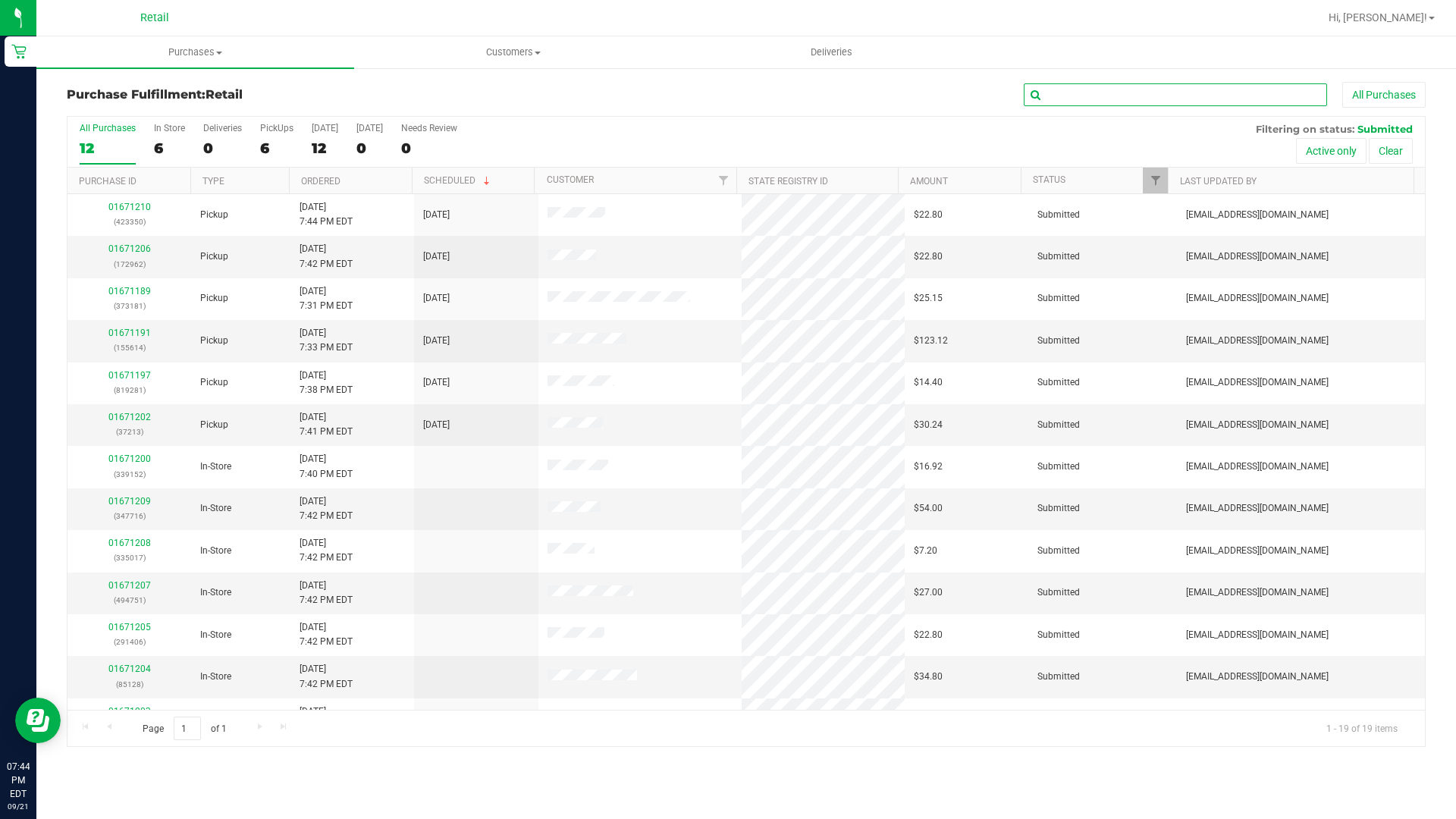
click at [1046, 98] on input "text" at bounding box center [1175, 94] width 303 height 23
type input "isa"
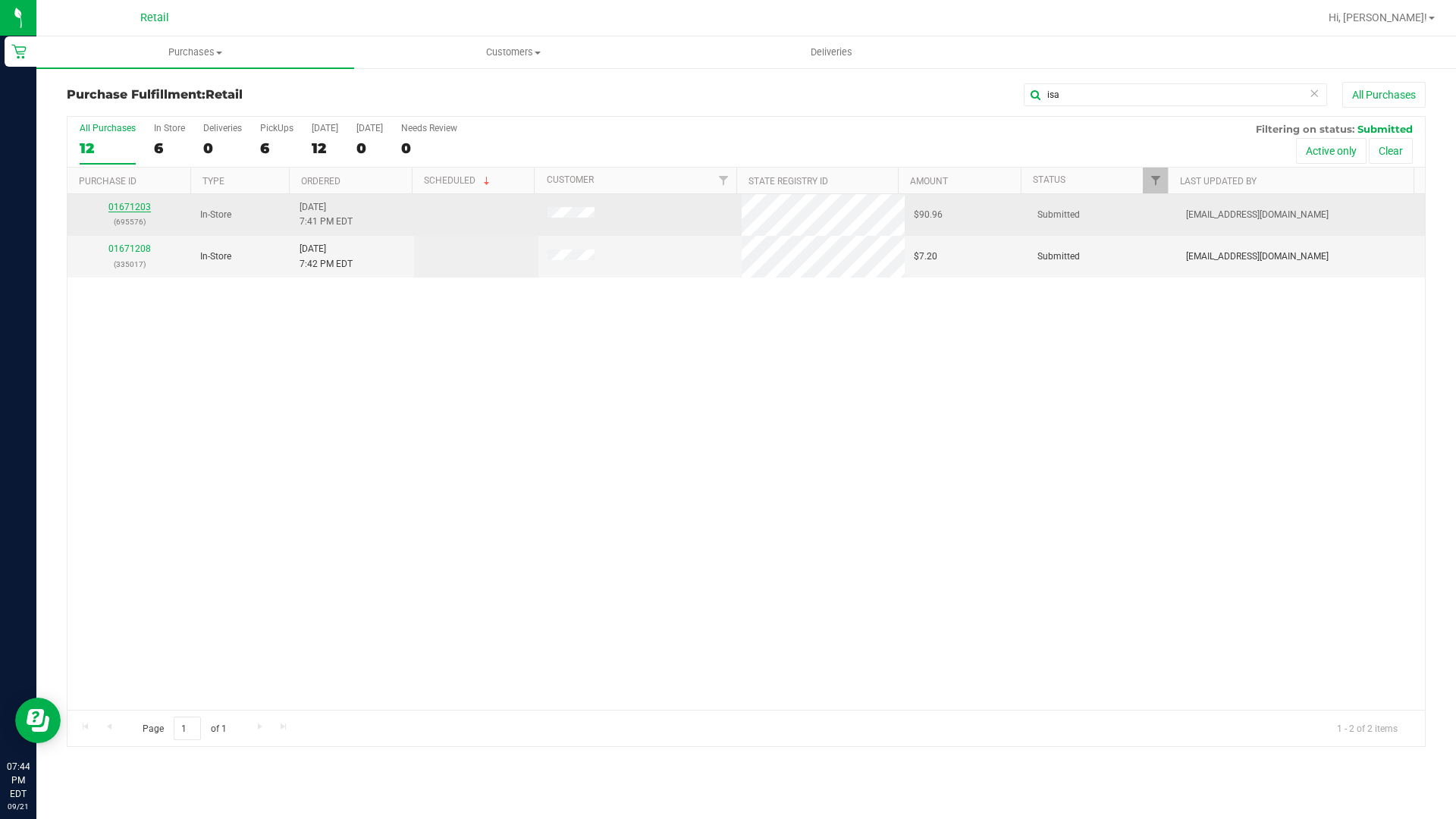
click at [123, 211] on link "01671203" at bounding box center [130, 207] width 43 height 10
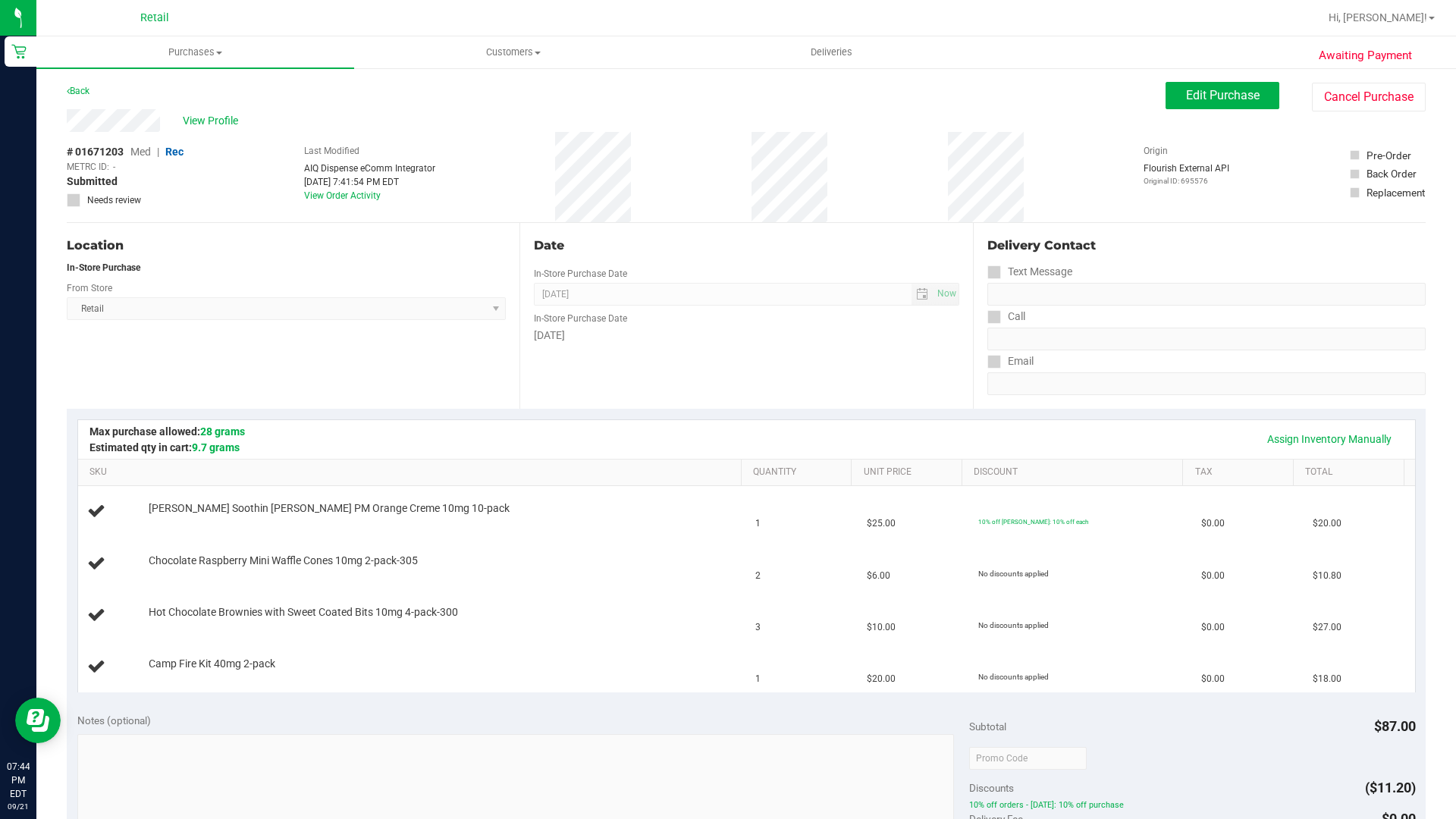
click at [216, 0] on nav "Retail Hi, [PERSON_NAME]!" at bounding box center [746, 18] width 1419 height 37
click at [217, 0] on nav "Retail Hi, [PERSON_NAME]!" at bounding box center [746, 18] width 1419 height 37
click at [321, 0] on nav "Retail Hi, [PERSON_NAME]!" at bounding box center [746, 18] width 1419 height 37
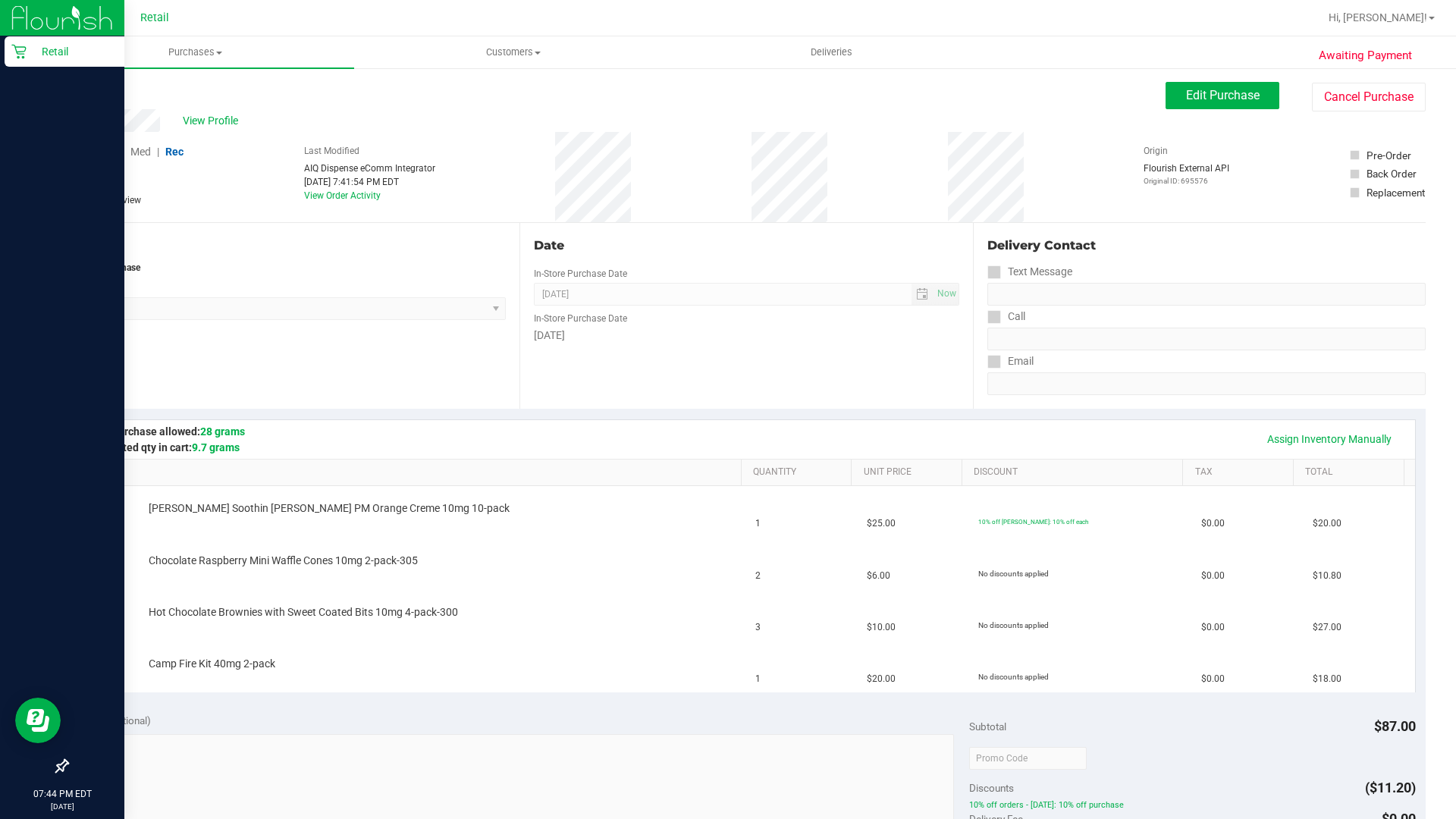
click at [33, 0] on div at bounding box center [62, 18] width 124 height 37
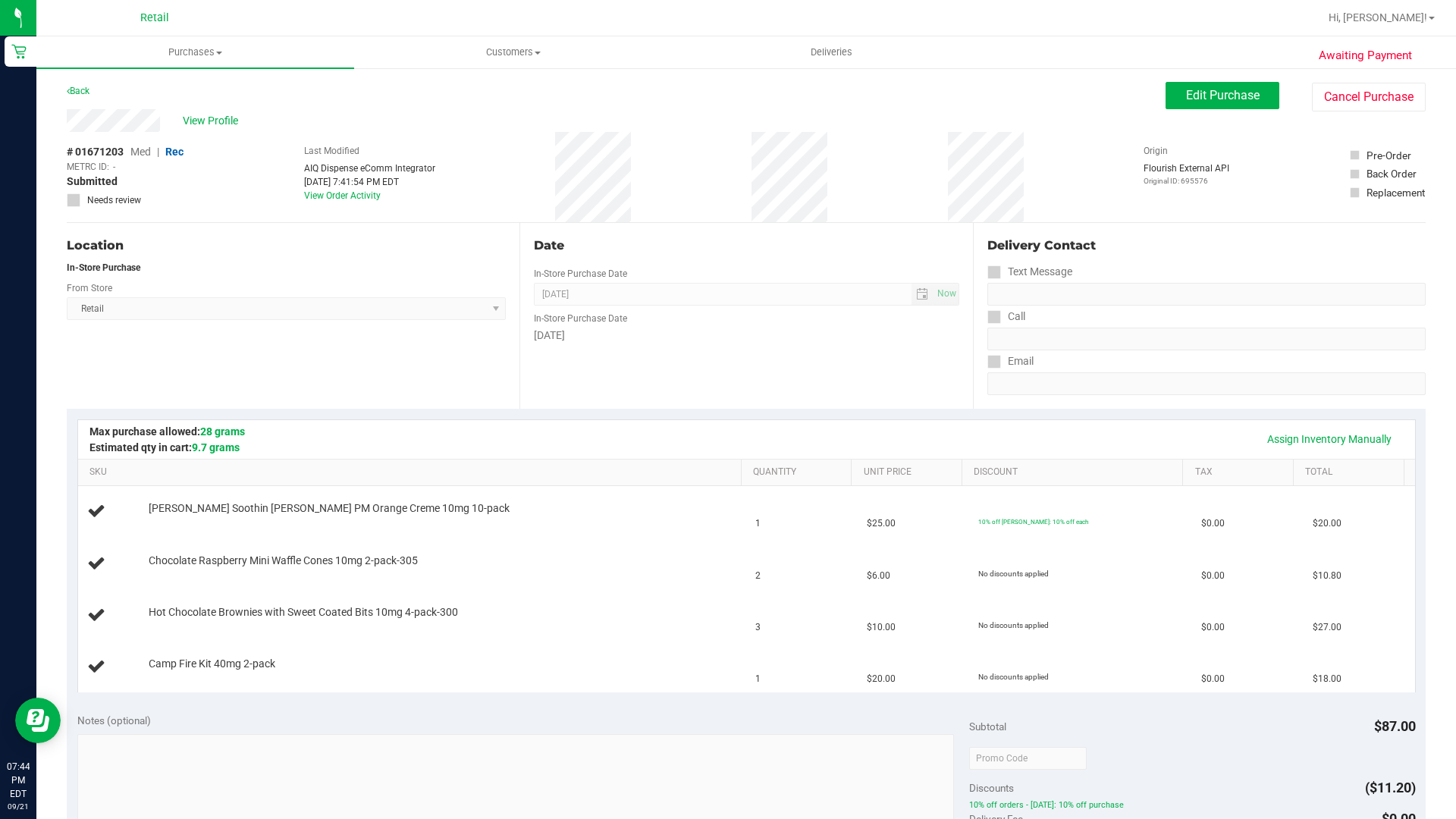
click at [288, 0] on nav "Retail Hi, [PERSON_NAME]!" at bounding box center [746, 18] width 1419 height 37
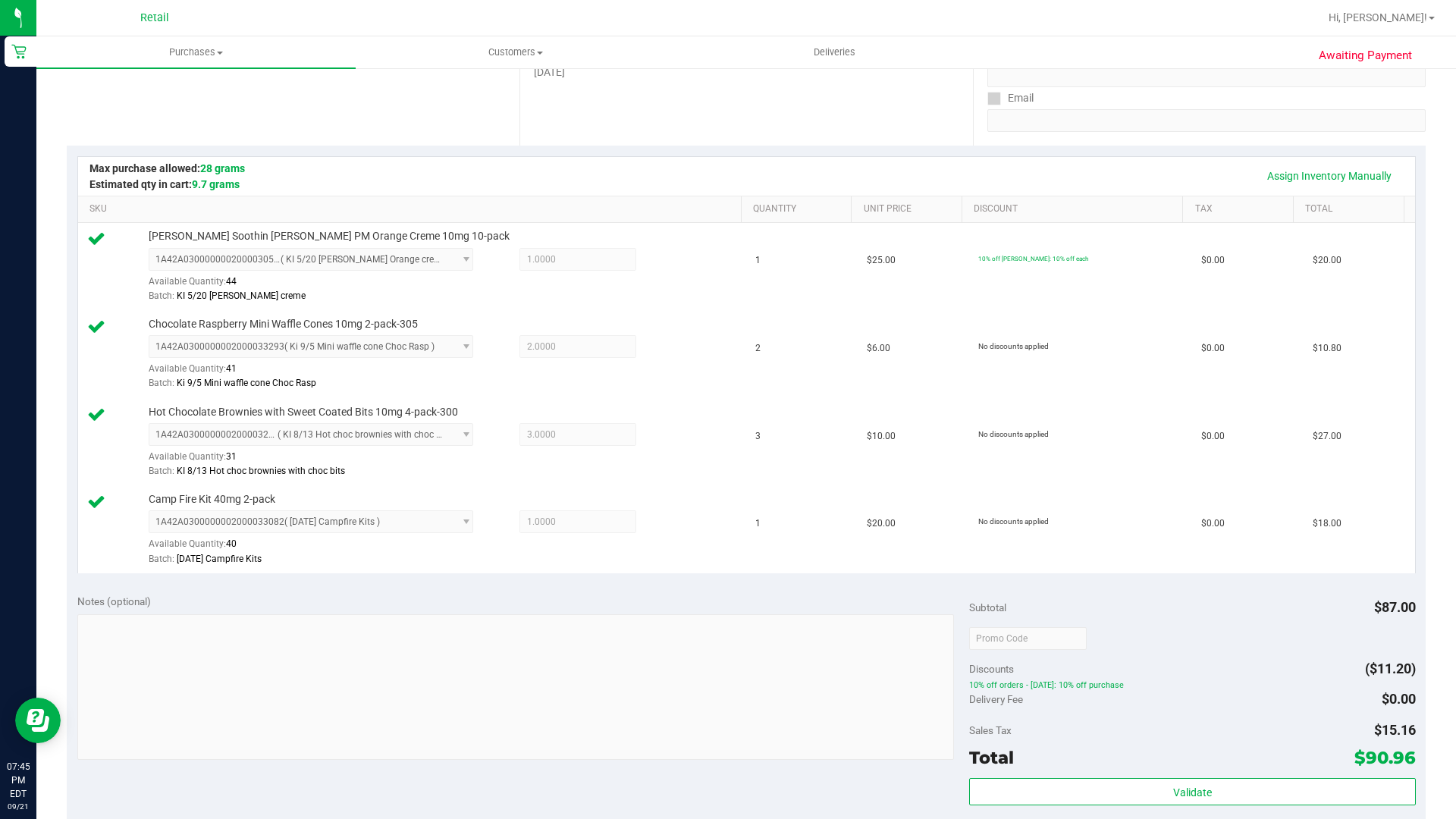
scroll to position [379, 0]
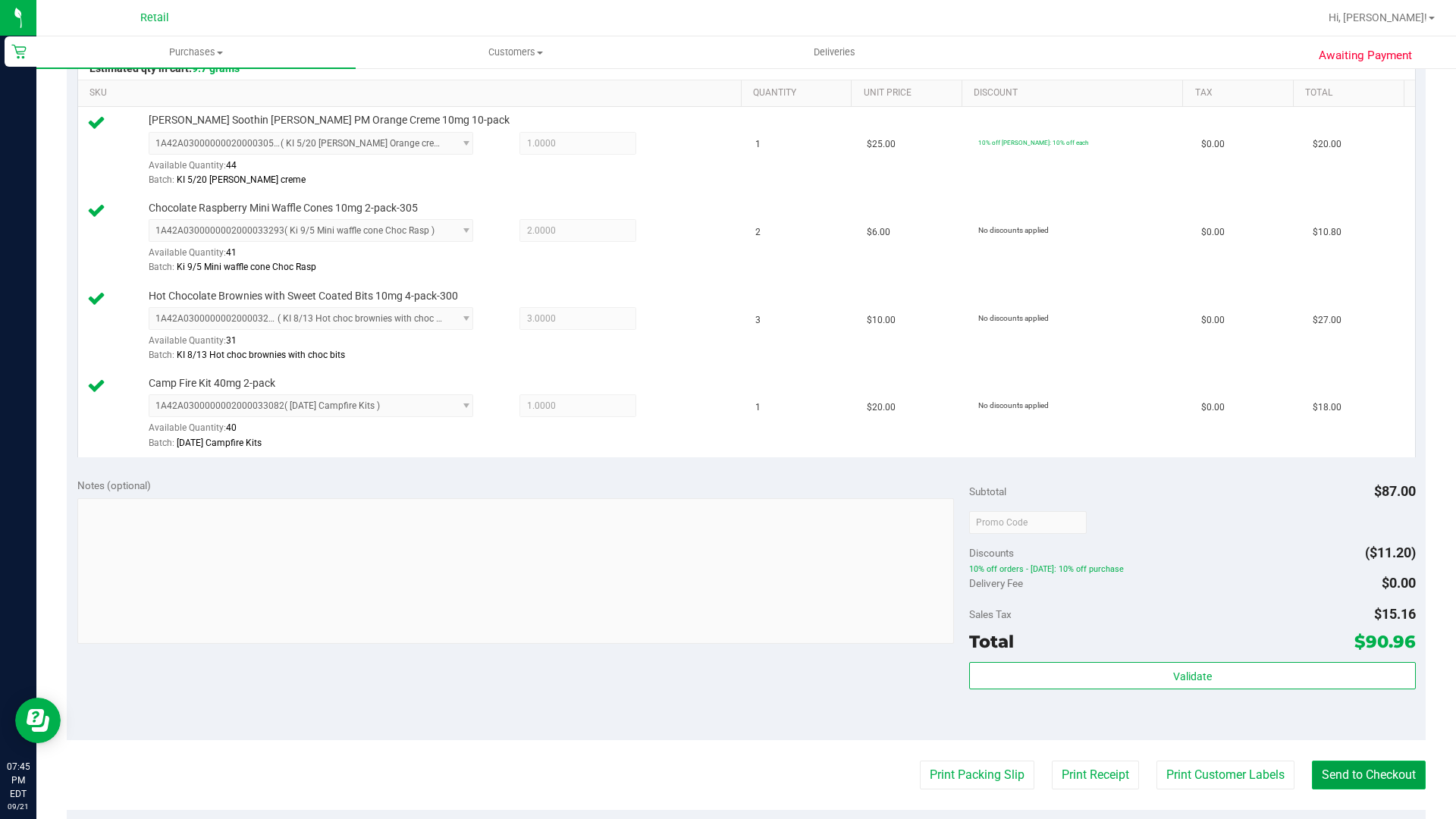
click at [1311, 780] on button "Send to Checkout" at bounding box center [1368, 775] width 114 height 29
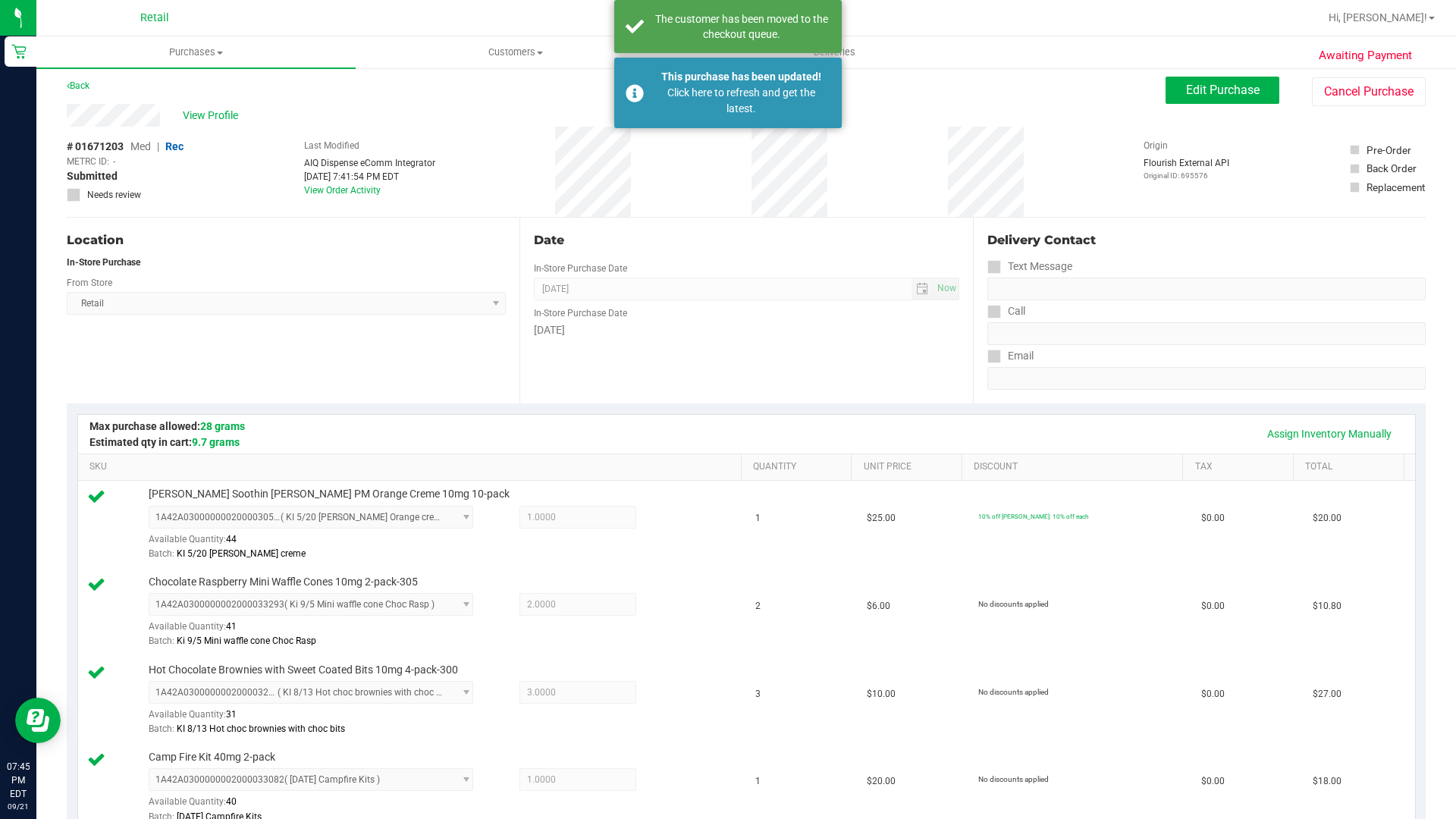
scroll to position [0, 0]
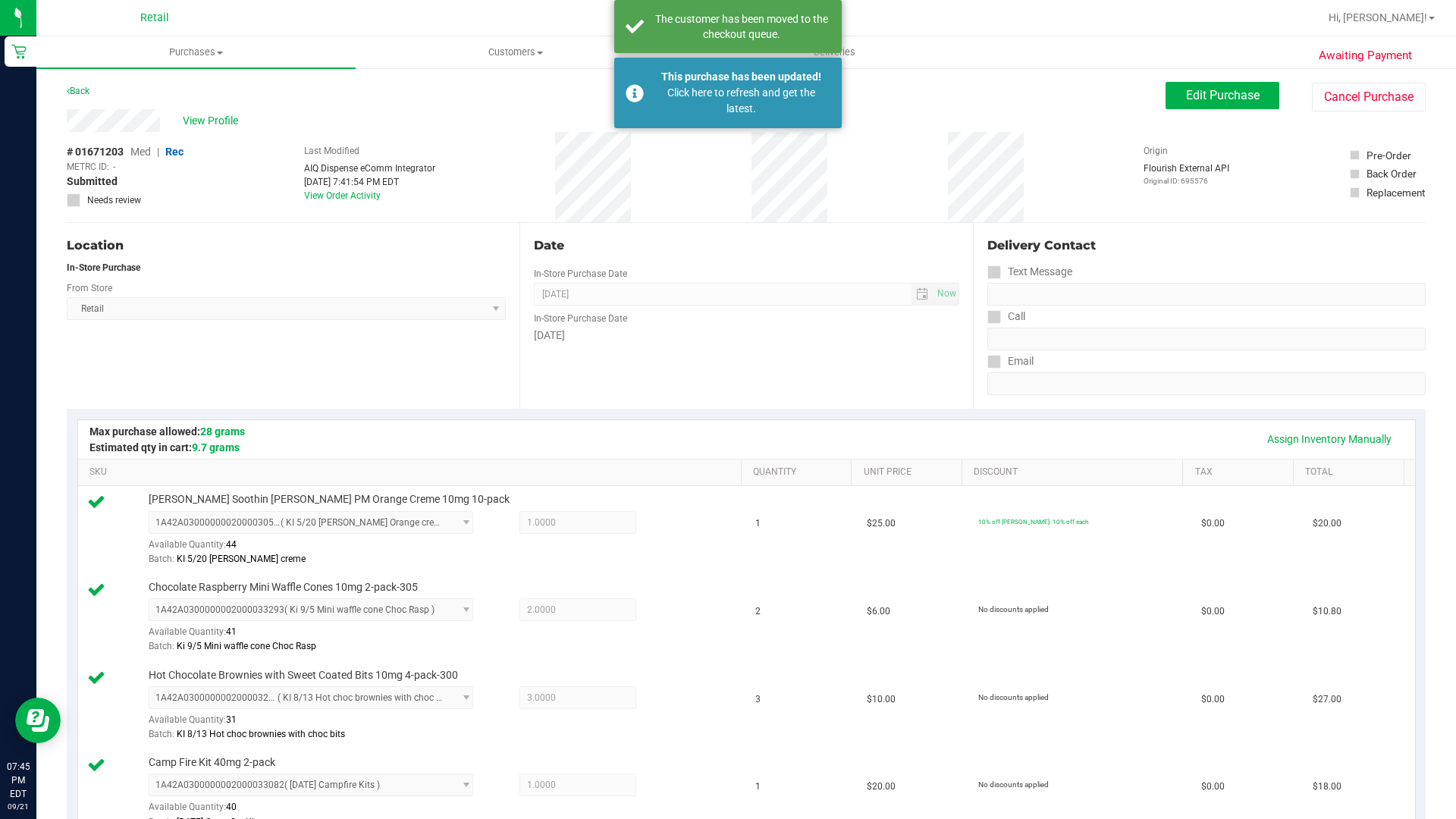
click at [342, 0] on nav "Retail Hi, [PERSON_NAME]!" at bounding box center [746, 18] width 1419 height 37
click at [200, 0] on nav "Retail Hi, [PERSON_NAME]!" at bounding box center [746, 18] width 1419 height 37
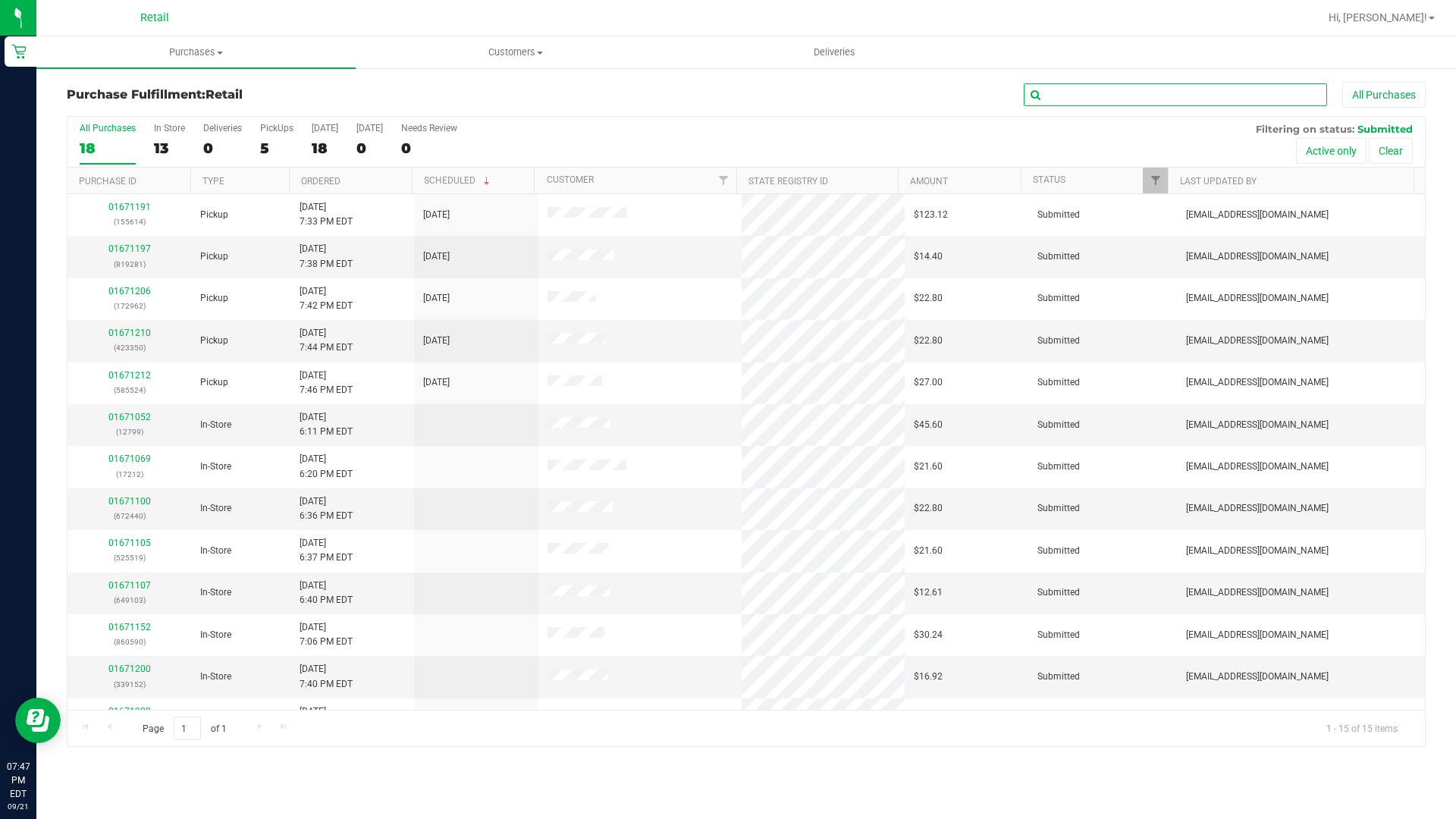
click at [1070, 94] on input "text" at bounding box center [1175, 94] width 303 height 23
type input "isa"
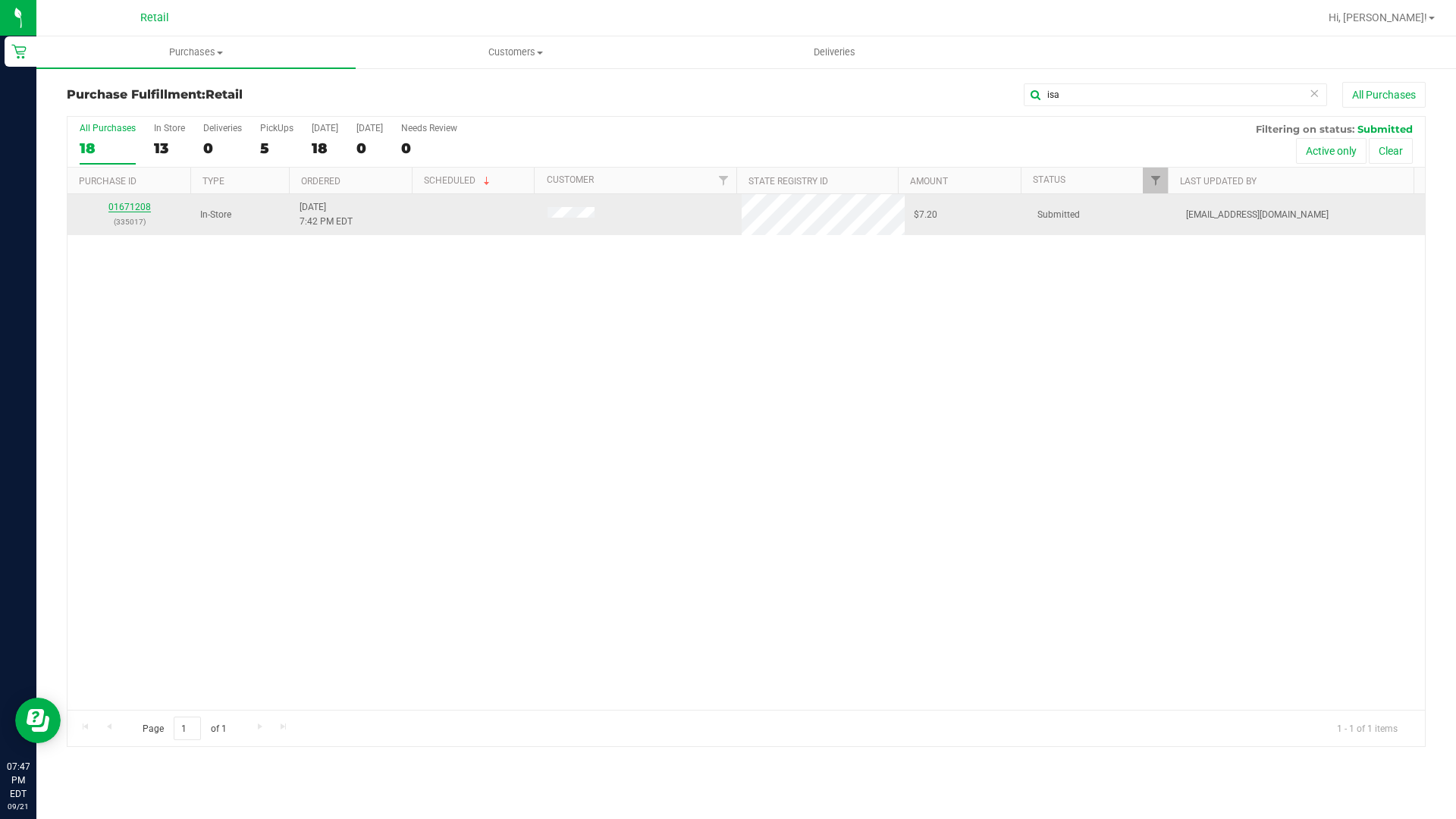
click at [129, 211] on link "01671208" at bounding box center [130, 207] width 43 height 10
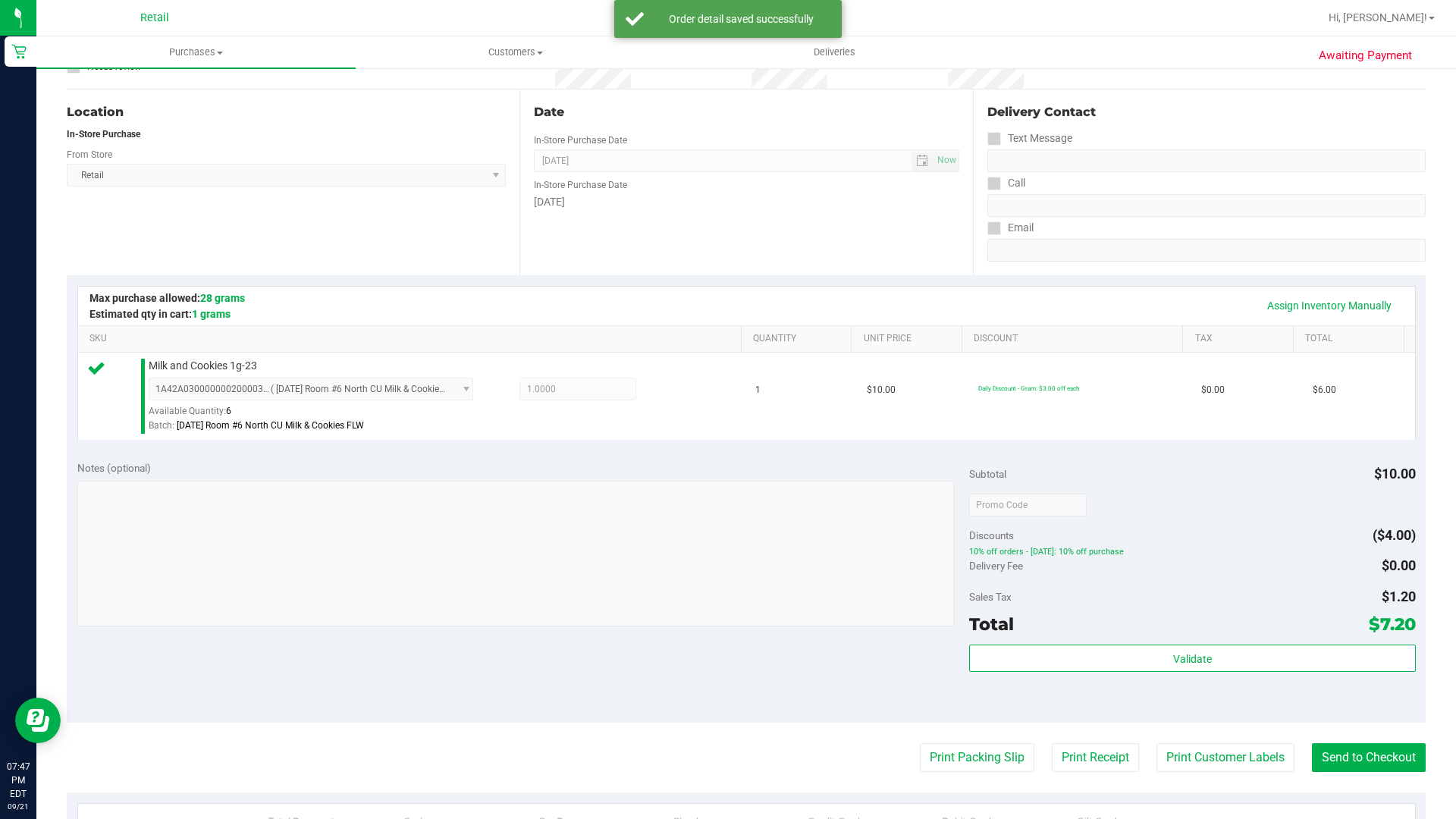
scroll to position [303, 0]
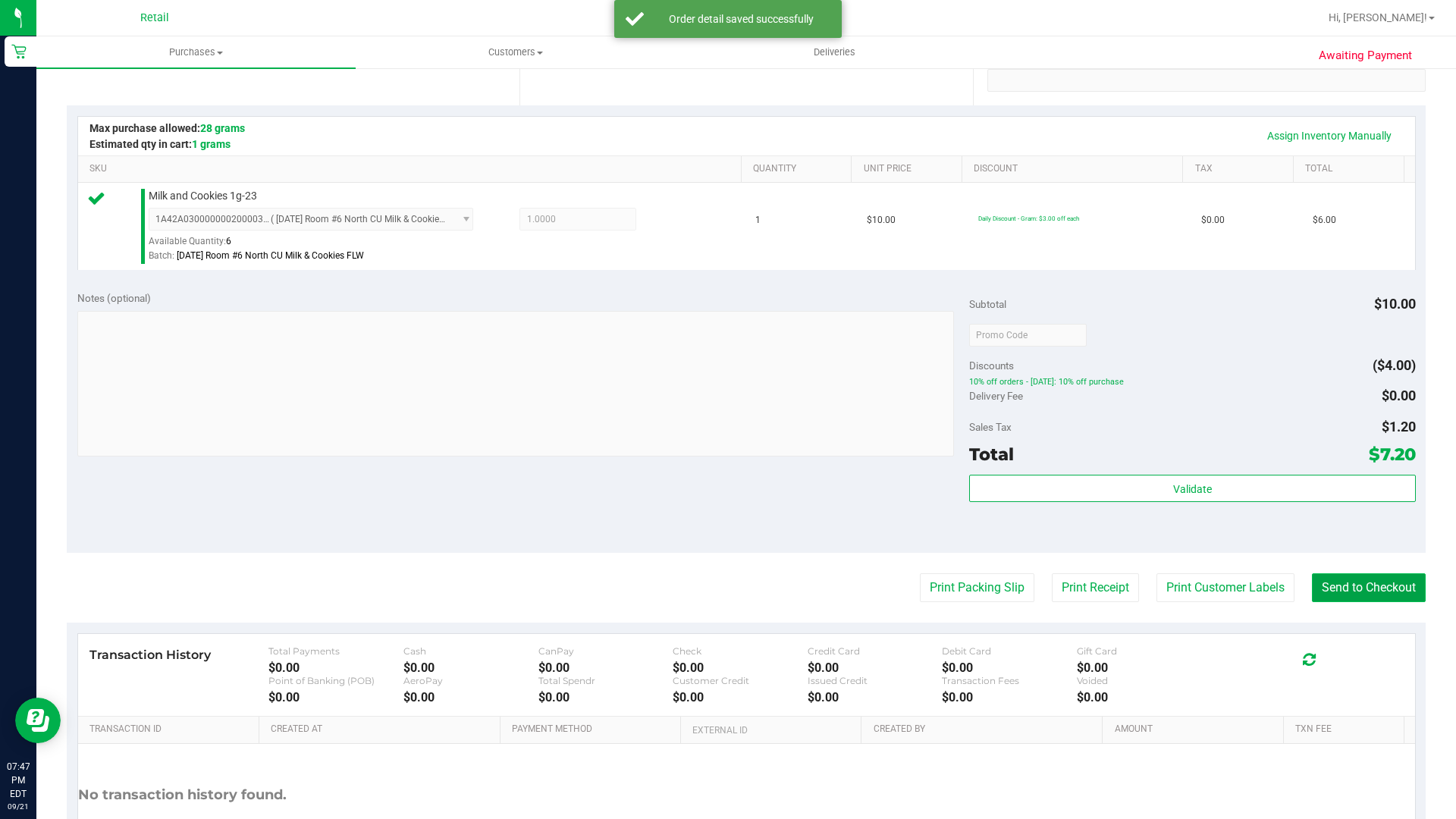
click at [1371, 592] on button "Send to Checkout" at bounding box center [1368, 588] width 114 height 29
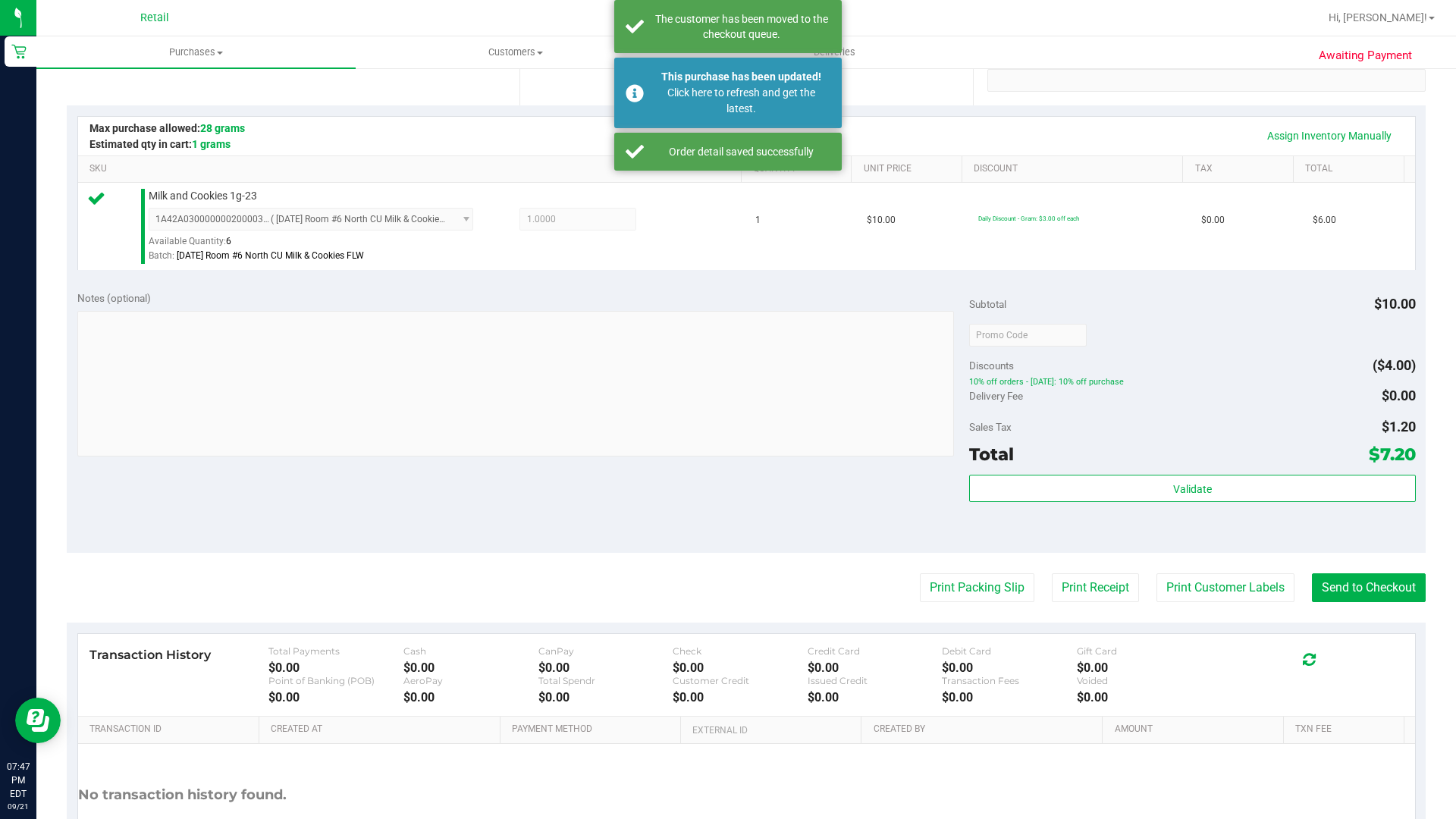
click at [404, 0] on nav "Retail Hi, [PERSON_NAME]!" at bounding box center [746, 18] width 1419 height 37
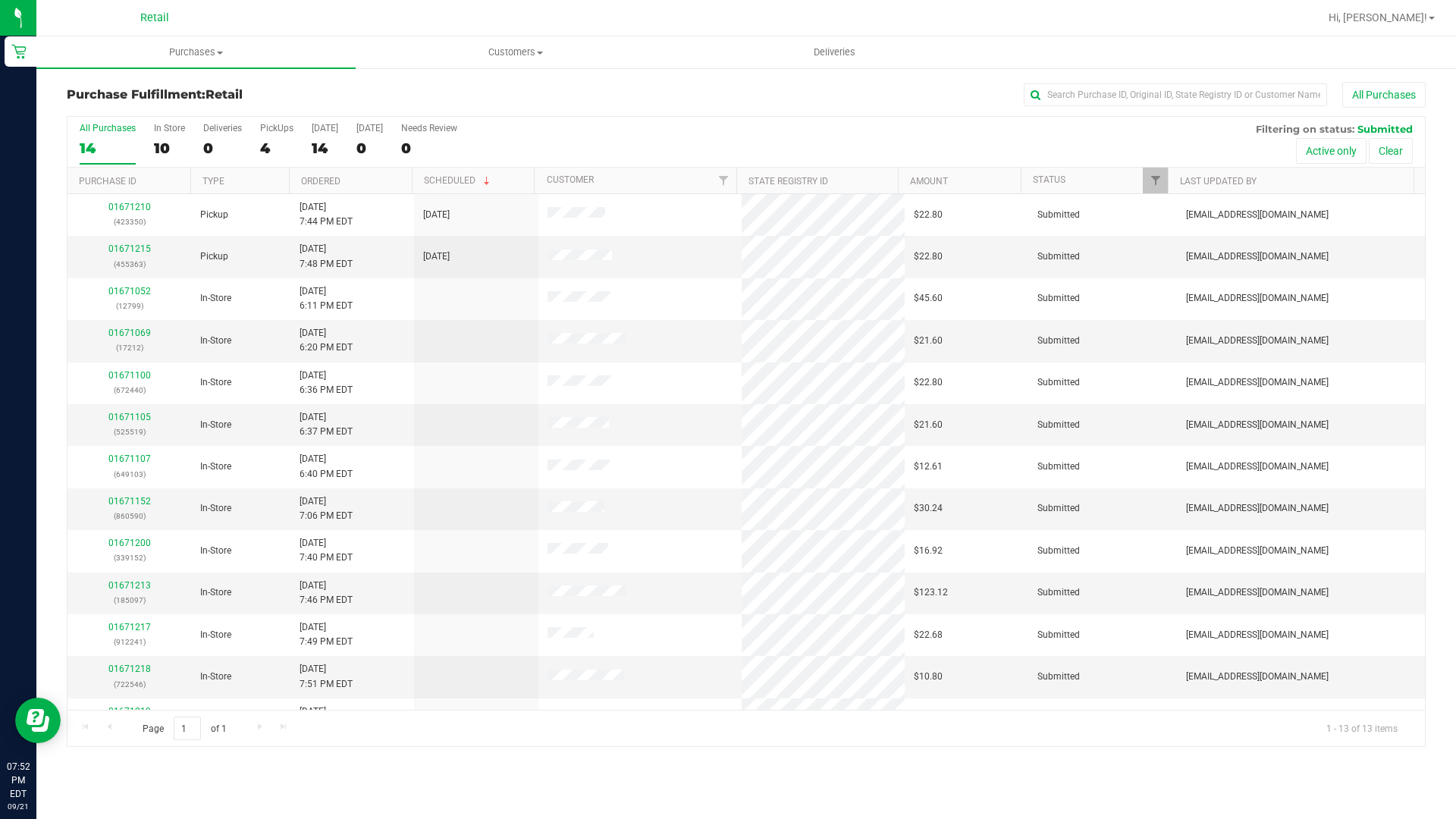
click at [1162, 74] on div "Purchase Fulfillment: Retail All Purchases All Purchases 14 In Store 10 Deliver…" at bounding box center [746, 414] width 1419 height 696
click at [1155, 81] on div "Purchase Fulfillment: Retail All Purchases All Purchases 14 In Store 10 Deliver…" at bounding box center [746, 414] width 1419 height 696
click at [1149, 92] on input "text" at bounding box center [1175, 94] width 303 height 23
type input "[PERSON_NAME]"
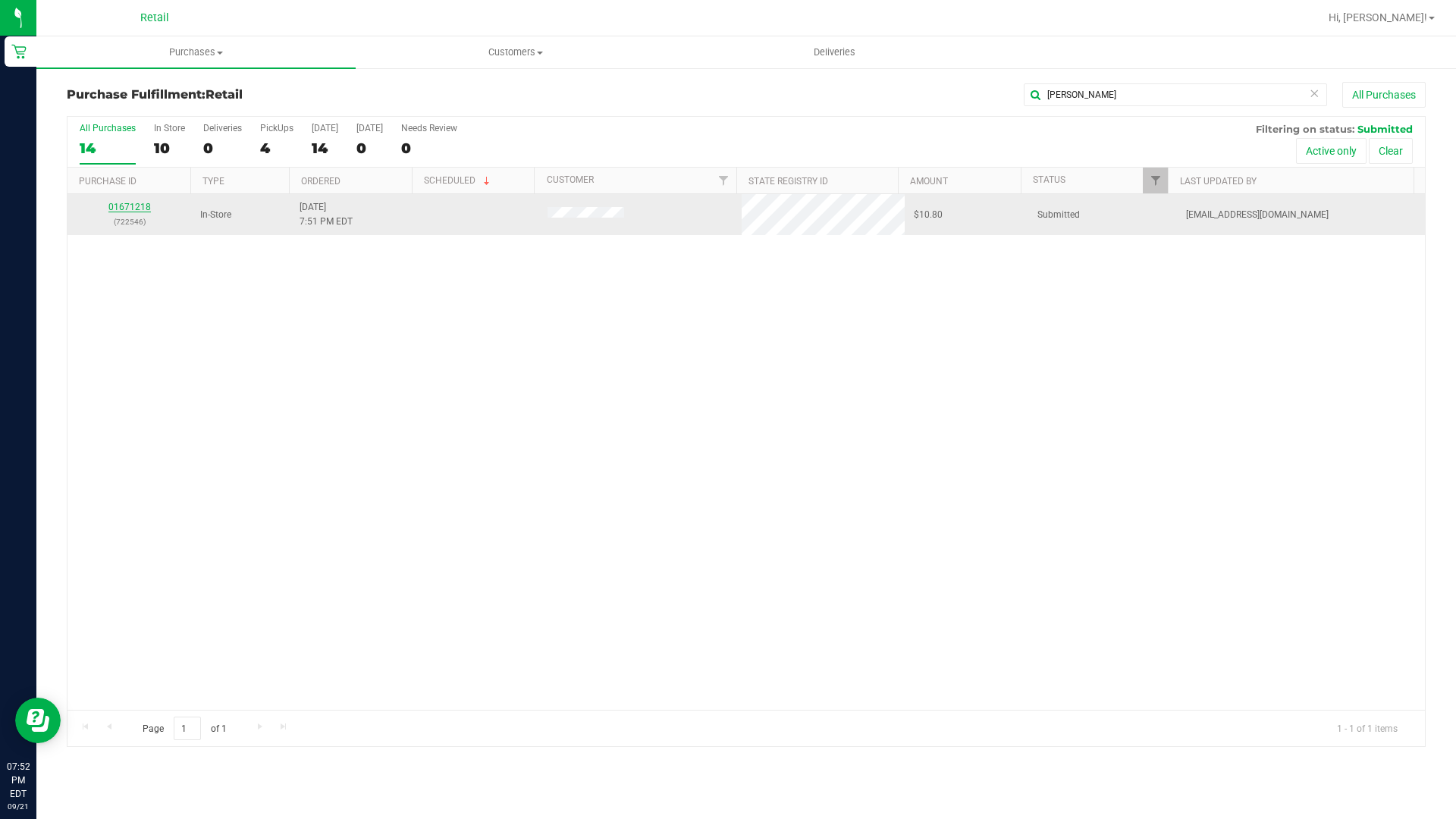
click at [133, 205] on link "01671218" at bounding box center [130, 207] width 43 height 10
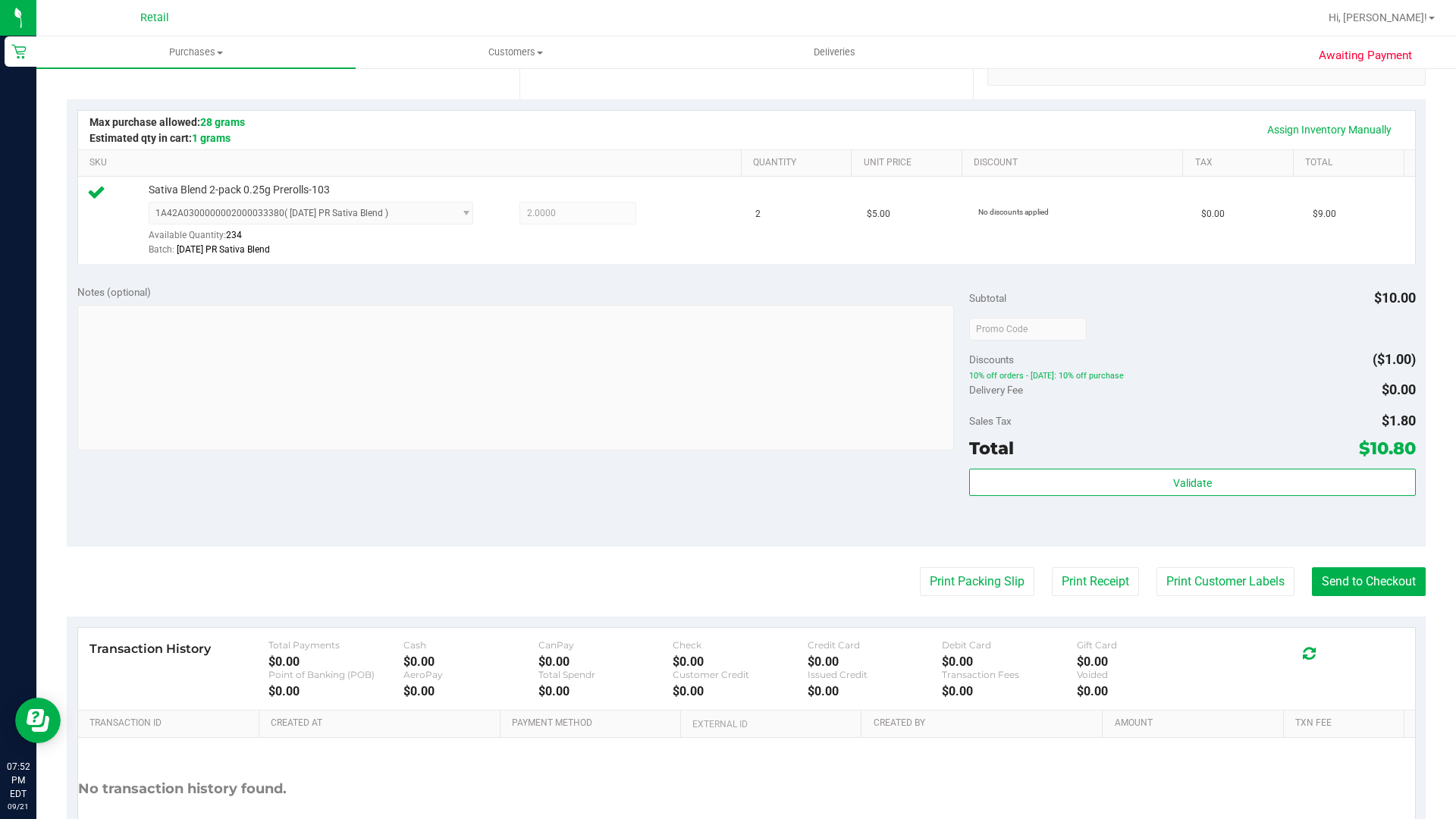
scroll to position [421, 0]
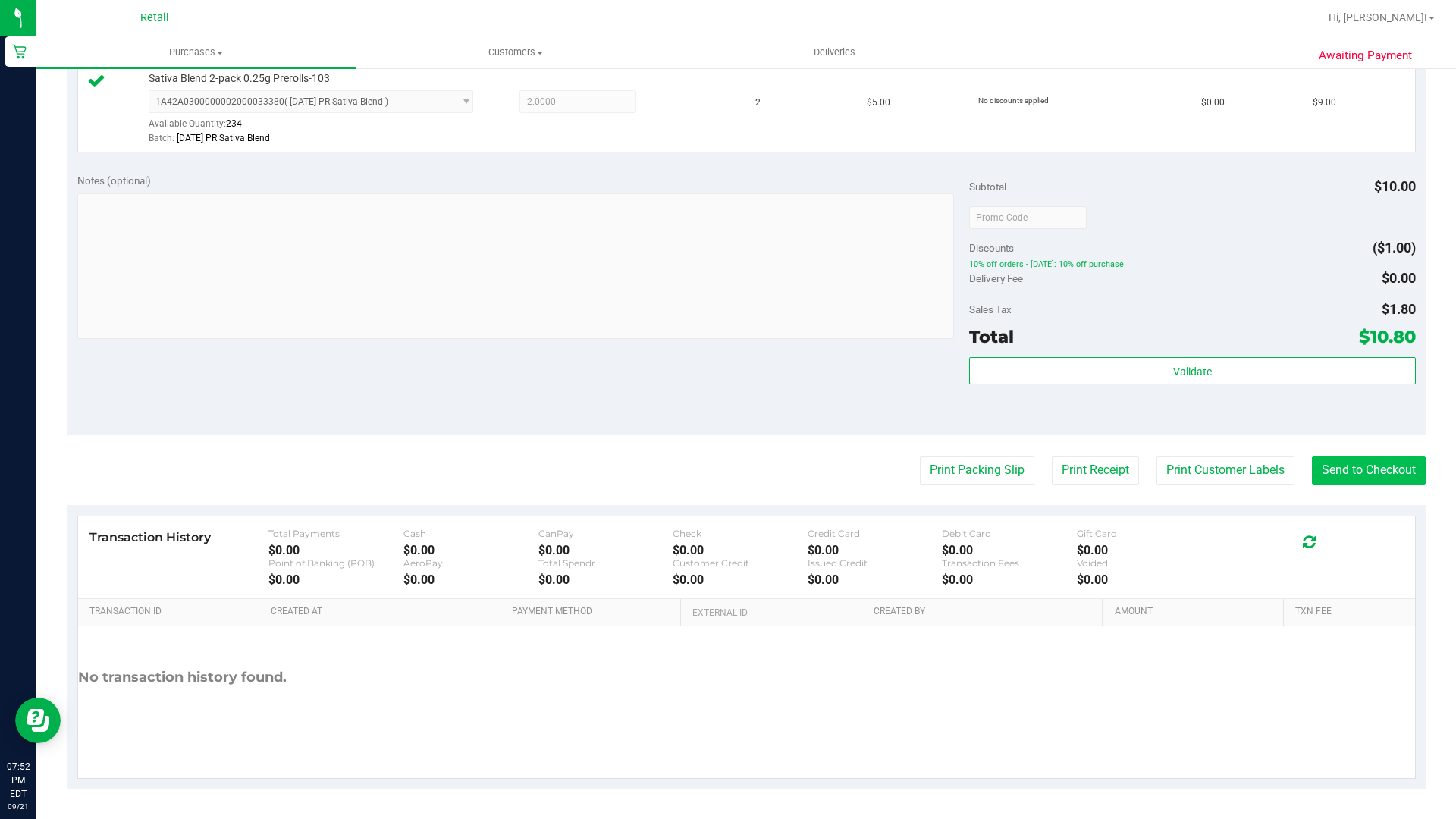
drag, startPoint x: 1346, startPoint y: 449, endPoint x: 1346, endPoint y: 458, distance: 9.0
click at [1346, 451] on purchase-details "Back Edit Purchase Cancel Purchase View Profile # 01671218 Med | Rec METRC ID: …" at bounding box center [746, 225] width 1358 height 1128
click at [1346, 495] on purchase-details "Back Edit Purchase Cancel Purchase View Profile # 01671218 Med | Rec METRC ID: …" at bounding box center [746, 225] width 1358 height 1128
click at [1346, 488] on purchase-details "Back Edit Purchase Cancel Purchase View Profile # 01671218 Med | Rec METRC ID: …" at bounding box center [746, 225] width 1358 height 1128
click at [1346, 484] on button "Send to Checkout" at bounding box center [1368, 471] width 114 height 29
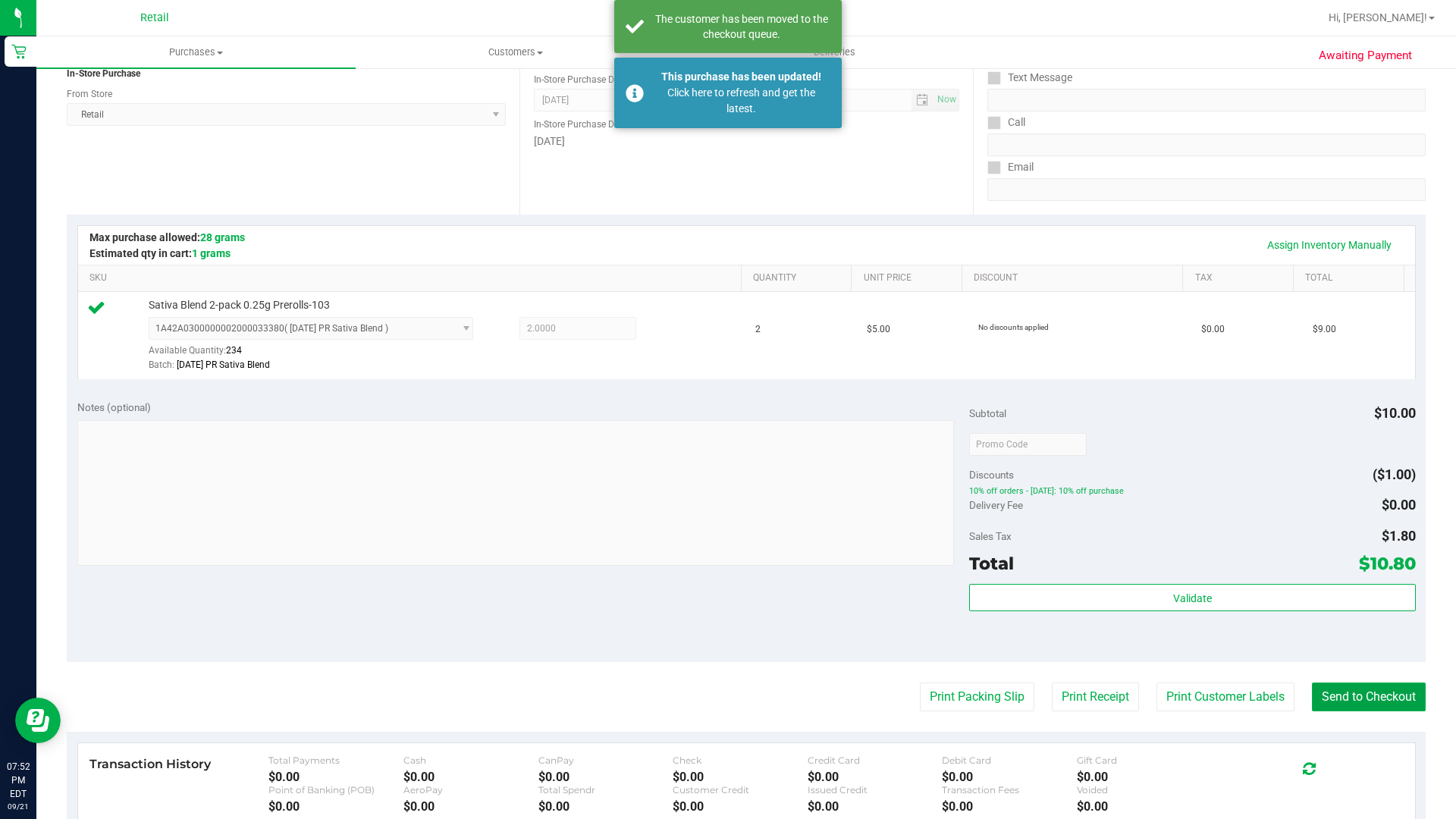
scroll to position [0, 0]
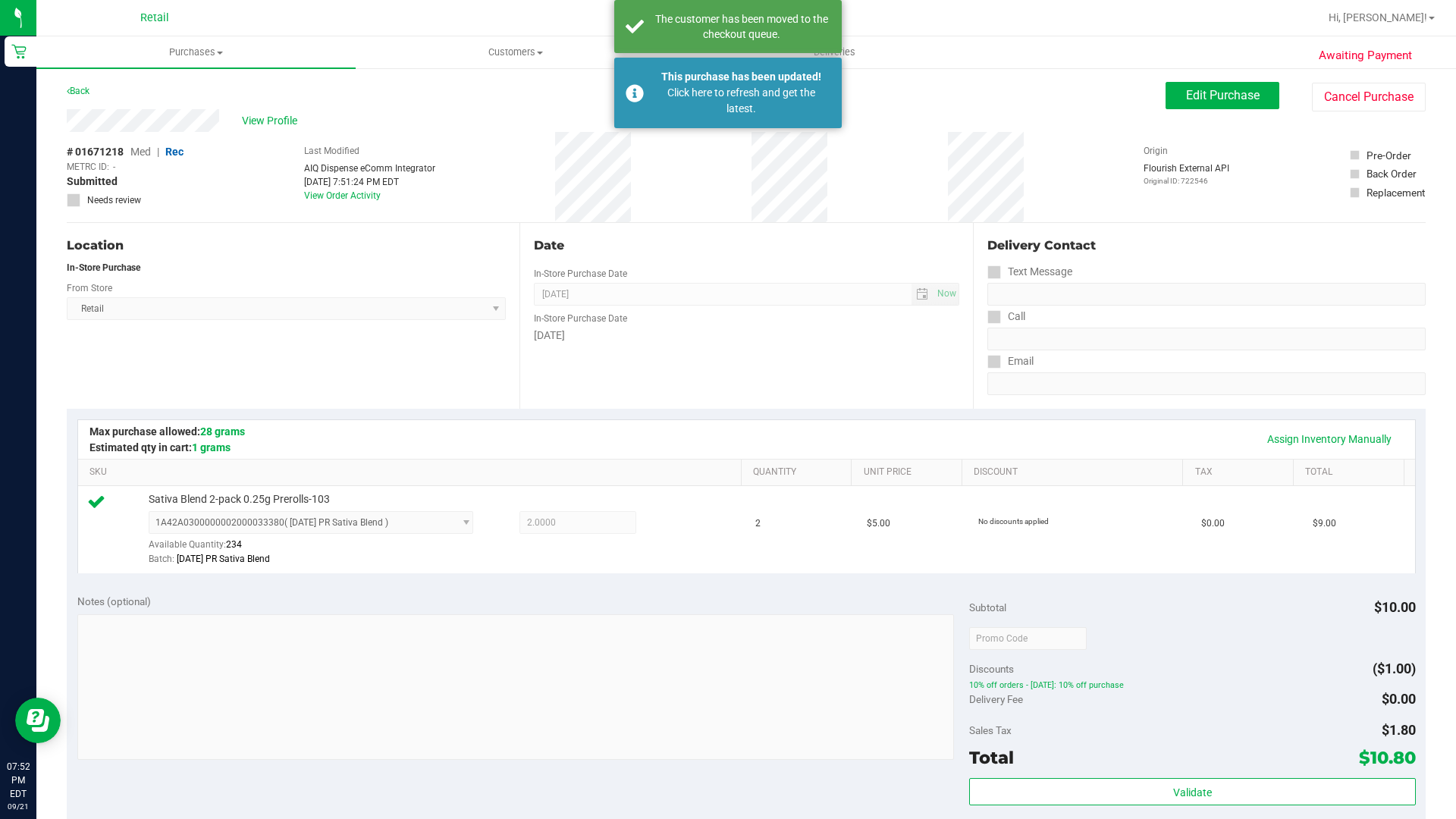
click at [304, 0] on nav "Retail Hi, [PERSON_NAME]!" at bounding box center [746, 18] width 1419 height 37
click at [86, 0] on nav "Retail Hi, [PERSON_NAME]!" at bounding box center [746, 18] width 1419 height 37
click at [403, 0] on nav "Retail Hi, [PERSON_NAME]!" at bounding box center [746, 18] width 1419 height 37
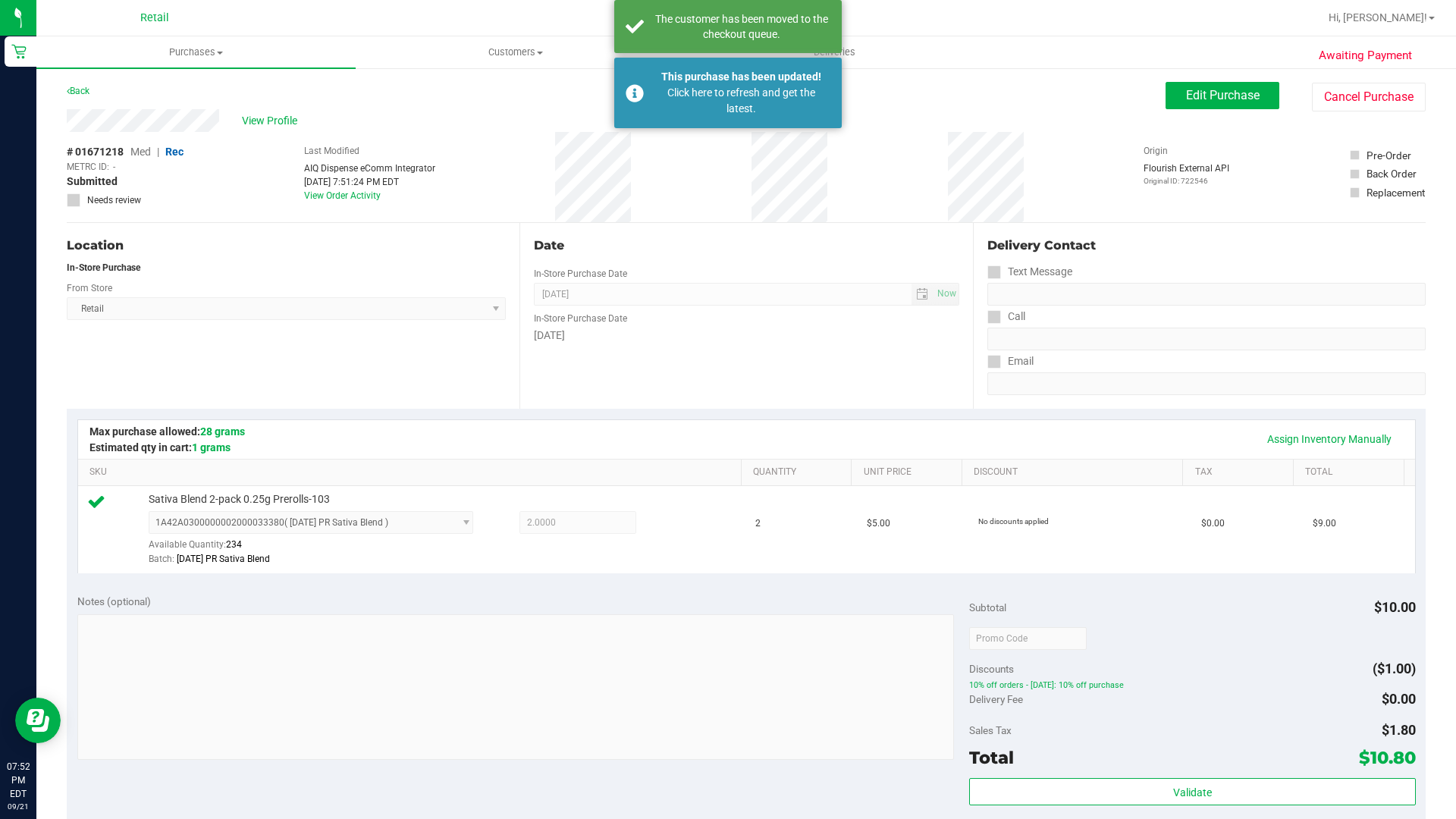
click at [403, 0] on nav "Retail Hi, [PERSON_NAME]!" at bounding box center [746, 18] width 1419 height 37
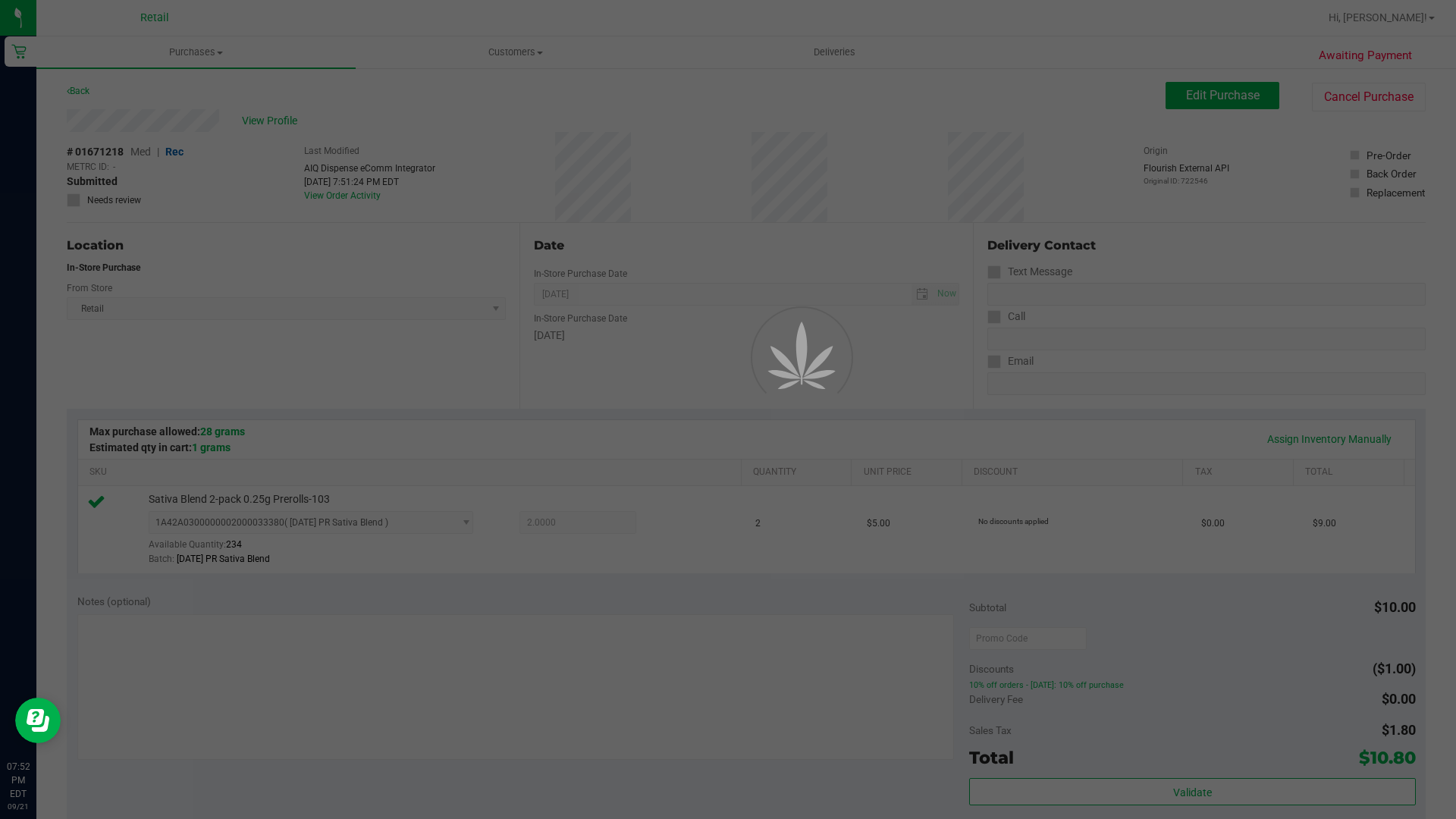
click at [0, 0] on div at bounding box center [18, 18] width 37 height 37
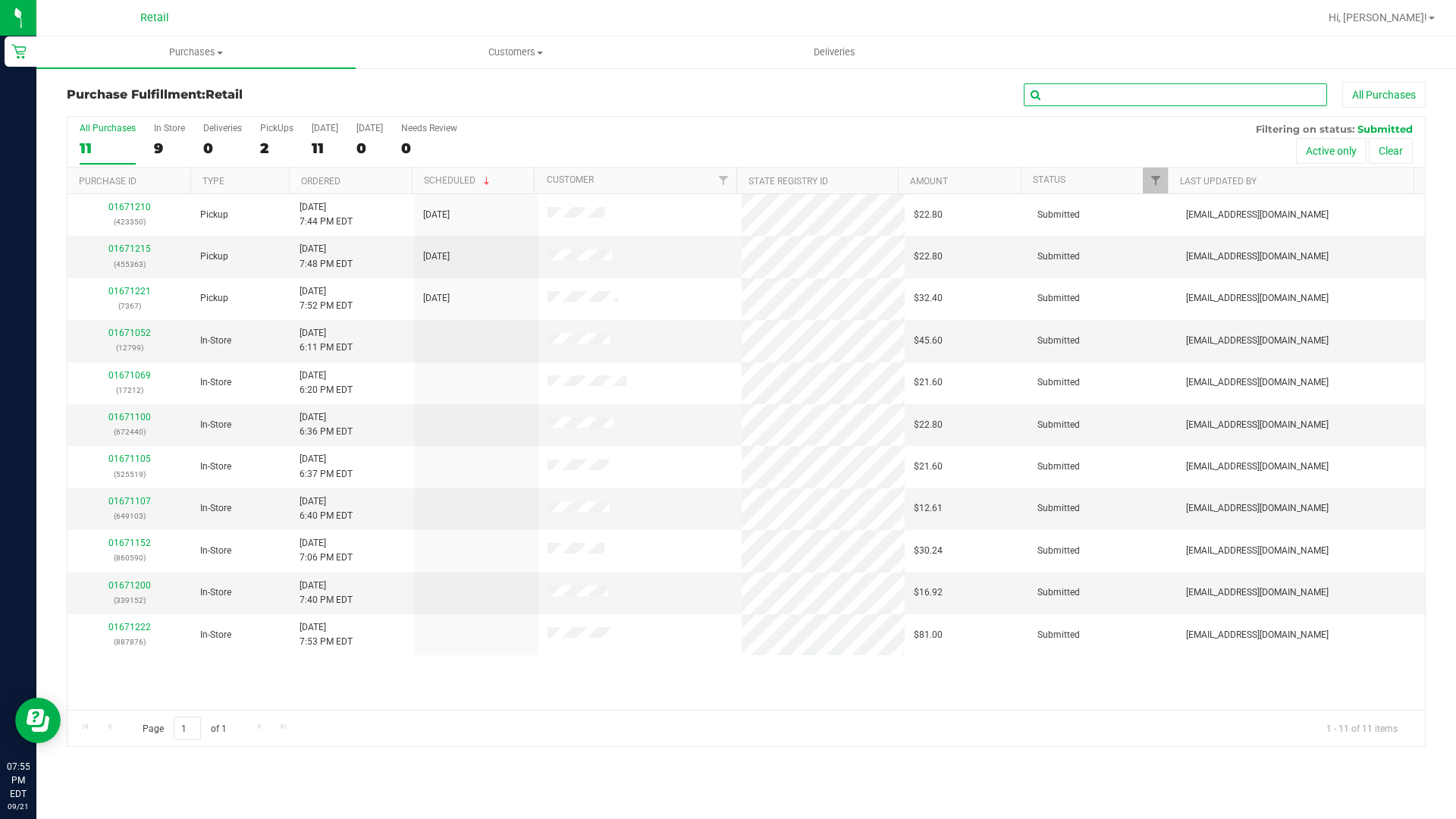
click at [1069, 93] on input "text" at bounding box center [1175, 94] width 303 height 23
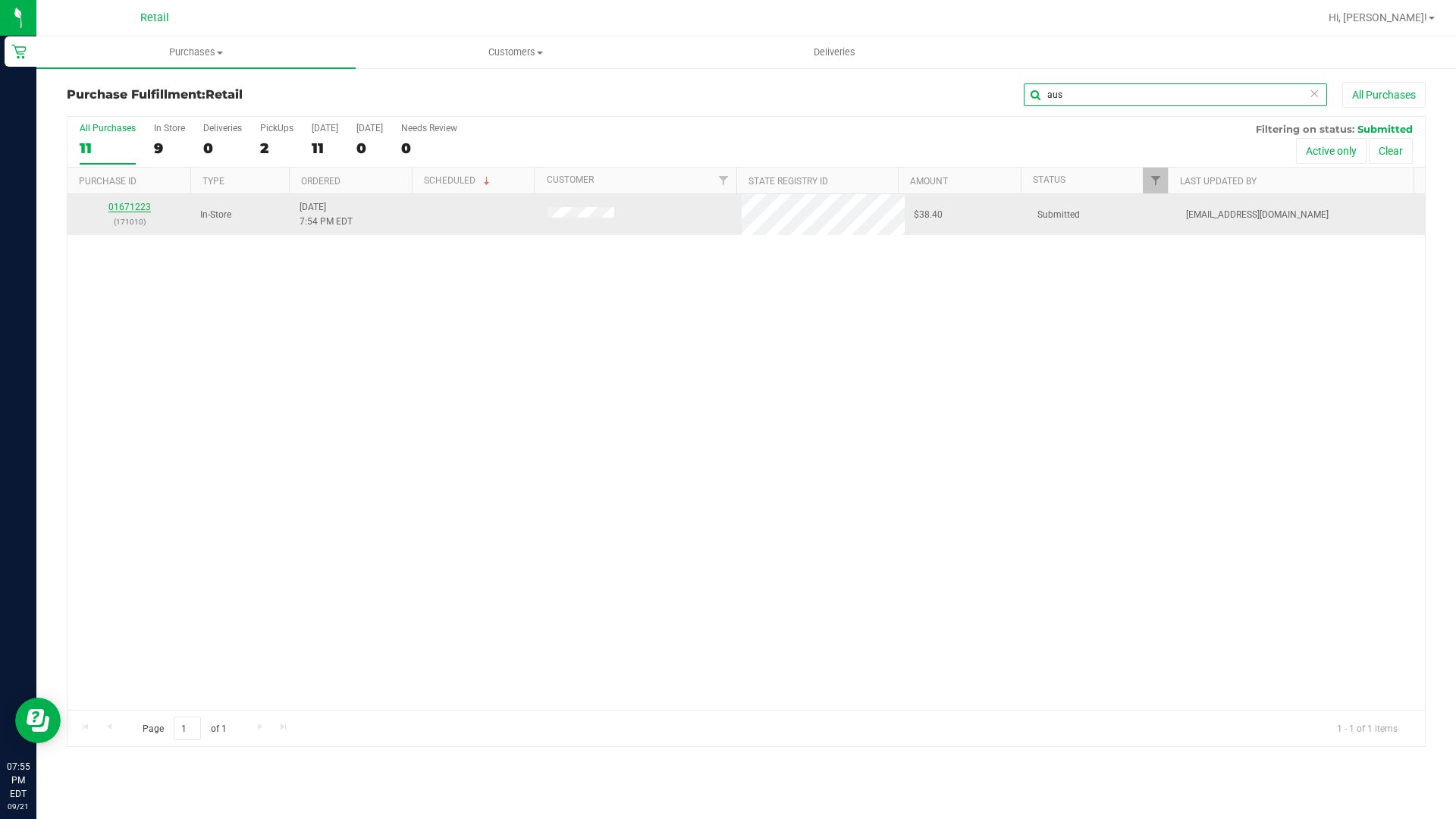
type input "aus"
click at [116, 211] on link "01671223" at bounding box center [130, 207] width 43 height 10
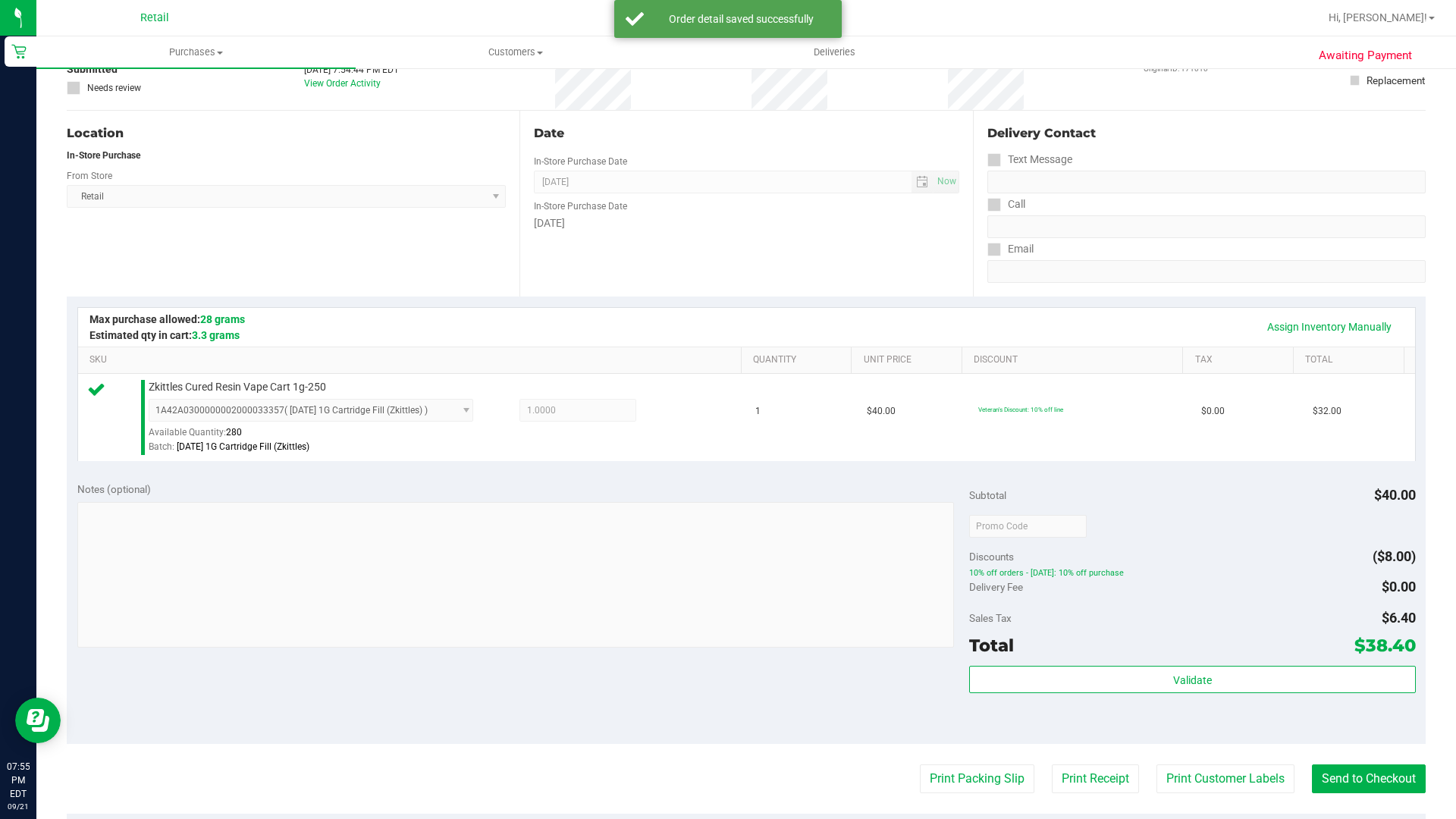
scroll to position [228, 0]
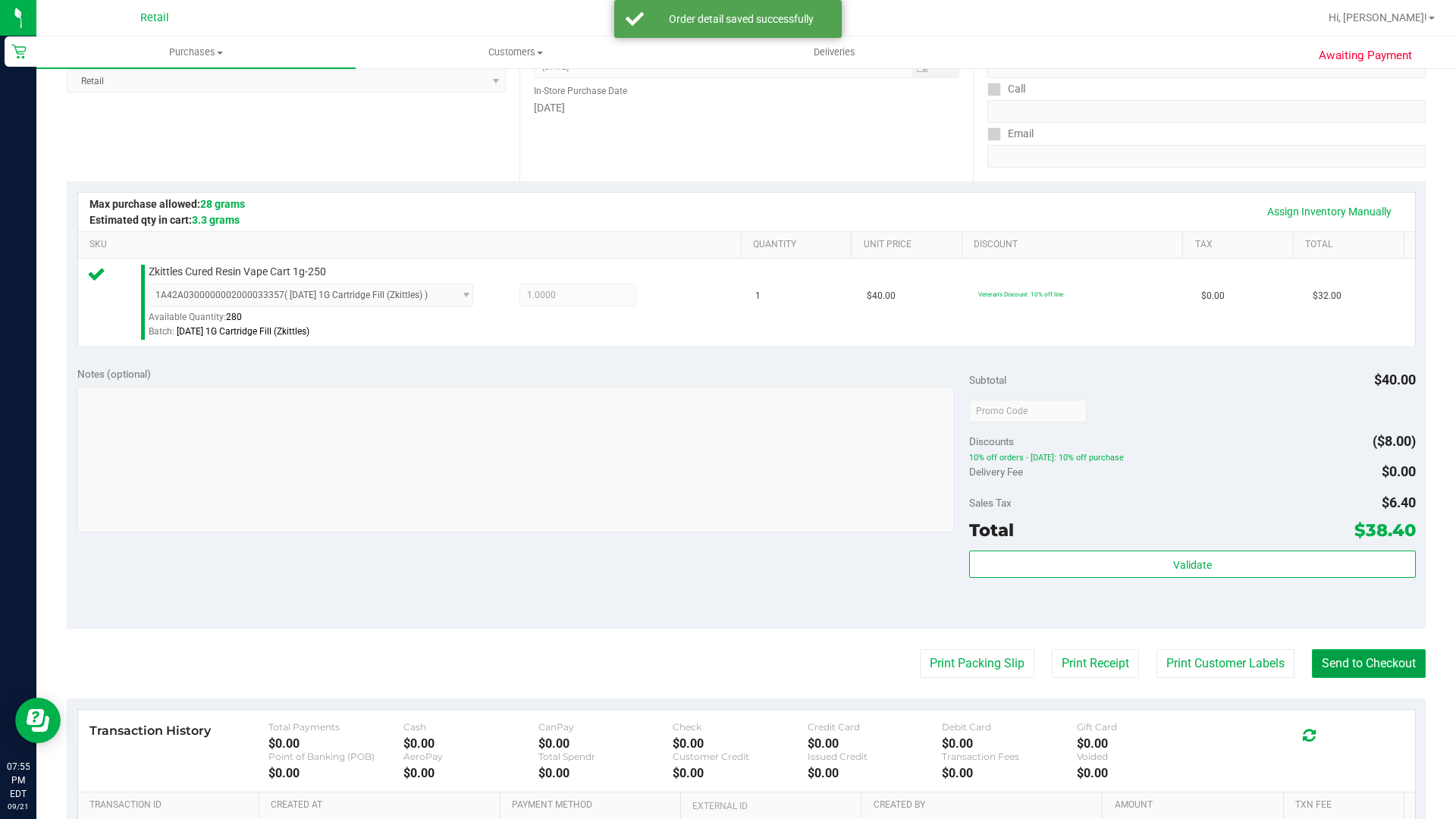
click at [1356, 665] on button "Send to Checkout" at bounding box center [1368, 664] width 114 height 29
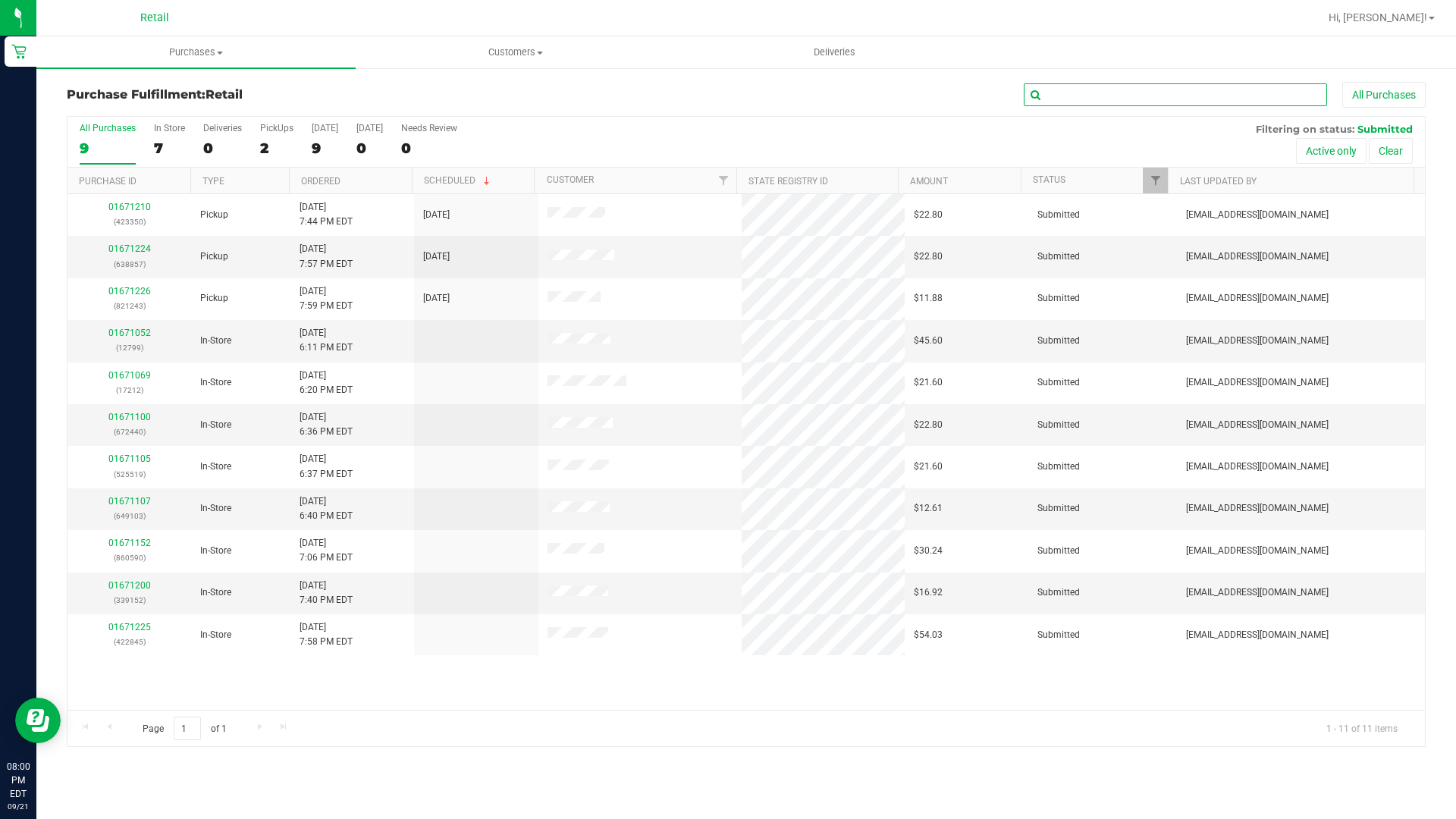
click at [1097, 96] on input "text" at bounding box center [1175, 94] width 303 height 23
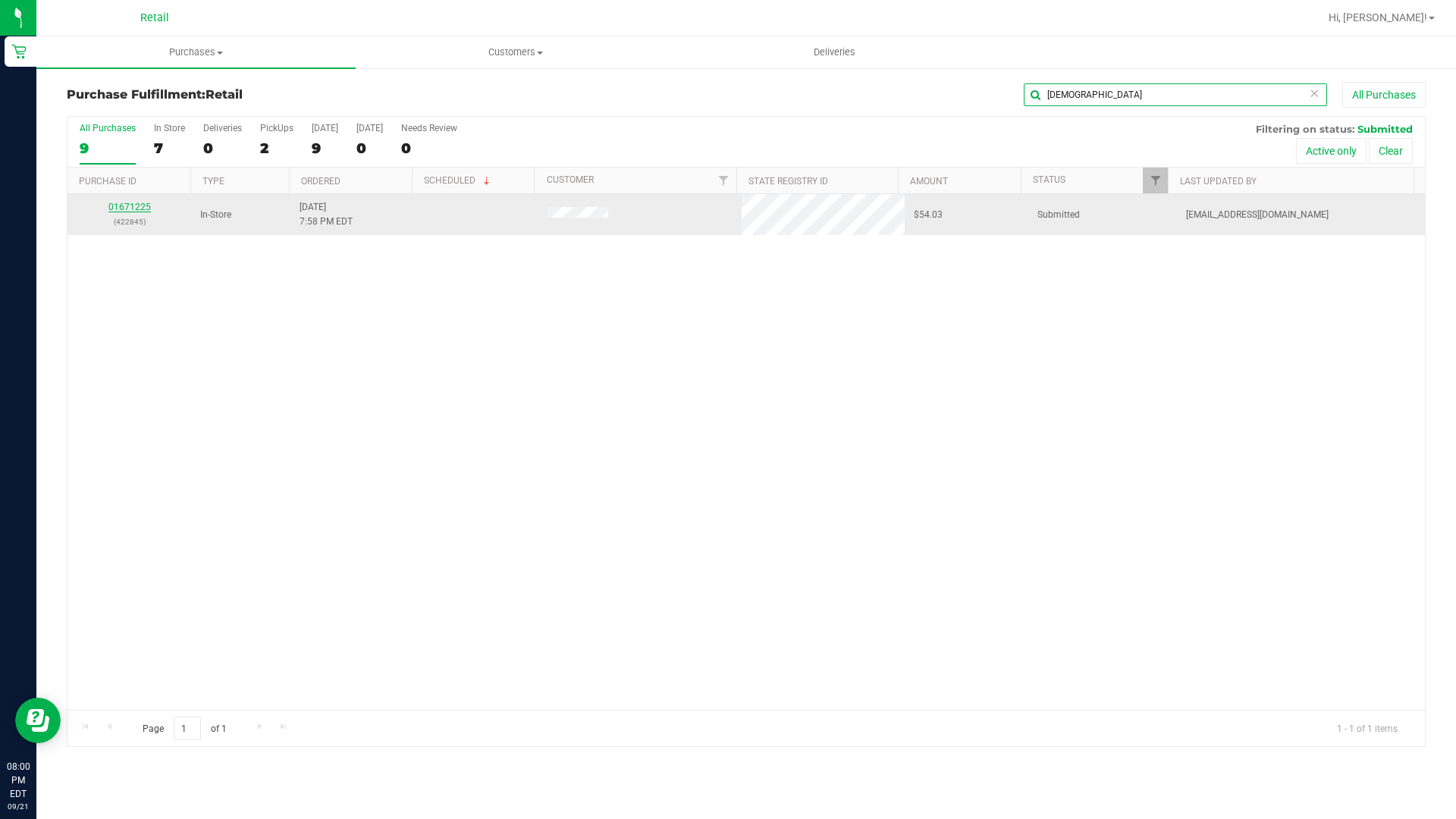
type input "[DEMOGRAPHIC_DATA]"
click at [125, 209] on link "01671225" at bounding box center [130, 207] width 43 height 10
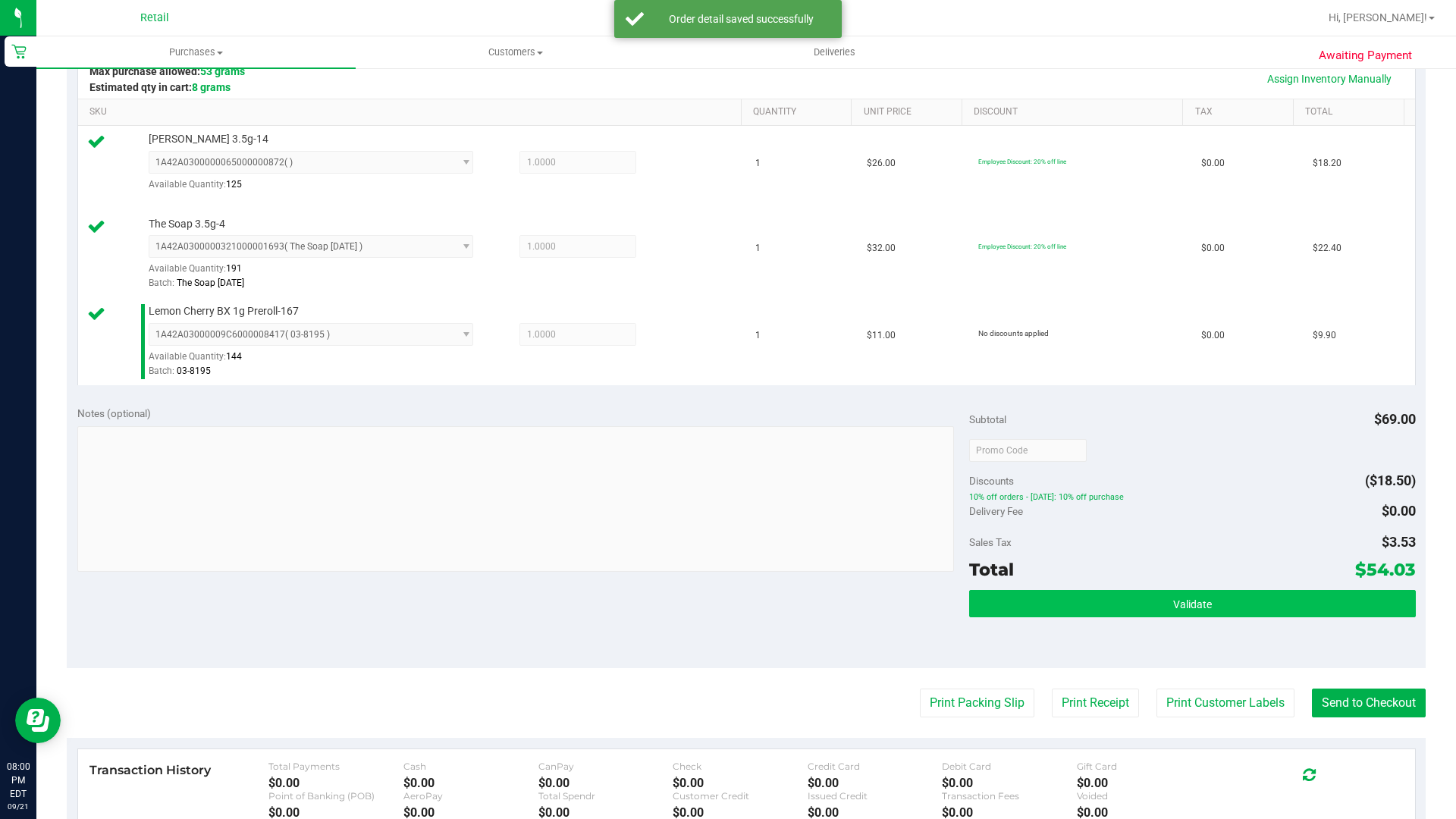
scroll to position [379, 0]
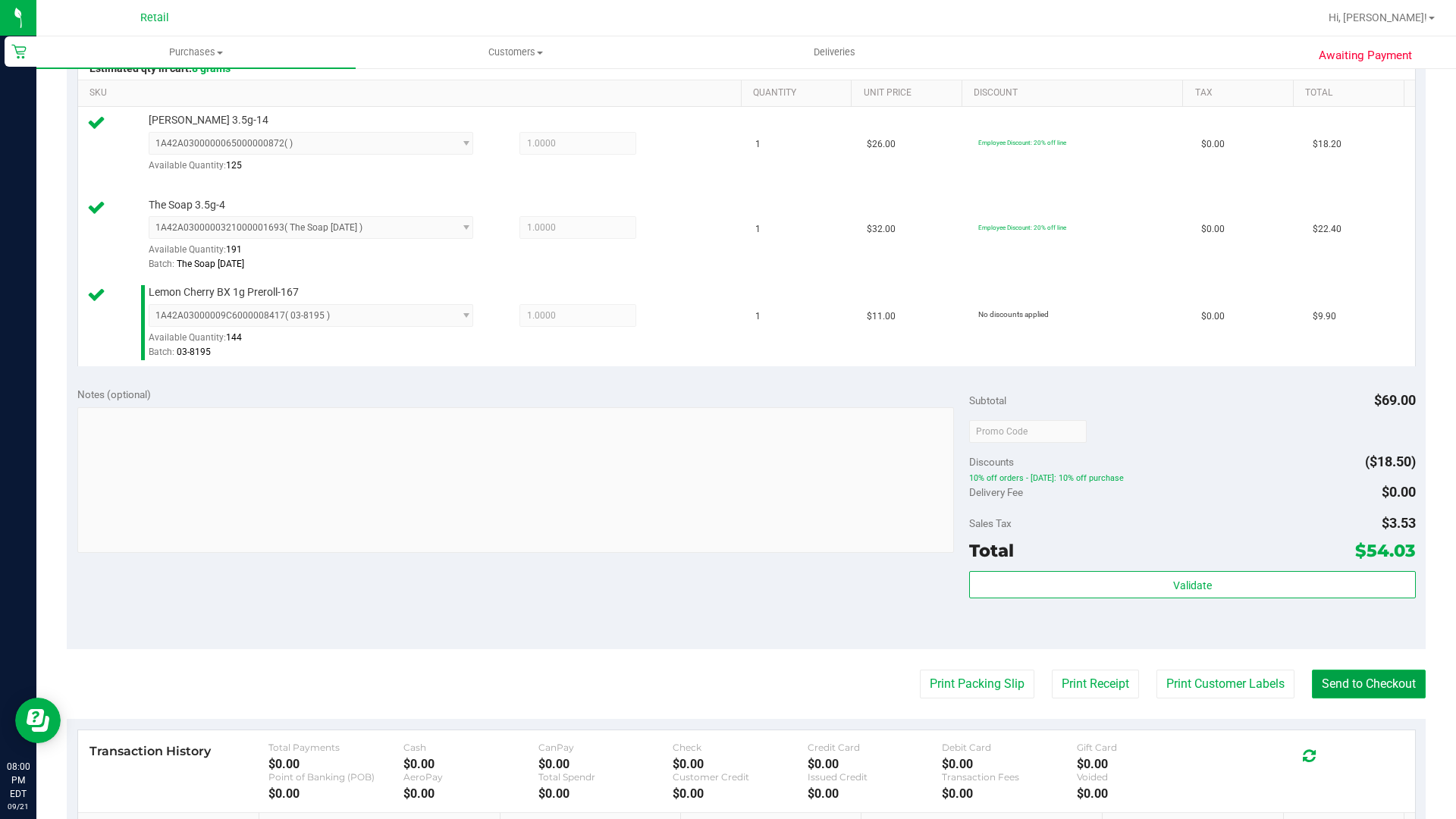
click at [1377, 680] on button "Send to Checkout" at bounding box center [1368, 685] width 114 height 29
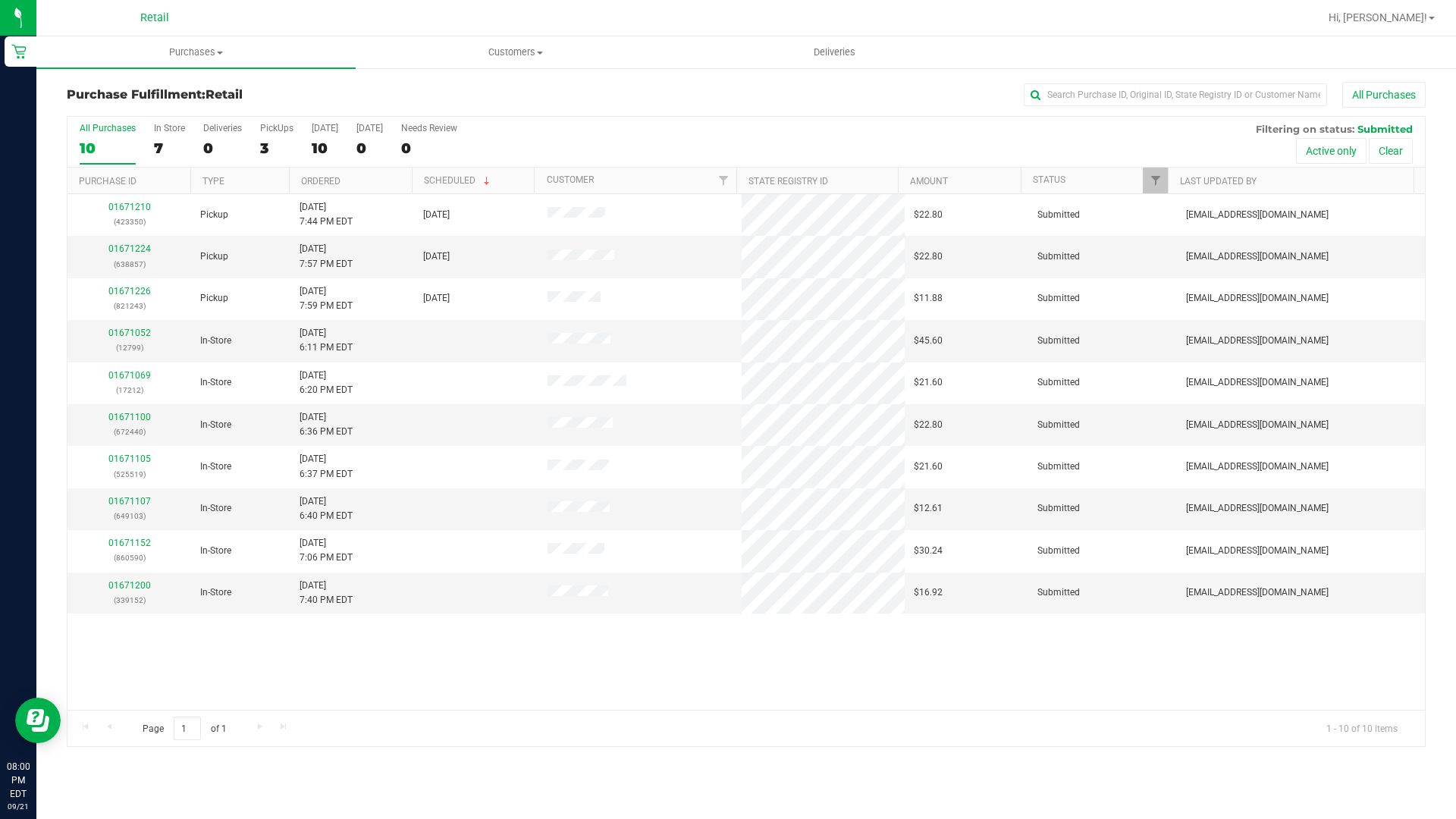
click at [962, 0] on nav "Retail Hi, [PERSON_NAME]!" at bounding box center [746, 18] width 1419 height 37
click at [198, 0] on nav "Retail Hi, [PERSON_NAME]!" at bounding box center [746, 18] width 1419 height 37
click at [234, 0] on nav "Retail Hi, [PERSON_NAME]!" at bounding box center [746, 18] width 1419 height 37
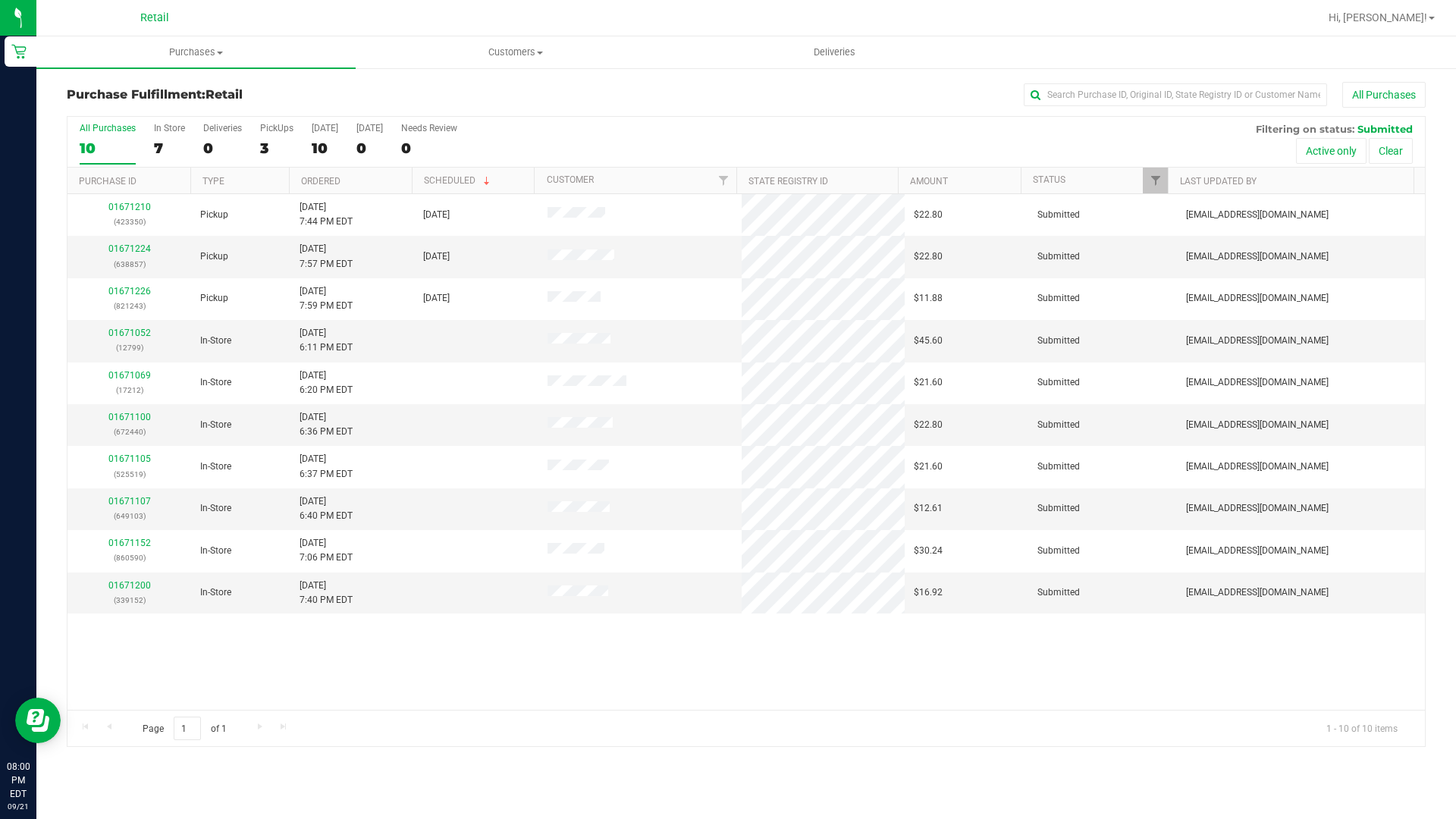
click at [234, 0] on nav "Retail Hi, [PERSON_NAME]!" at bounding box center [746, 18] width 1419 height 37
click at [265, 143] on div "3" at bounding box center [276, 148] width 33 height 17
click at [0, 0] on input "PickUps 3" at bounding box center [0, 0] width 0 height 0
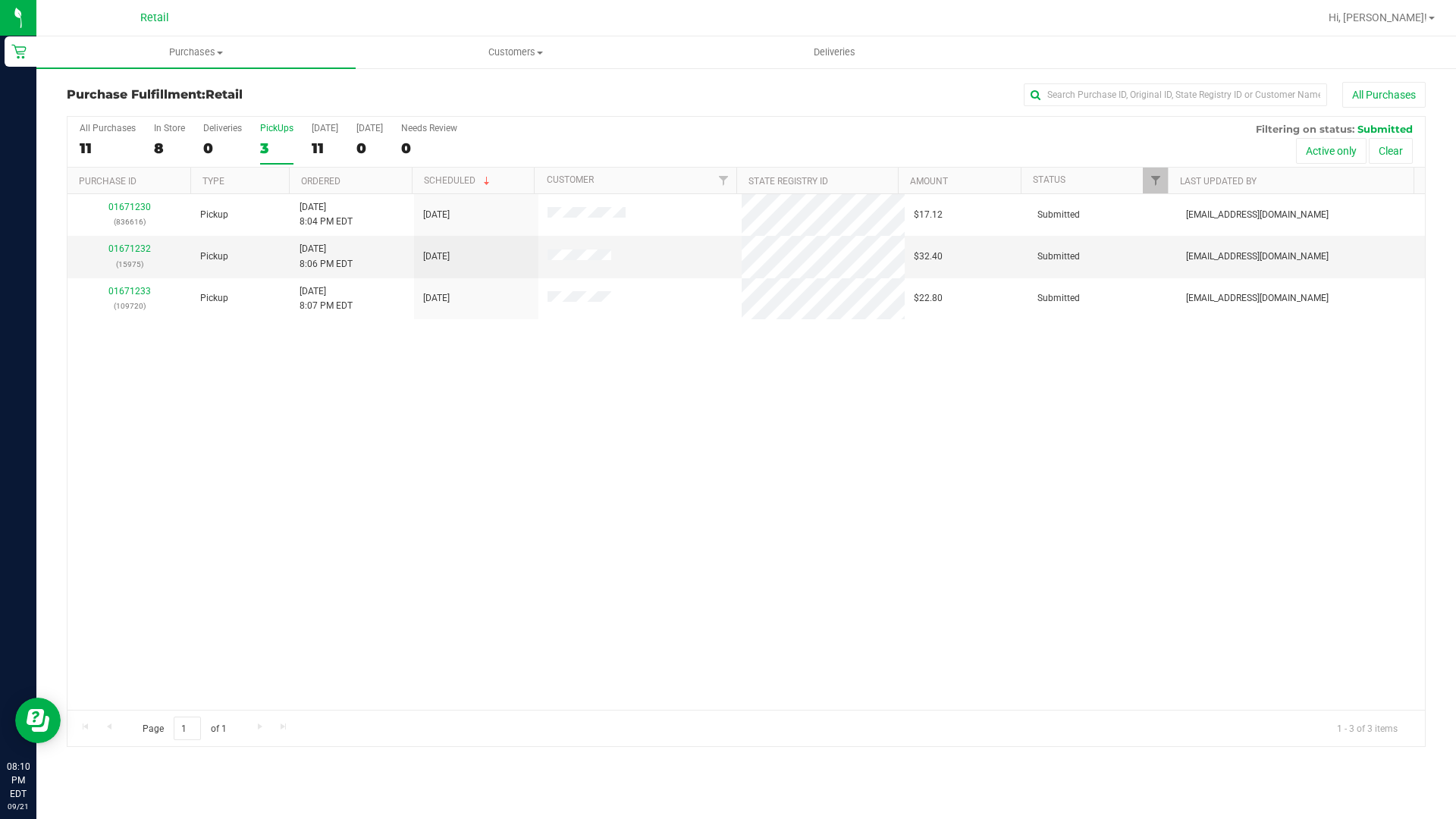
click at [453, 423] on div "01671230 (836616) Pickup [DATE] 8:04 PM EDT 9/21/2025 $17.12 Submitted [EMAIL_A…" at bounding box center [746, 452] width 1357 height 516
click at [263, 148] on div "3" at bounding box center [276, 148] width 33 height 17
click at [0, 0] on input "PickUps 3" at bounding box center [0, 0] width 0 height 0
click at [1139, 103] on input "text" at bounding box center [1175, 94] width 303 height 23
click at [1129, 115] on div "Purchase Fulfillment: Retail All Purchases" at bounding box center [746, 98] width 1358 height 33
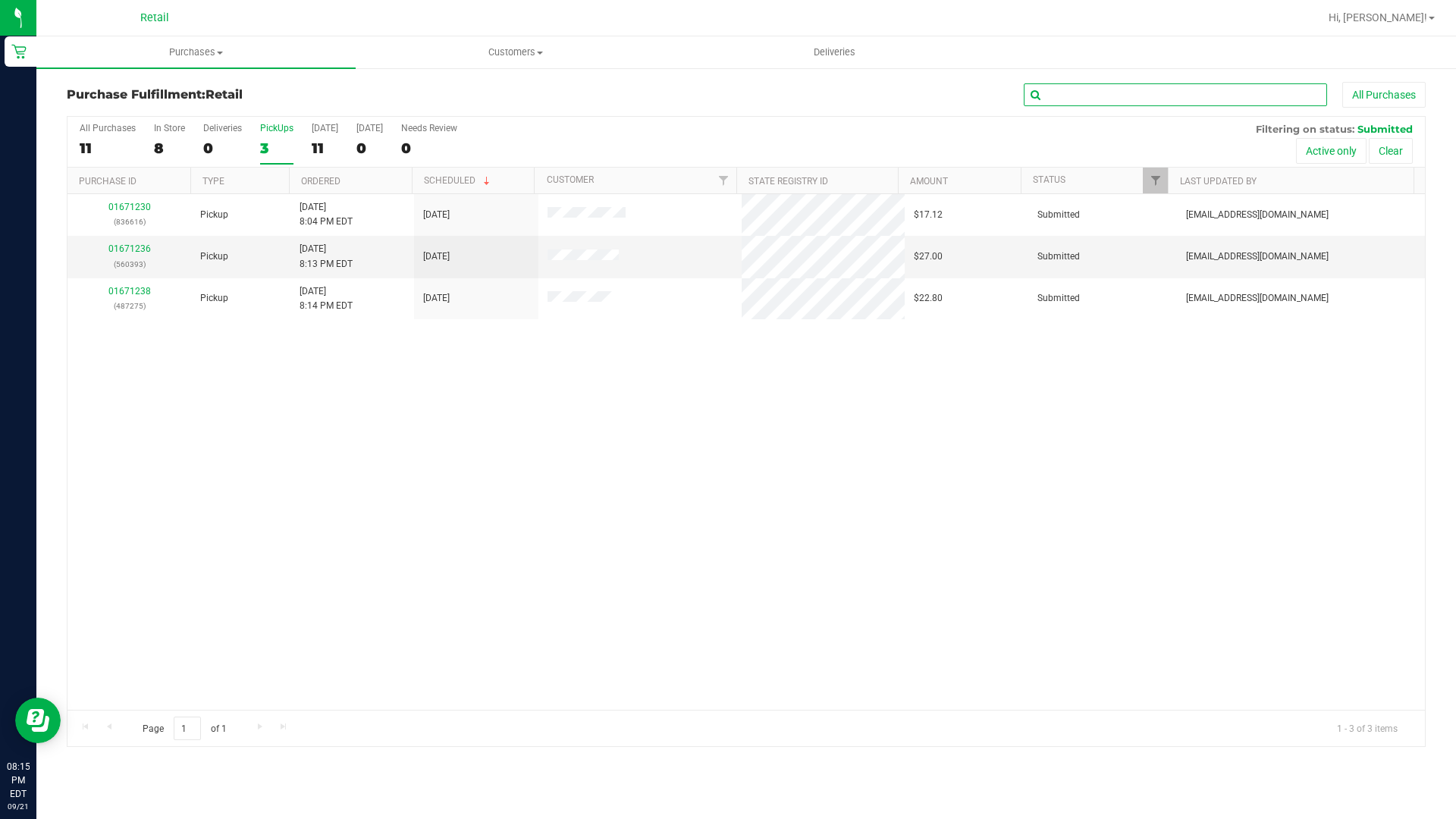
click at [1133, 97] on input "text" at bounding box center [1175, 94] width 303 height 23
type input "[PERSON_NAME]"
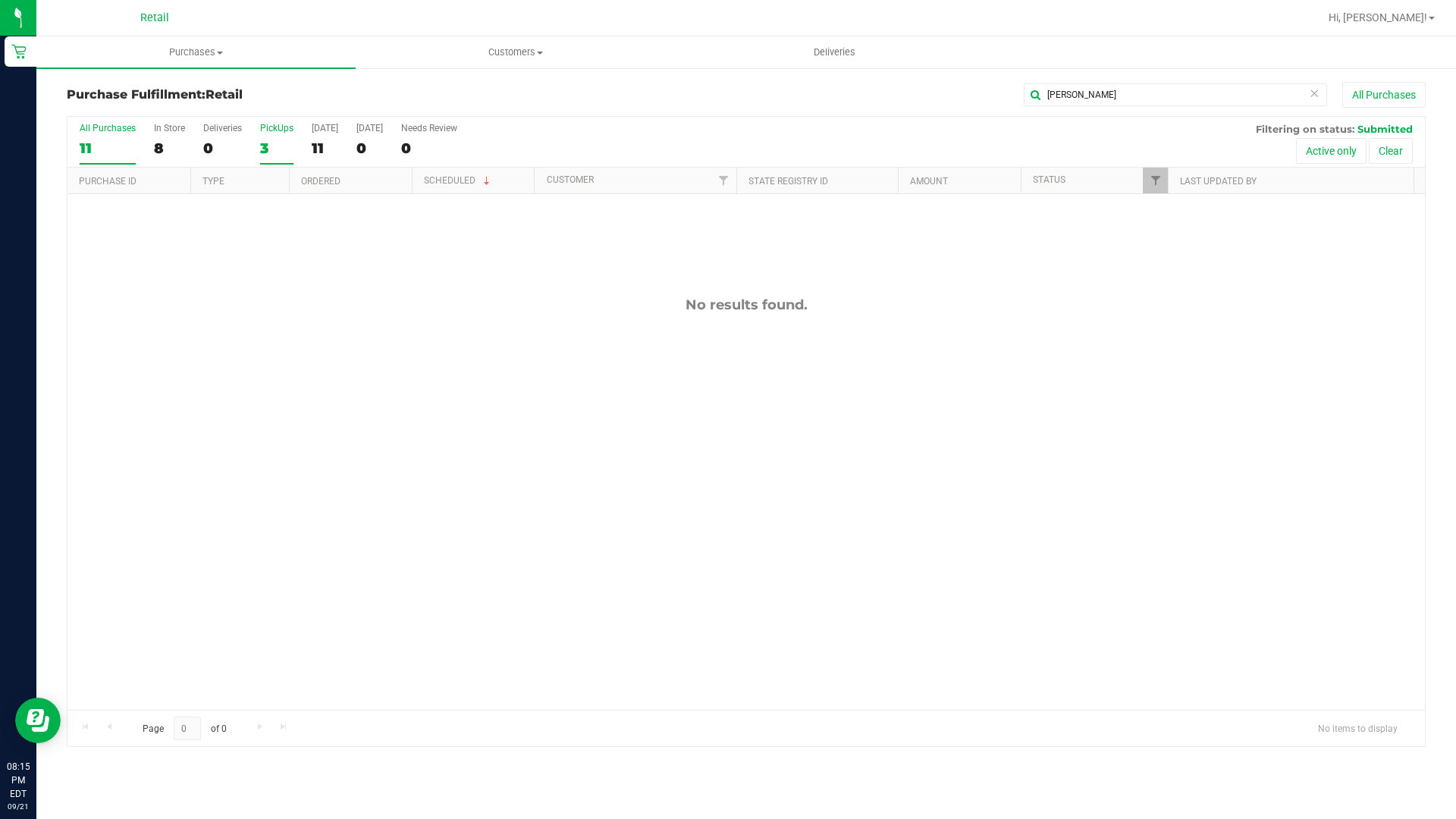
click at [84, 135] on label "All Purchases 11" at bounding box center [108, 144] width 56 height 42
click at [0, 0] on input "All Purchases 11" at bounding box center [0, 0] width 0 height 0
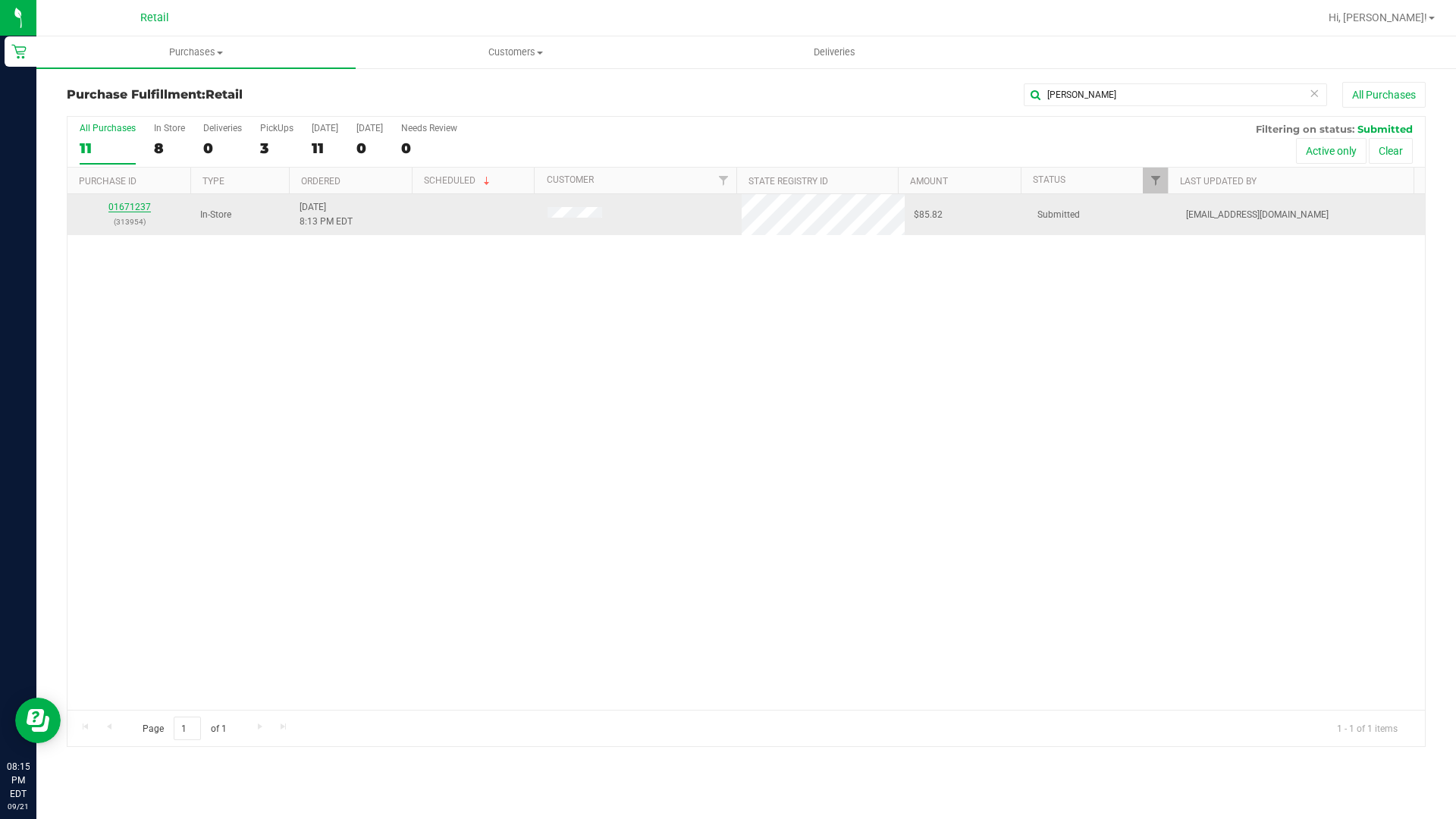
click at [133, 209] on link "01671237" at bounding box center [130, 207] width 43 height 10
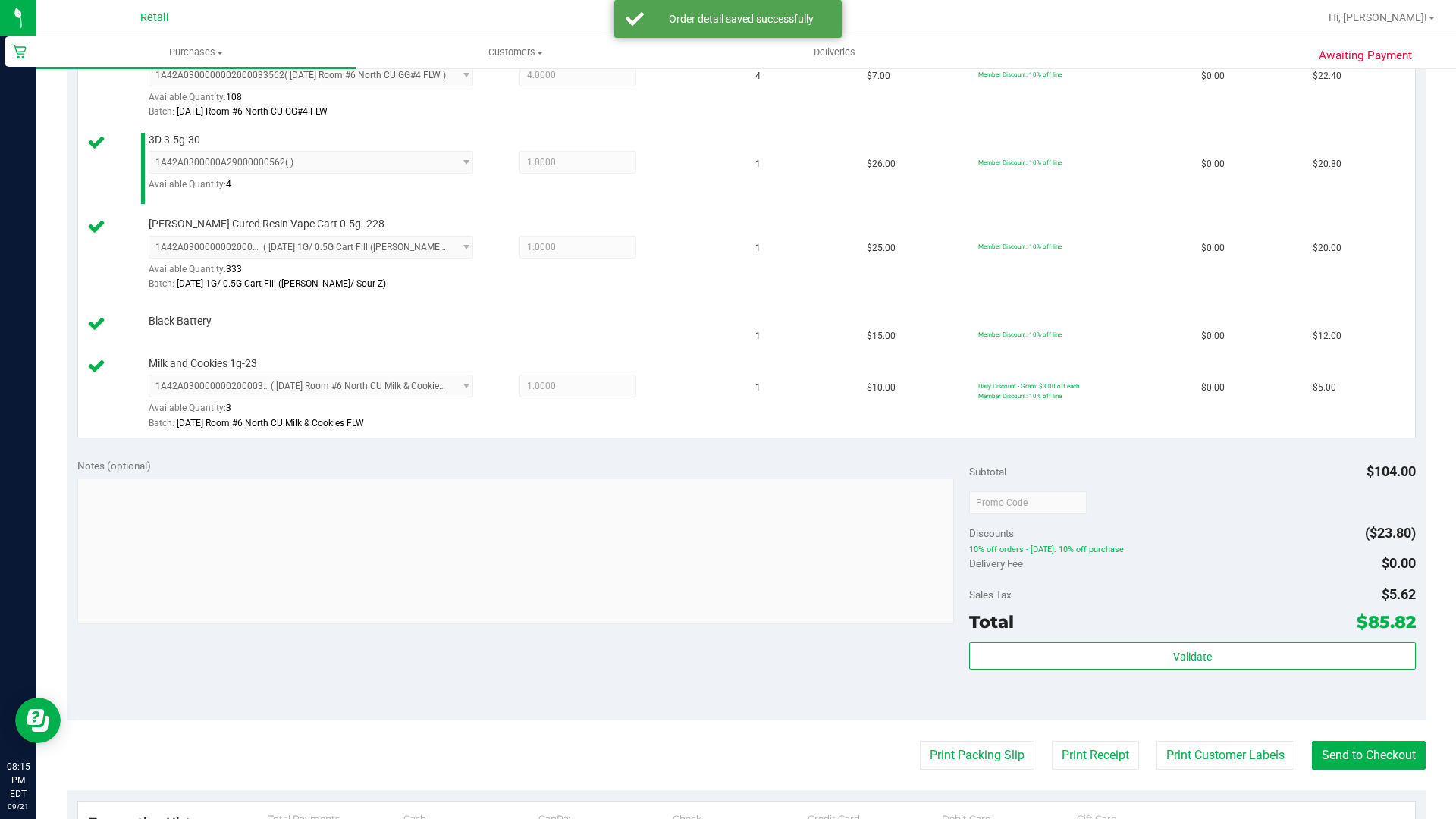
scroll to position [531, 0]
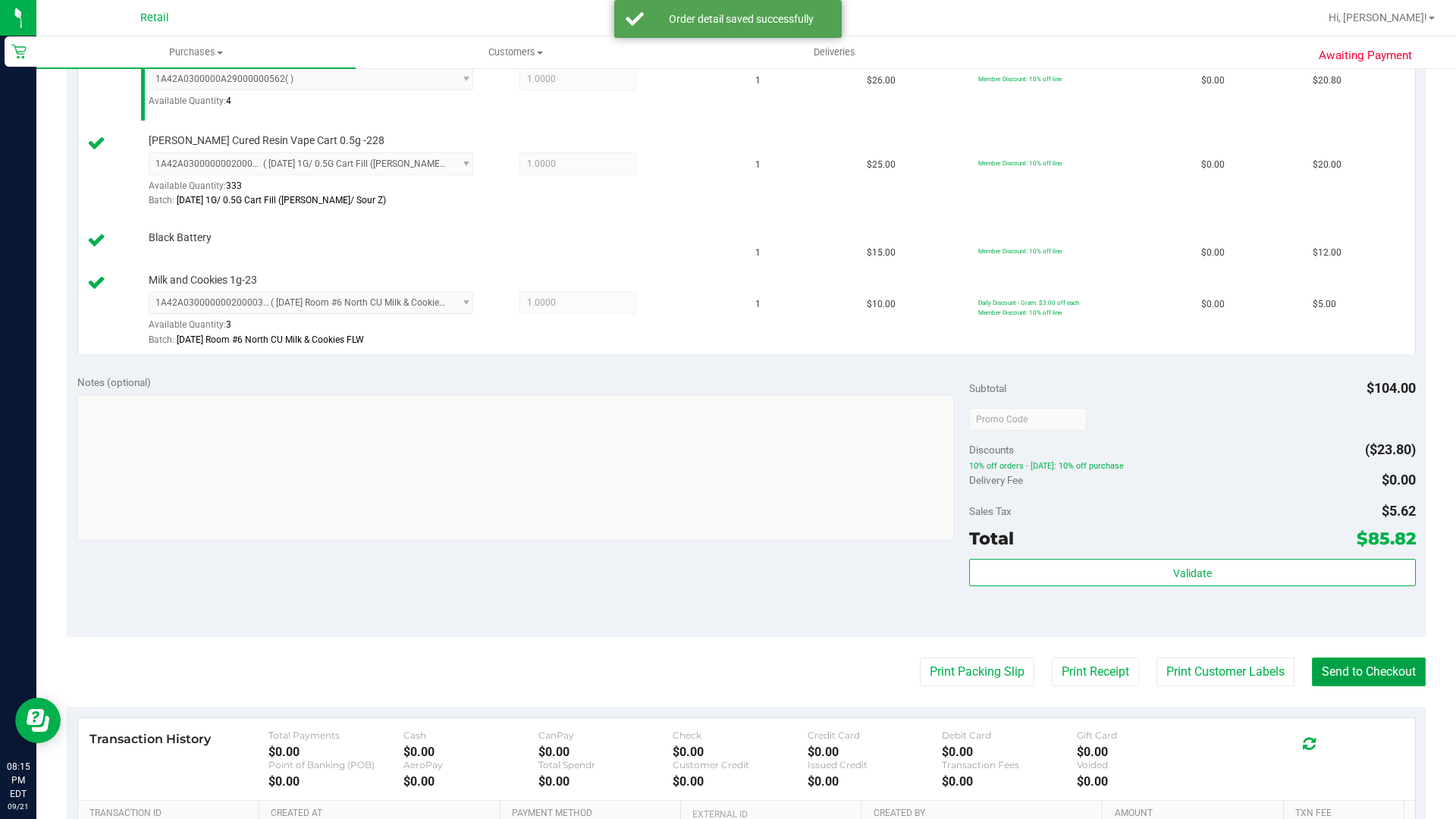
click at [1383, 677] on button "Send to Checkout" at bounding box center [1368, 672] width 114 height 29
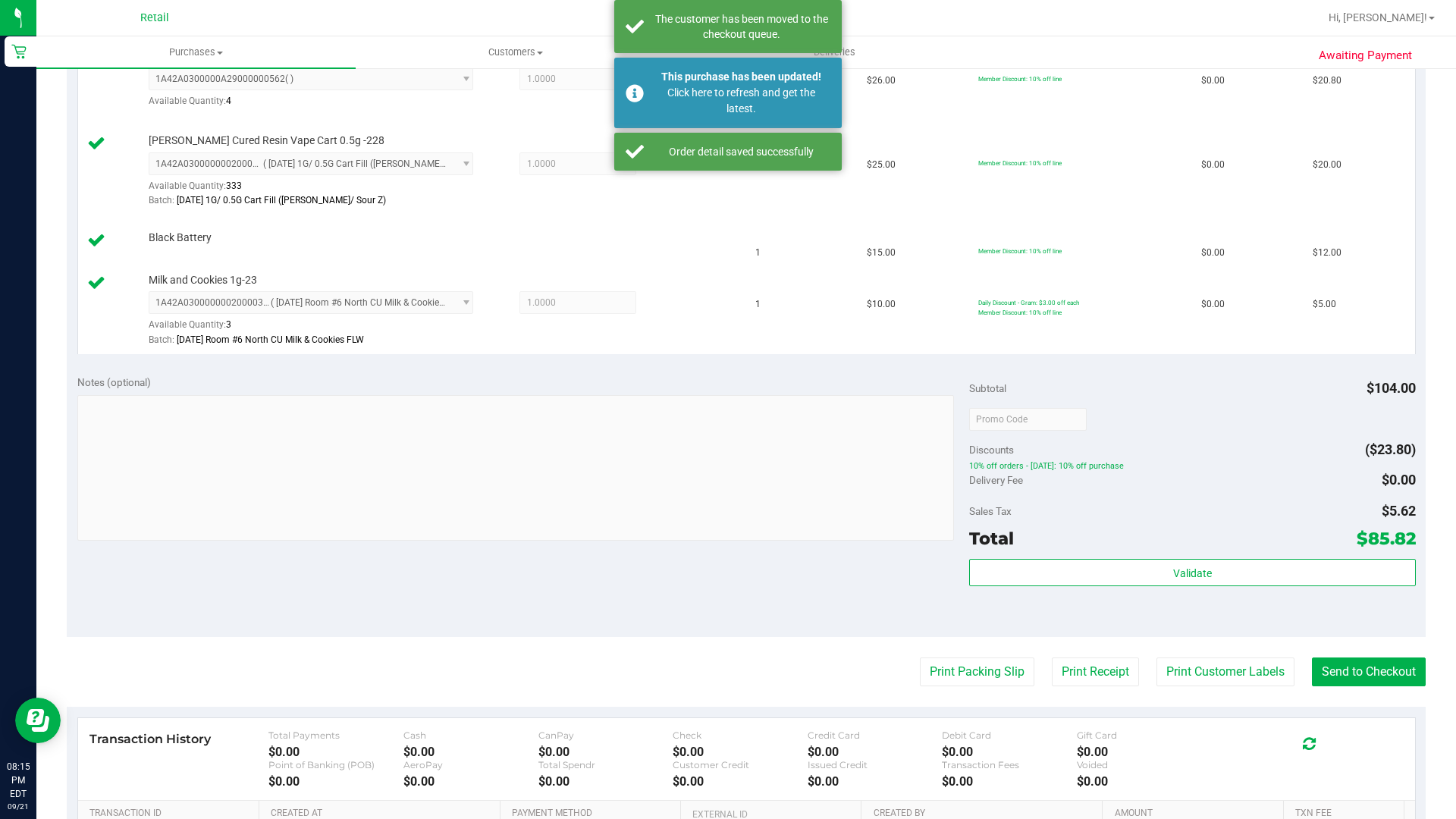
click at [275, 0] on nav "Retail Hi, [PERSON_NAME]!" at bounding box center [746, 18] width 1419 height 37
click at [400, 0] on nav "Retail Hi, [PERSON_NAME]!" at bounding box center [746, 18] width 1419 height 37
click at [477, 0] on nav "Retail Hi, [PERSON_NAME]!" at bounding box center [746, 18] width 1419 height 37
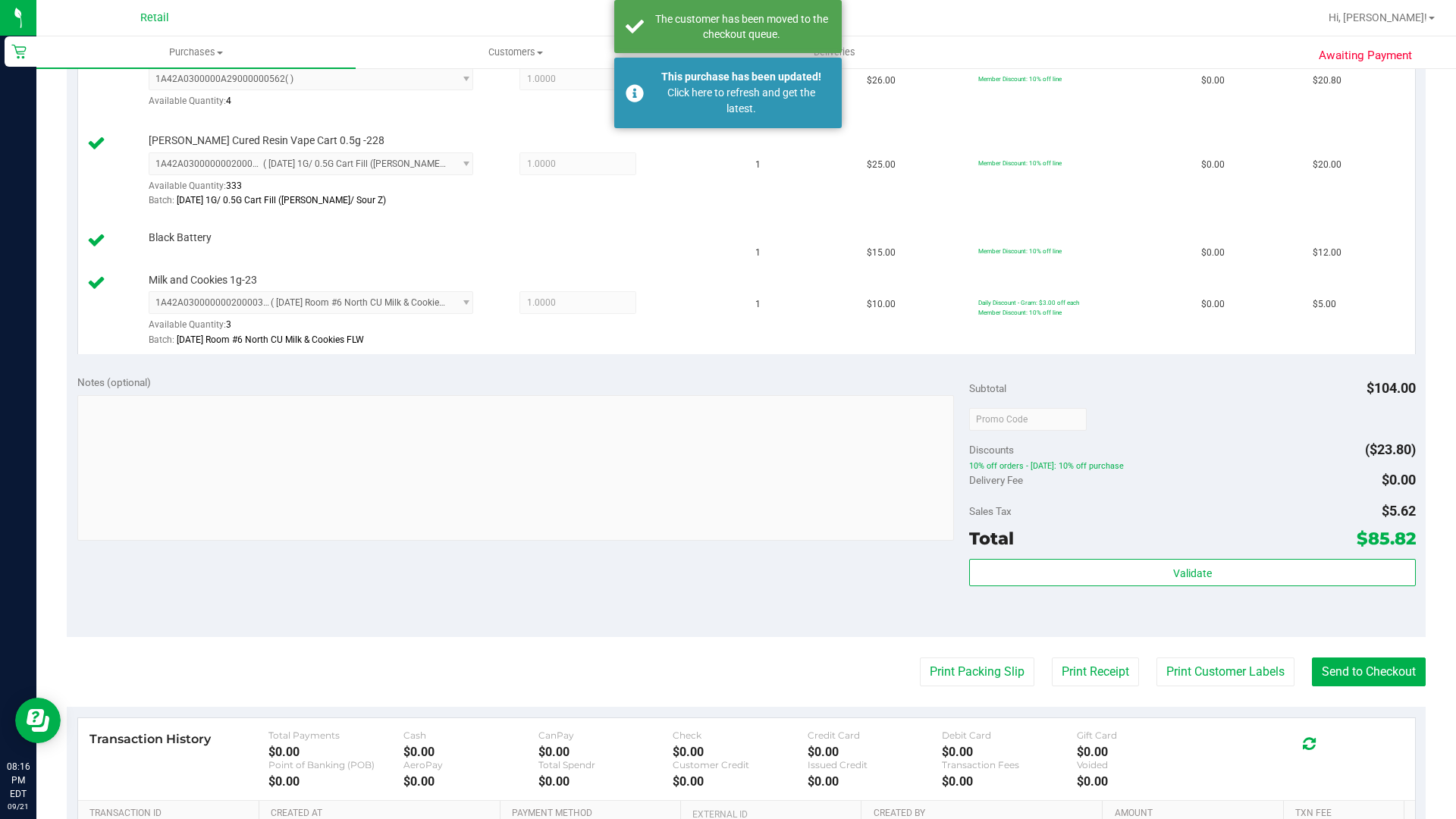
click at [186, 0] on nav "Retail Hi, [PERSON_NAME]!" at bounding box center [746, 18] width 1419 height 37
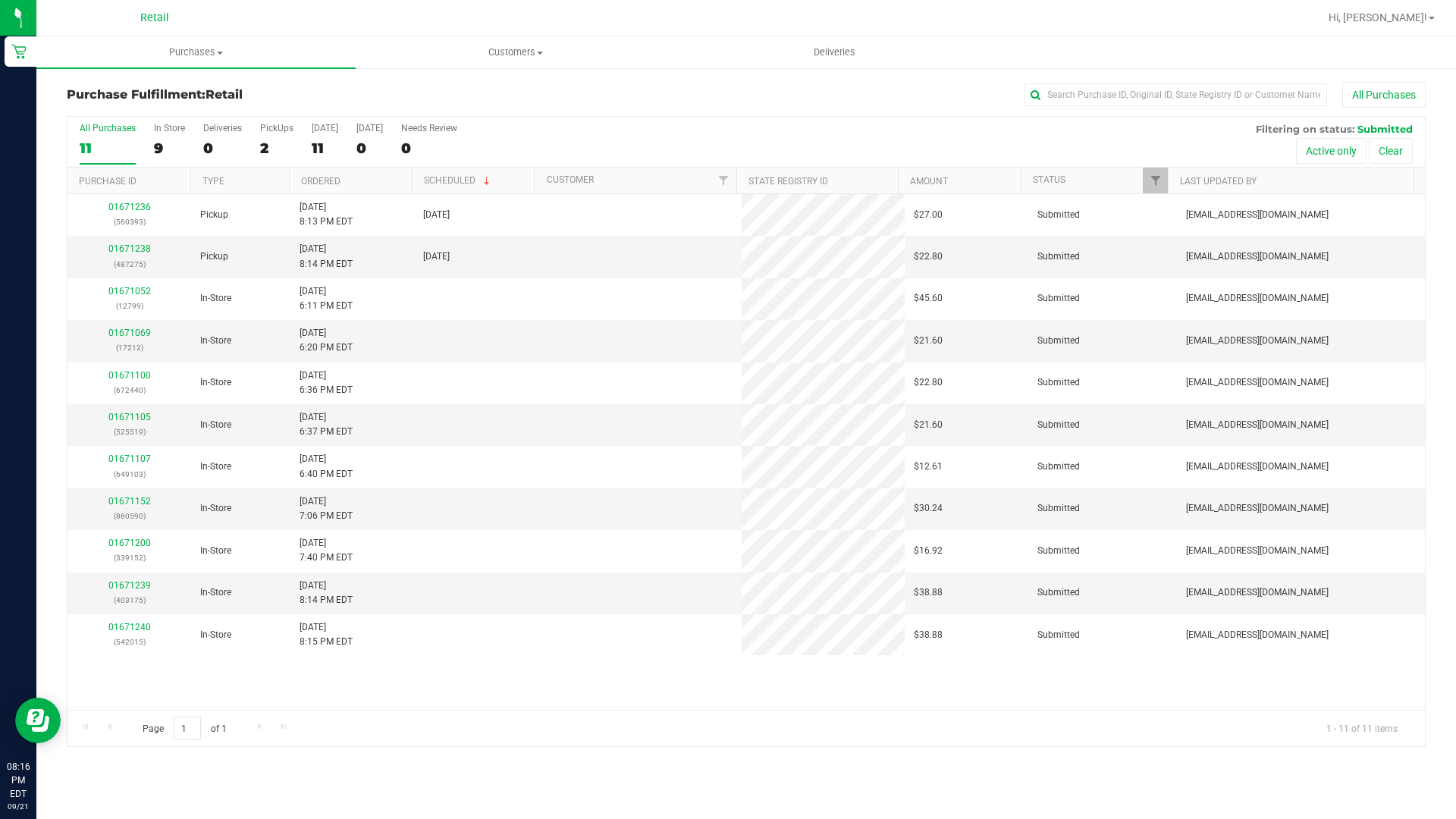
click at [264, 0] on nav "Retail Hi, [PERSON_NAME]!" at bounding box center [746, 18] width 1419 height 37
